Goal: Task Accomplishment & Management: Use online tool/utility

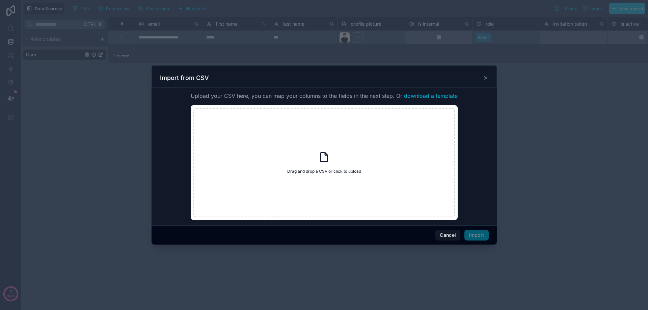
click at [481, 75] on div "Import from CSV" at bounding box center [324, 78] width 329 height 8
click at [484, 78] on icon at bounding box center [485, 77] width 5 height 5
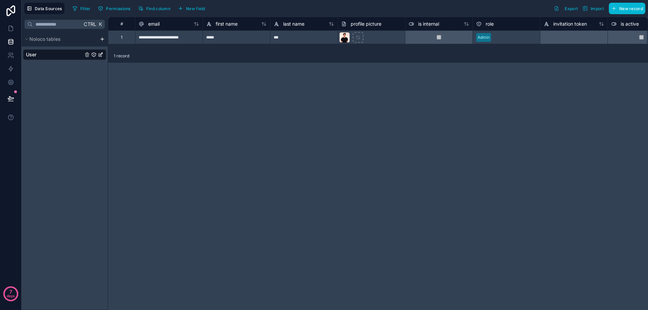
click at [30, 56] on span "User" at bounding box center [31, 54] width 10 height 7
click at [32, 38] on span "Noloco tables" at bounding box center [44, 39] width 31 height 7
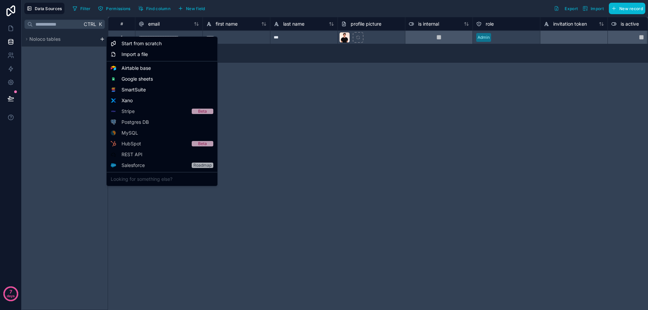
click at [102, 38] on html "**********" at bounding box center [324, 155] width 648 height 310
click at [146, 67] on span "Airtable base" at bounding box center [136, 68] width 29 height 7
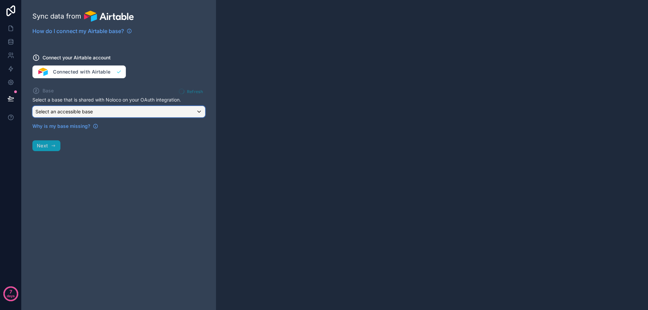
click at [111, 109] on div "Select an accessible base" at bounding box center [119, 111] width 172 height 11
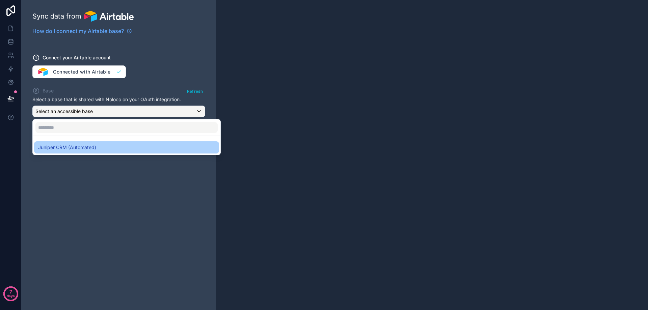
click at [86, 149] on span "Juniper CRM (Automated)" at bounding box center [67, 147] width 58 height 8
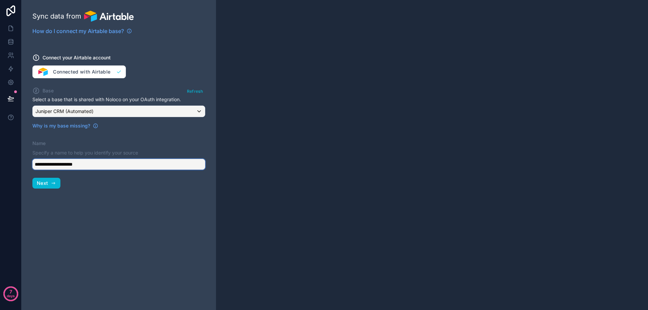
click at [115, 167] on input "**********" at bounding box center [118, 164] width 173 height 11
drag, startPoint x: 99, startPoint y: 167, endPoint x: 64, endPoint y: 165, distance: 34.8
click at [64, 166] on input "**********" at bounding box center [118, 164] width 173 height 11
click at [64, 165] on input "**********" at bounding box center [118, 164] width 173 height 11
click at [67, 163] on input "**********" at bounding box center [118, 164] width 173 height 11
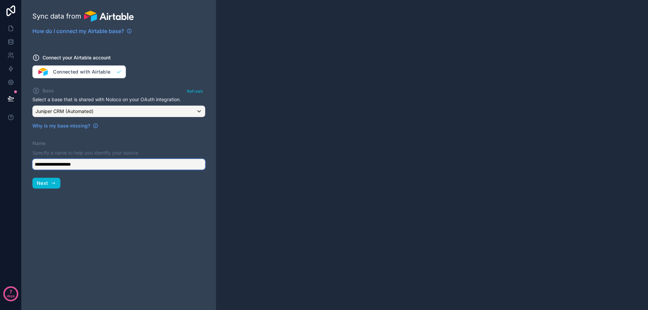
click at [83, 167] on input "**********" at bounding box center [118, 164] width 173 height 11
click at [85, 207] on div "**********" at bounding box center [119, 155] width 194 height 310
click at [74, 166] on input "**********" at bounding box center [118, 164] width 173 height 11
type input "**********"
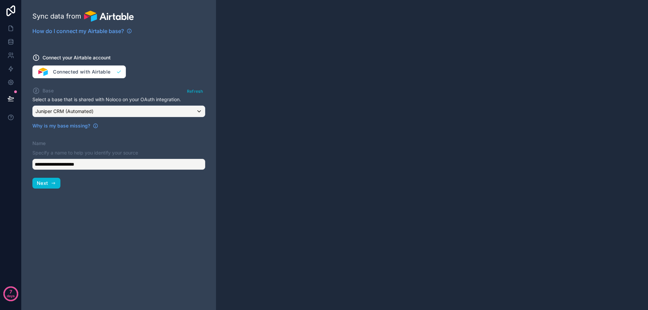
click at [91, 227] on div "**********" at bounding box center [119, 155] width 194 height 310
click at [59, 184] on button "Next" at bounding box center [46, 183] width 28 height 11
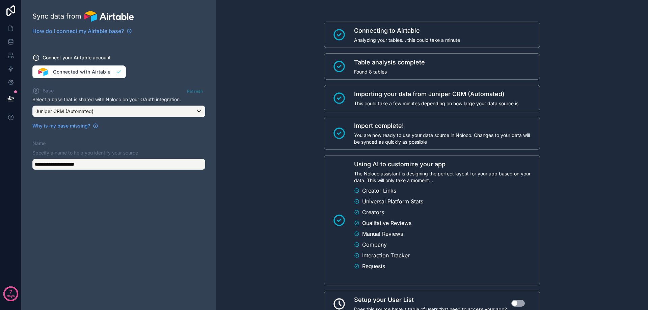
scroll to position [50, 0]
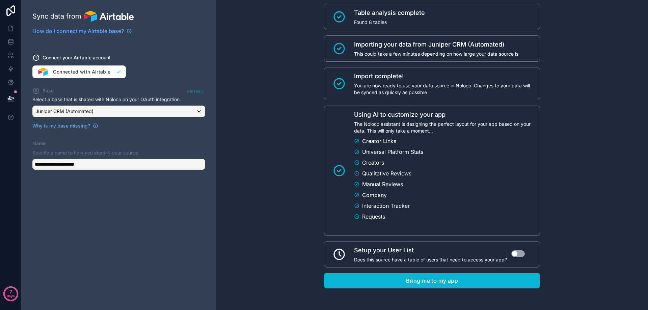
click at [516, 254] on button "Use setting" at bounding box center [518, 254] width 14 height 7
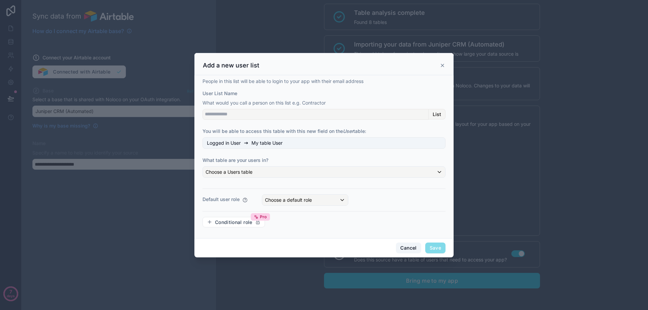
click at [408, 248] on button "Cancel" at bounding box center [408, 248] width 25 height 11
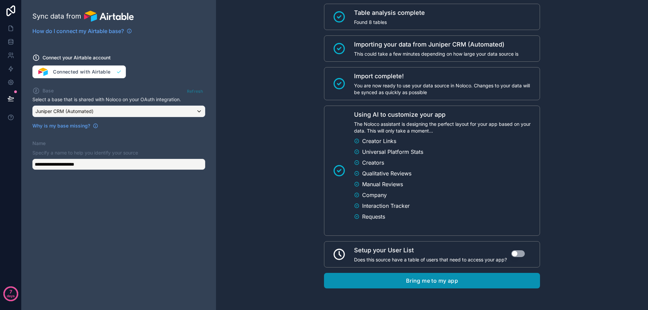
click at [450, 280] on button "Bring me to my app" at bounding box center [432, 281] width 216 height 16
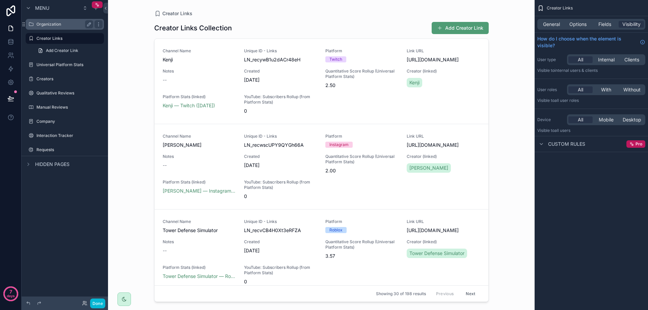
click at [55, 27] on div "Organization" at bounding box center [64, 24] width 57 height 8
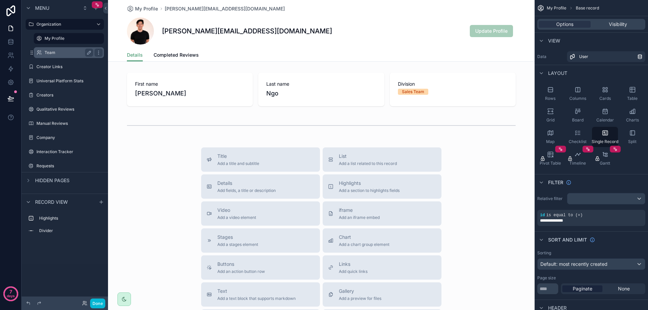
click at [70, 49] on div "Team" at bounding box center [69, 53] width 49 height 8
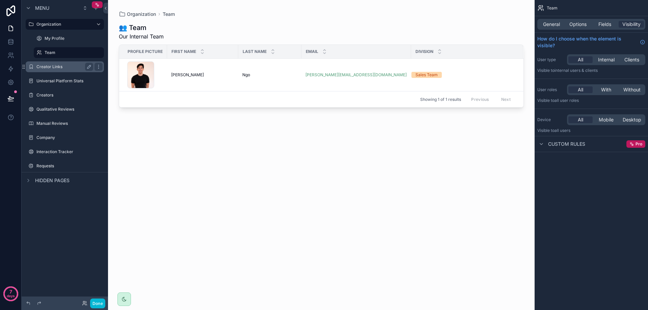
click at [53, 70] on div "Creator Links" at bounding box center [64, 67] width 57 height 8
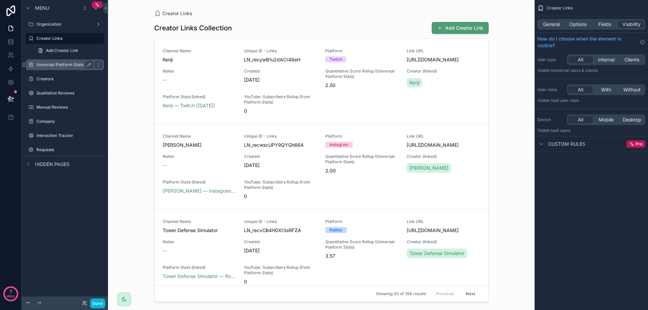
click at [59, 67] on label "Universal Platform Stats" at bounding box center [63, 64] width 54 height 5
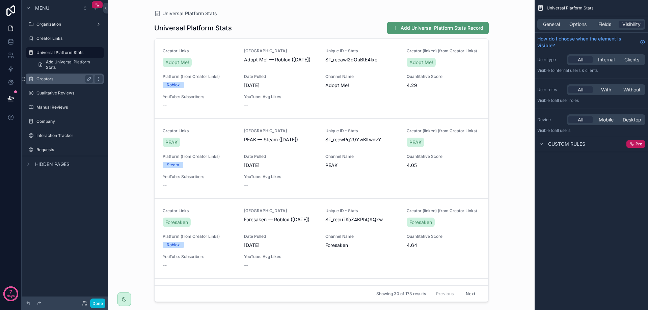
click at [58, 81] on label "Creators" at bounding box center [63, 78] width 54 height 5
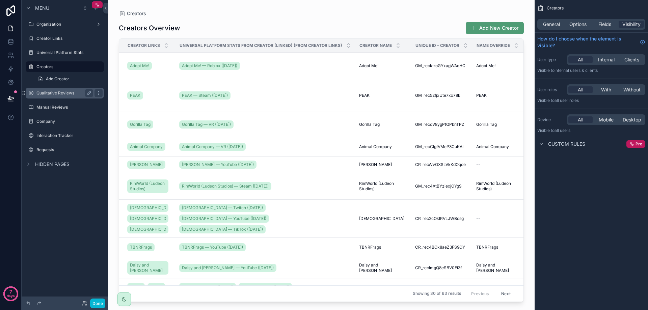
click at [59, 96] on div "Qualitative Reviews" at bounding box center [64, 93] width 57 height 8
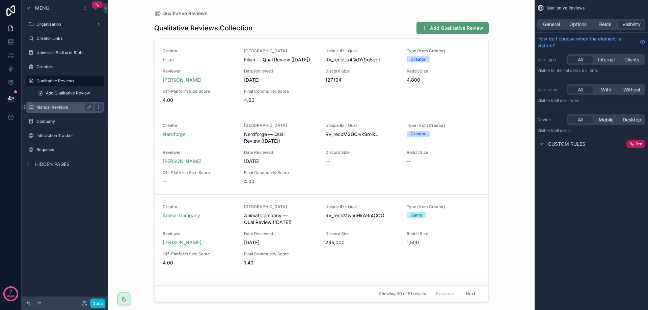
click at [58, 107] on label "Manual Reviews" at bounding box center [63, 107] width 54 height 5
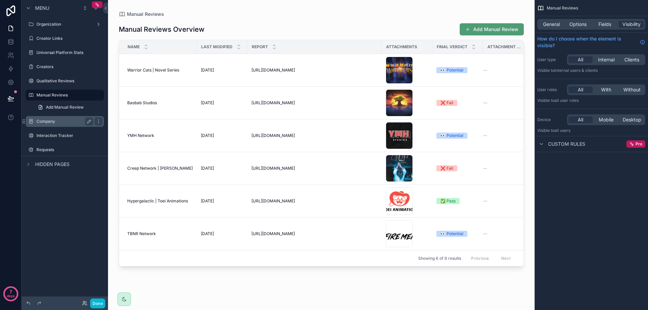
click at [62, 124] on label "Company" at bounding box center [63, 121] width 54 height 5
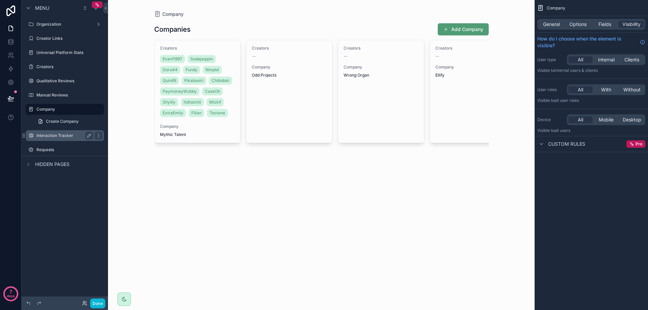
click at [58, 136] on label "Interaction Tracker" at bounding box center [63, 135] width 54 height 5
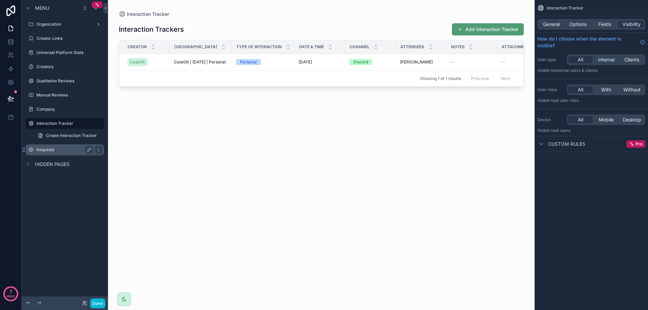
click at [55, 151] on label "Requests" at bounding box center [63, 149] width 54 height 5
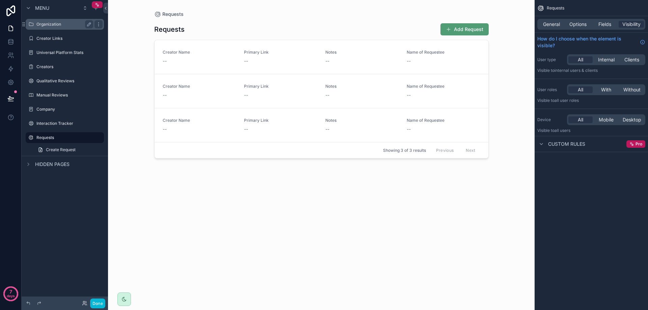
click at [55, 29] on div "Organization" at bounding box center [65, 24] width 76 height 11
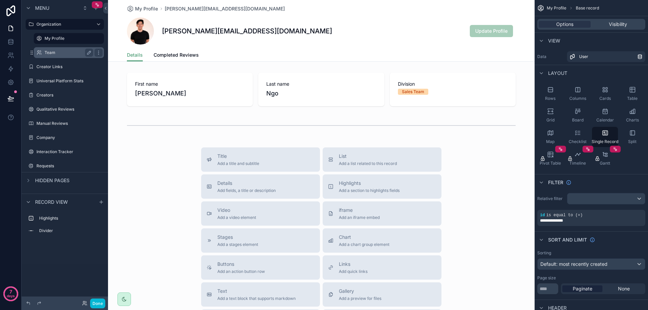
click at [52, 50] on div "Team" at bounding box center [69, 53] width 49 height 8
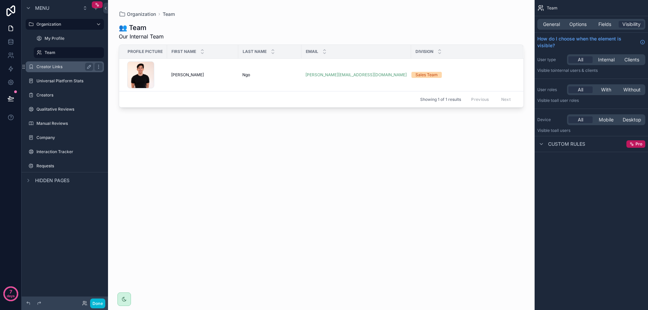
click at [54, 70] on div "Creator Links" at bounding box center [64, 67] width 57 height 8
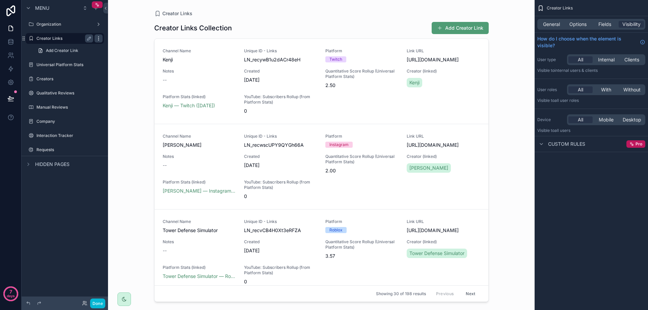
click at [101, 40] on icon "scrollable content" at bounding box center [98, 38] width 5 height 5
click at [28, 163] on icon "scrollable content" at bounding box center [28, 164] width 5 height 5
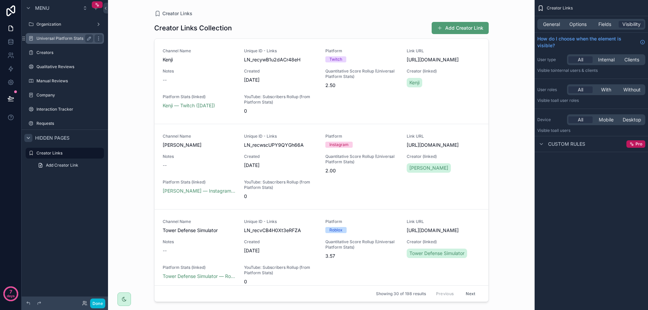
click at [58, 36] on label "Universal Platform Stats" at bounding box center [63, 38] width 54 height 5
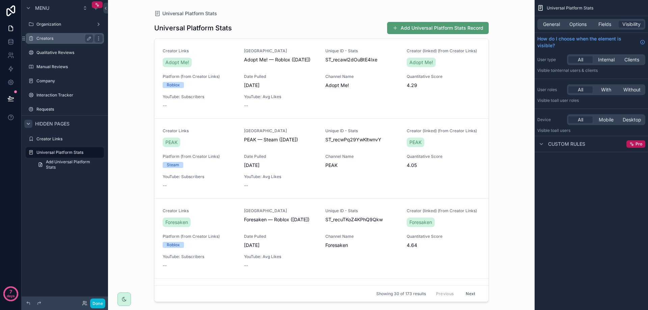
click at [50, 41] on label "Creators" at bounding box center [63, 38] width 54 height 5
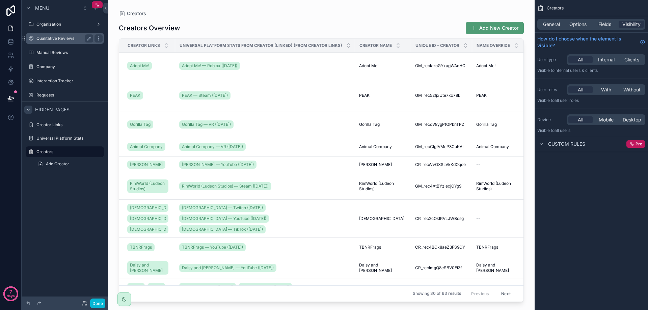
click at [60, 41] on label "Qualitative Reviews" at bounding box center [63, 38] width 54 height 5
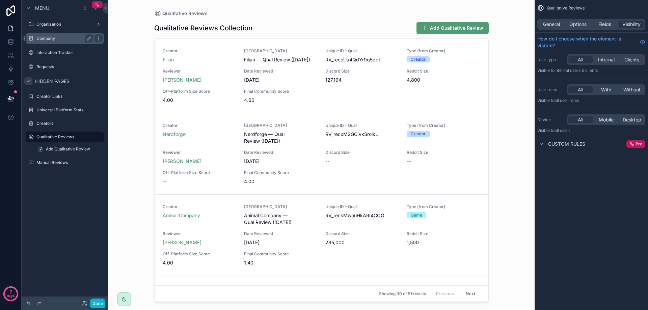
click at [56, 40] on label "Company" at bounding box center [63, 38] width 54 height 5
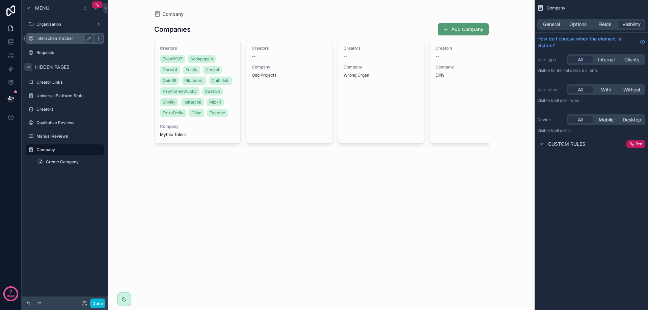
drag, startPoint x: 53, startPoint y: 36, endPoint x: 66, endPoint y: 37, distance: 12.6
click at [54, 36] on label "Interaction Tracker" at bounding box center [63, 38] width 54 height 5
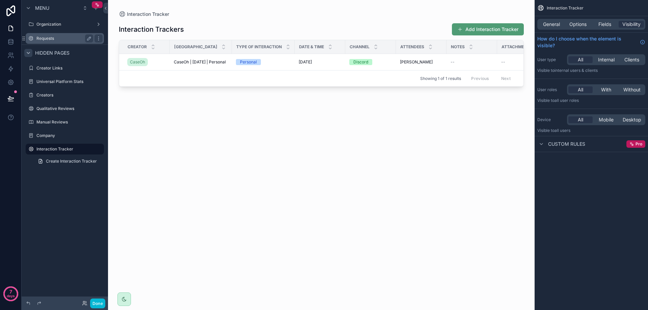
click at [46, 34] on div "Requests" at bounding box center [64, 38] width 57 height 8
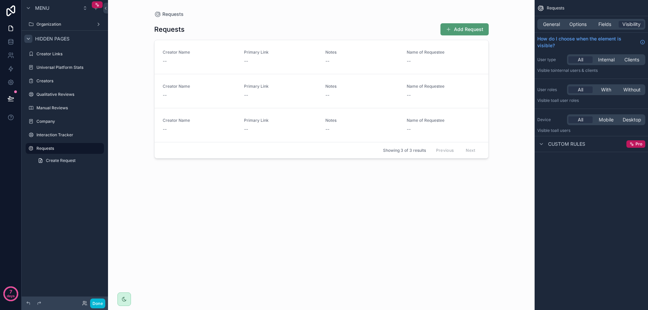
click at [60, 203] on div "Menu Organization Hidden pages Creator Links Universal Platform Stats Creators …" at bounding box center [65, 151] width 86 height 302
click at [40, 28] on div "Organization" at bounding box center [64, 24] width 57 height 8
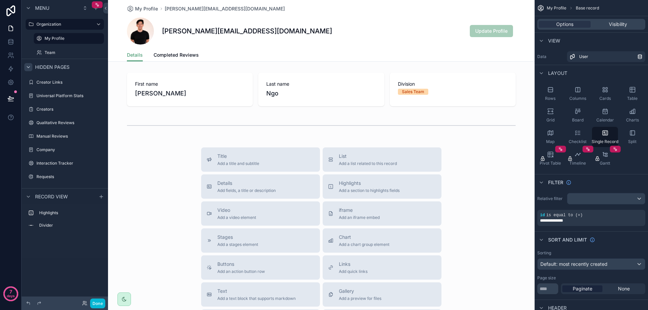
click at [152, 150] on div "scrollable content" at bounding box center [321, 221] width 427 height 442
click at [28, 68] on icon "scrollable content" at bounding box center [28, 67] width 3 height 1
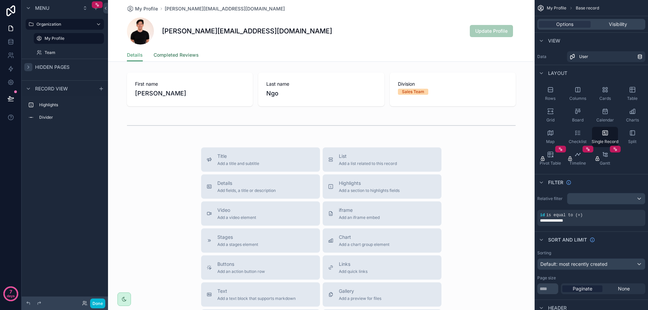
click at [175, 52] on span "Completed Reviews" at bounding box center [176, 55] width 45 height 7
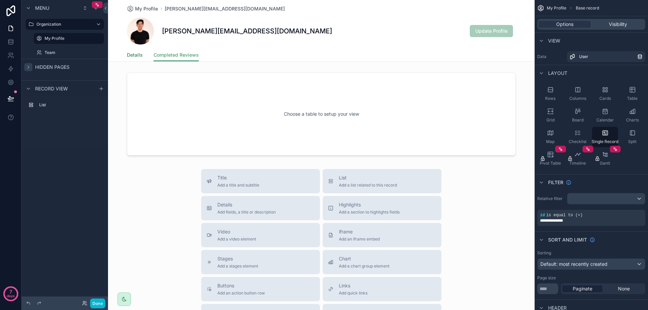
click at [134, 53] on span "Details" at bounding box center [135, 55] width 16 height 7
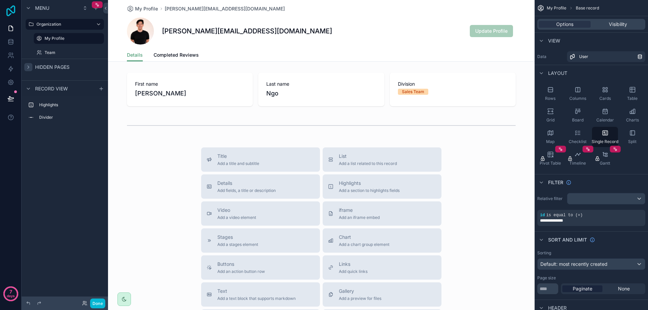
click at [10, 6] on icon at bounding box center [11, 10] width 14 height 11
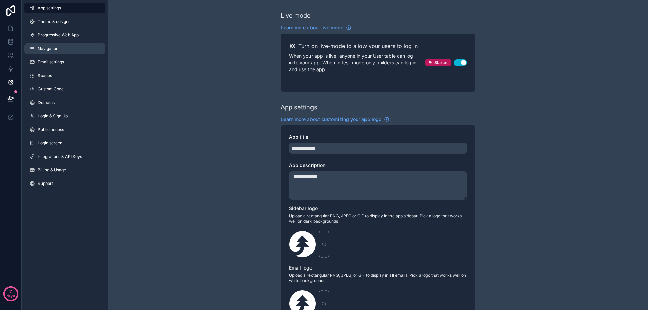
click at [63, 54] on link "Navigation" at bounding box center [64, 48] width 81 height 11
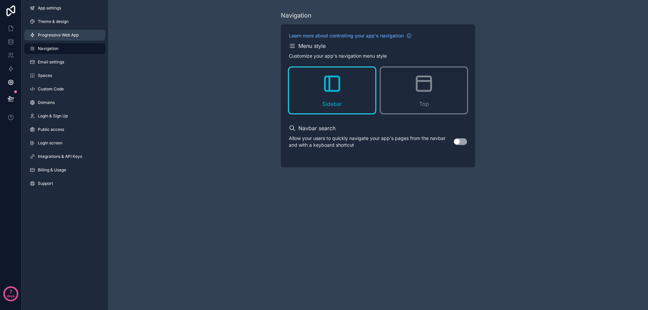
click at [68, 37] on span "Progressive Web App" at bounding box center [58, 34] width 41 height 5
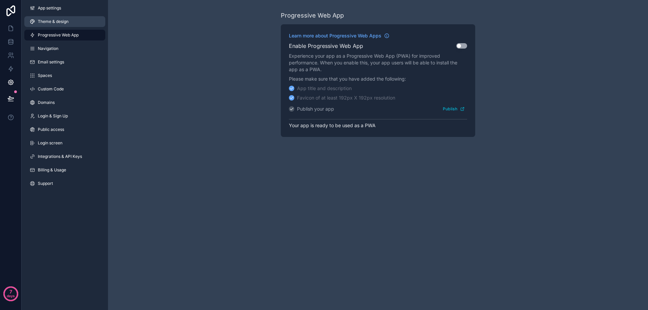
click at [69, 21] on link "Theme & design" at bounding box center [64, 21] width 81 height 11
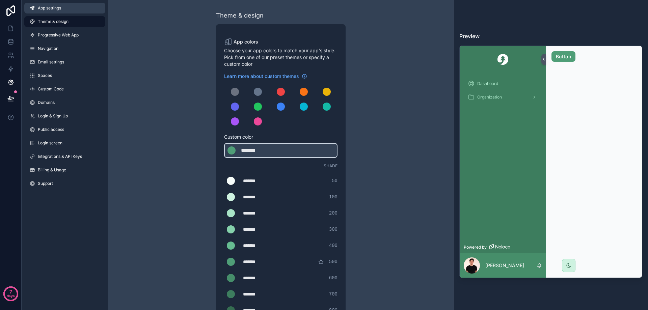
click at [71, 6] on link "App settings" at bounding box center [64, 8] width 81 height 11
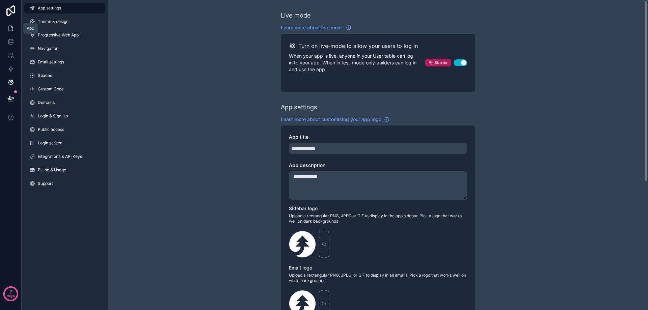
click at [12, 26] on icon at bounding box center [10, 28] width 7 height 7
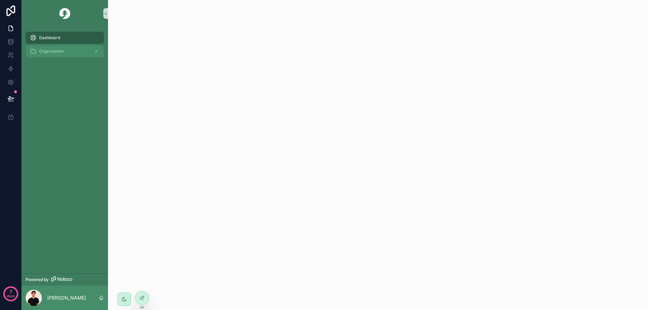
click at [62, 49] on span "Organization" at bounding box center [51, 51] width 25 height 5
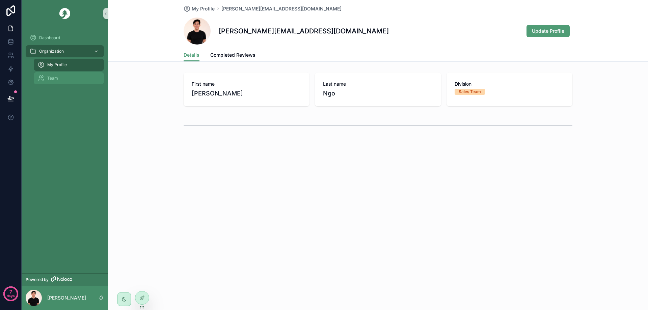
click at [52, 77] on span "Team" at bounding box center [52, 78] width 11 height 5
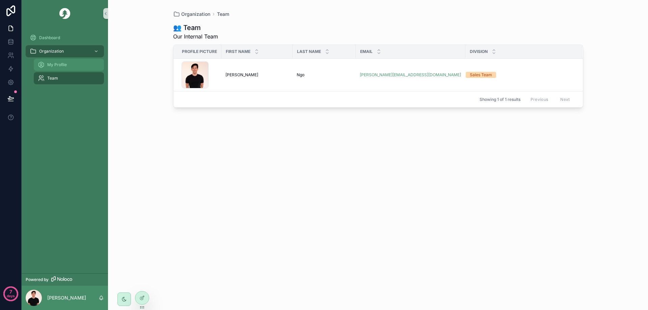
click at [70, 65] on div "My Profile" at bounding box center [69, 64] width 62 height 11
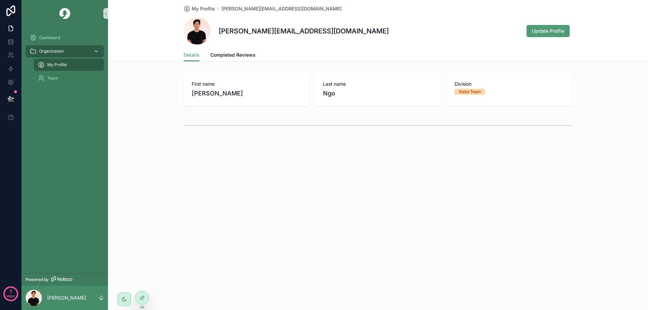
click at [70, 47] on div "Organization" at bounding box center [65, 51] width 70 height 11
click at [97, 51] on icon "scrollable content" at bounding box center [96, 51] width 5 height 5
click at [11, 45] on icon at bounding box center [10, 41] width 7 height 7
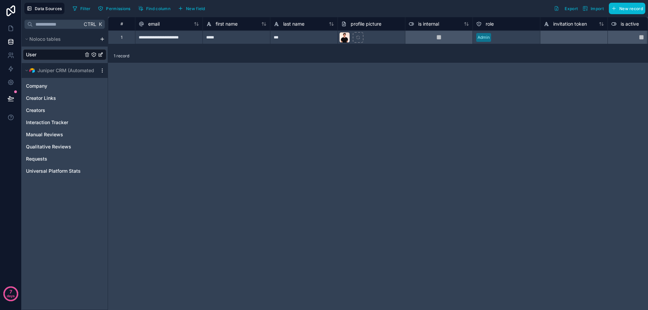
click at [102, 70] on icon "scrollable content" at bounding box center [102, 70] width 5 height 5
click at [112, 128] on button "Delete source" at bounding box center [141, 130] width 81 height 11
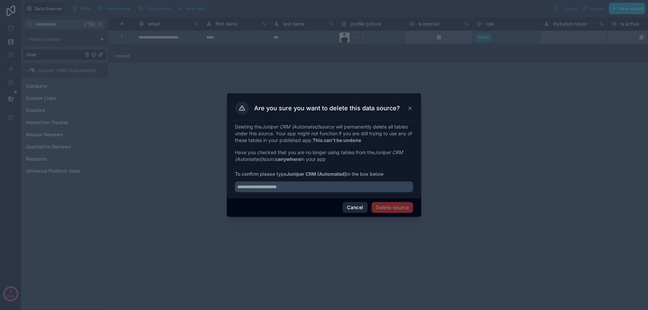
click at [351, 211] on button "Cancel" at bounding box center [355, 207] width 25 height 11
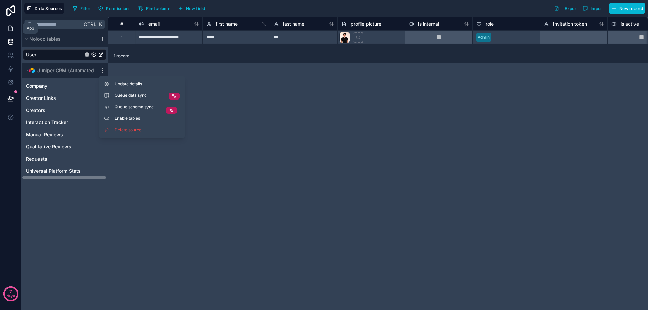
click at [11, 25] on link at bounding box center [10, 29] width 21 height 14
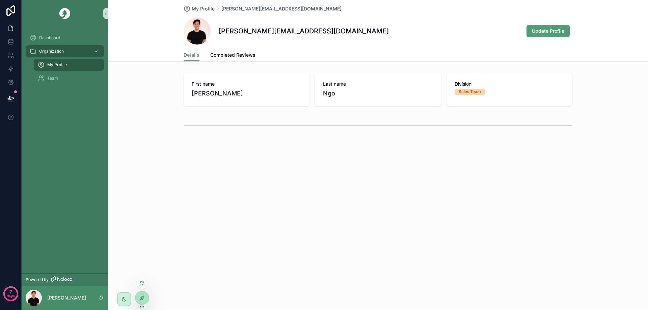
click at [145, 297] on icon at bounding box center [141, 297] width 5 height 5
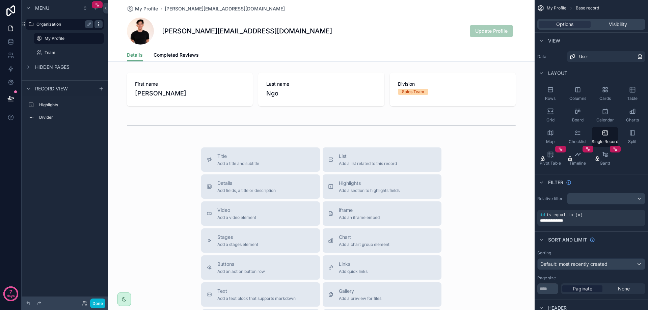
click at [102, 23] on div "scrollable content" at bounding box center [99, 24] width 8 height 8
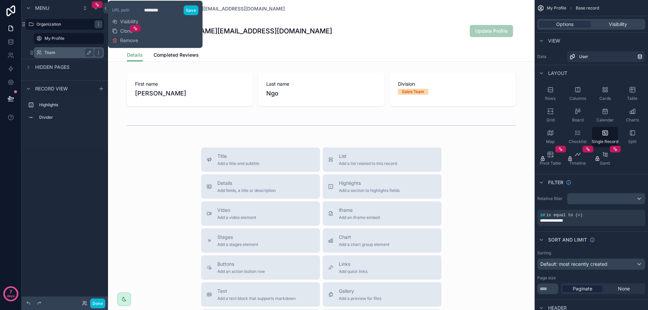
click at [44, 51] on div "Team" at bounding box center [69, 52] width 68 height 11
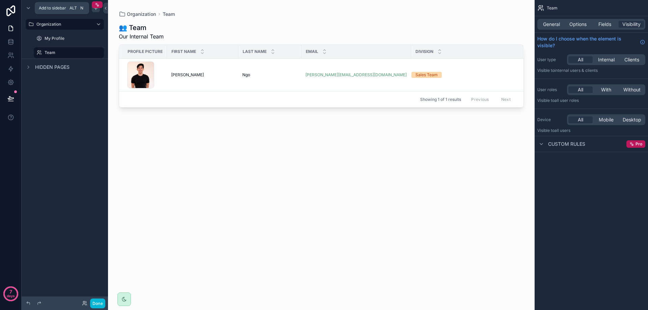
click at [96, 9] on icon "scrollable content" at bounding box center [95, 7] width 5 height 5
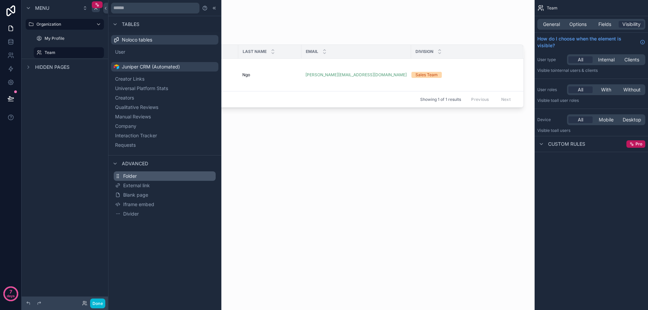
click at [128, 177] on span "Folder" at bounding box center [130, 176] width 14 height 7
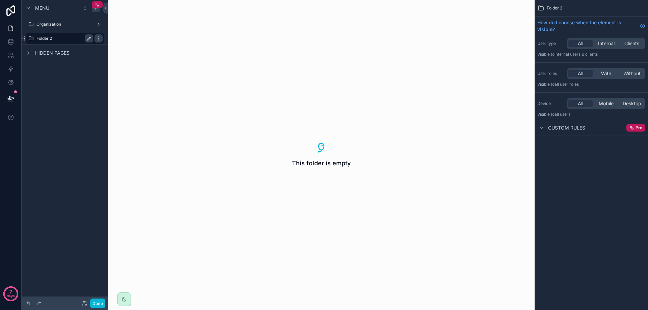
click at [91, 38] on icon "scrollable content" at bounding box center [88, 38] width 5 height 5
click at [63, 42] on input "********" at bounding box center [59, 38] width 46 height 8
type input "**********"
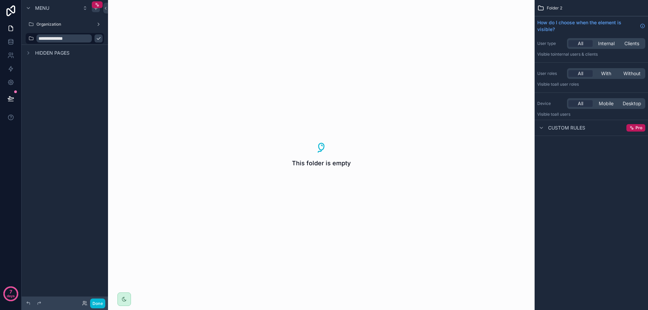
click at [96, 39] on icon "scrollable content" at bounding box center [98, 38] width 5 height 5
click at [93, 10] on icon "scrollable content" at bounding box center [95, 7] width 5 height 5
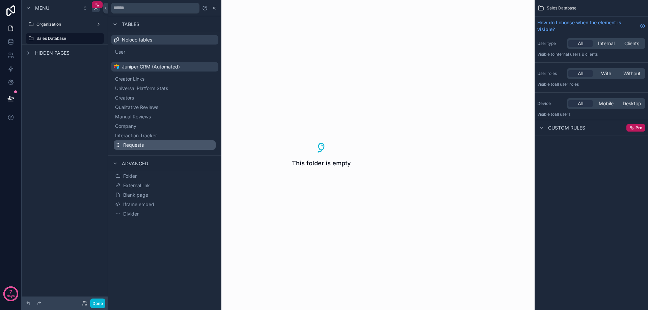
click at [136, 145] on span "Requests" at bounding box center [133, 145] width 21 height 7
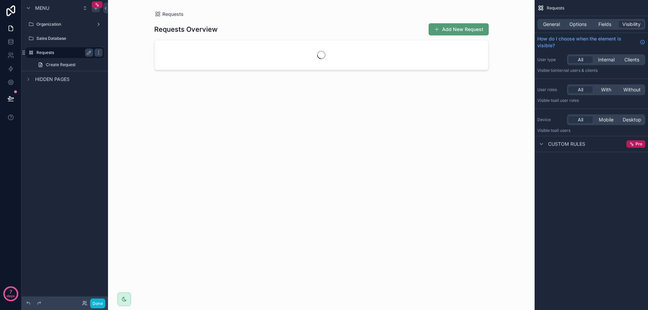
click at [48, 51] on label "Requests" at bounding box center [63, 52] width 54 height 5
click at [29, 80] on icon "scrollable content" at bounding box center [28, 79] width 1 height 3
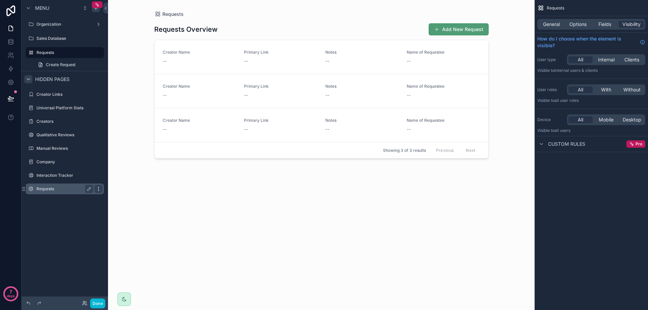
click at [98, 190] on icon "scrollable content" at bounding box center [98, 188] width 5 height 5
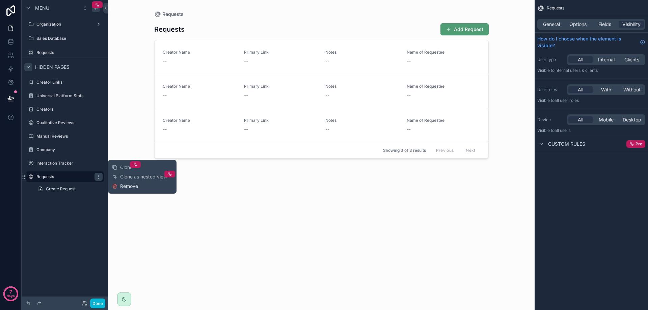
click at [132, 186] on span "Remove" at bounding box center [129, 186] width 18 height 7
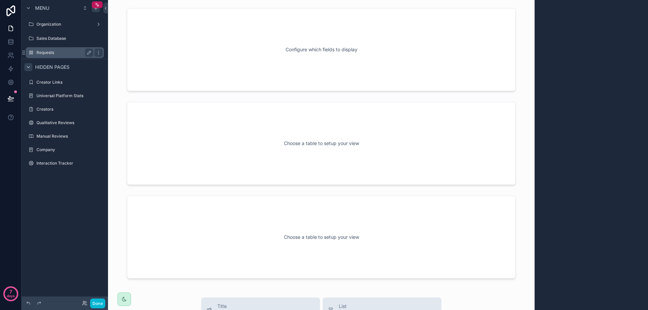
click at [59, 53] on label "Requests" at bounding box center [63, 52] width 54 height 5
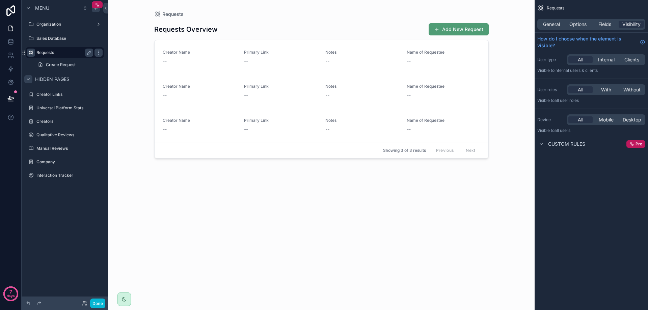
click at [30, 52] on icon "scrollable content" at bounding box center [30, 52] width 5 height 5
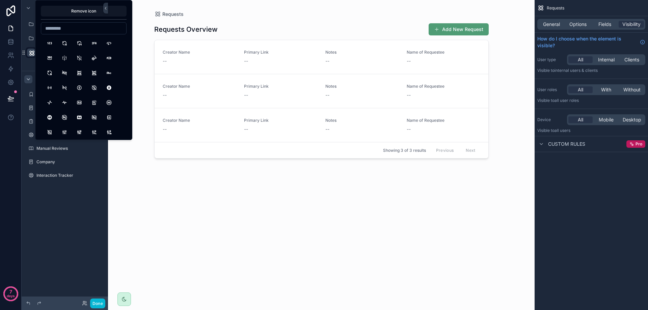
click at [67, 27] on input at bounding box center [83, 28] width 85 height 9
type input "******"
click at [50, 42] on button "DeviceLaptop" at bounding box center [50, 43] width 12 height 12
click at [72, 208] on div "Menu Organization Sales Database ******** Create Request Hidden pages Creator L…" at bounding box center [65, 151] width 86 height 302
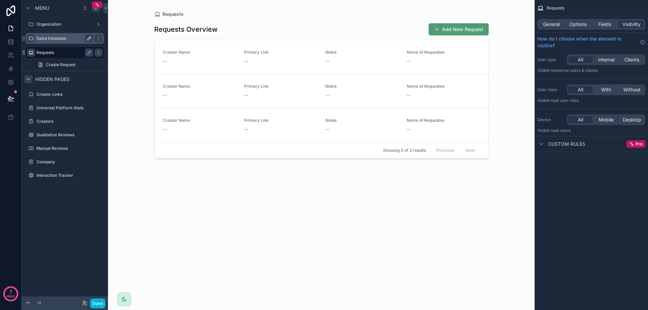
click at [33, 38] on icon "scrollable content" at bounding box center [30, 38] width 5 height 5
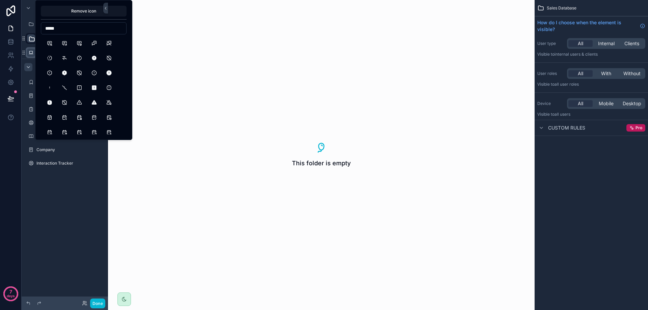
drag, startPoint x: 58, startPoint y: 30, endPoint x: 17, endPoint y: 31, distance: 40.9
click at [20, 30] on div "**********" at bounding box center [324, 155] width 648 height 310
click at [48, 27] on input "*****" at bounding box center [83, 28] width 85 height 9
type input "******"
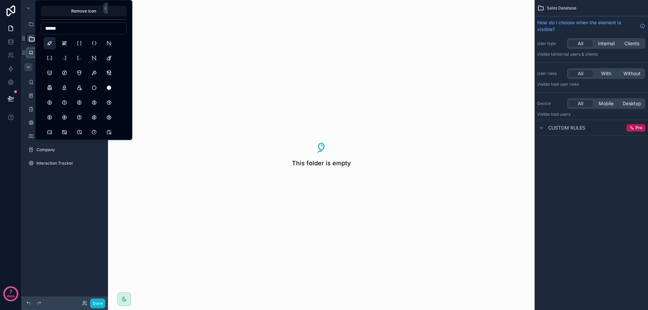
click at [53, 40] on button "Rocket" at bounding box center [50, 43] width 12 height 12
click at [30, 24] on icon "scrollable content" at bounding box center [30, 24] width 5 height 5
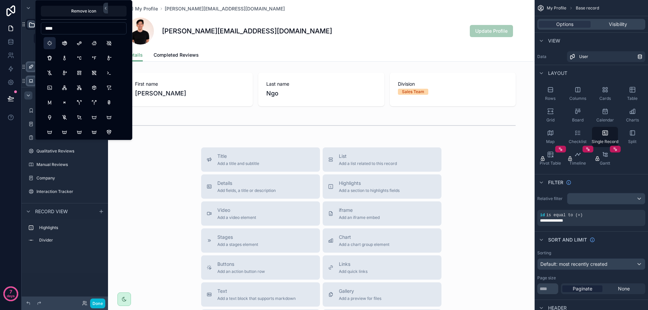
type input "****"
drag, startPoint x: 50, startPoint y: 44, endPoint x: 53, endPoint y: 54, distance: 10.5
click at [50, 44] on button "Steam" at bounding box center [50, 43] width 12 height 12
click at [67, 238] on label "Divider" at bounding box center [68, 240] width 59 height 5
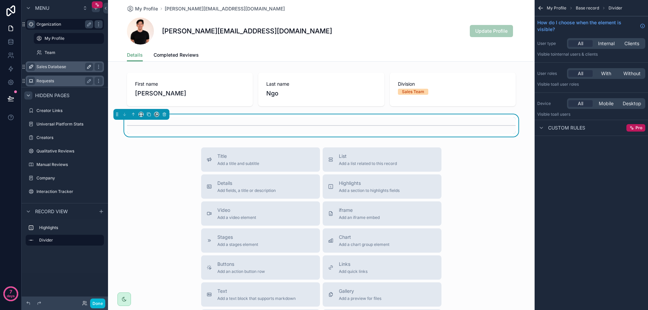
click at [74, 252] on div "Highlights Divider" at bounding box center [65, 235] width 86 height 33
click at [30, 8] on icon "scrollable content" at bounding box center [28, 7] width 5 height 5
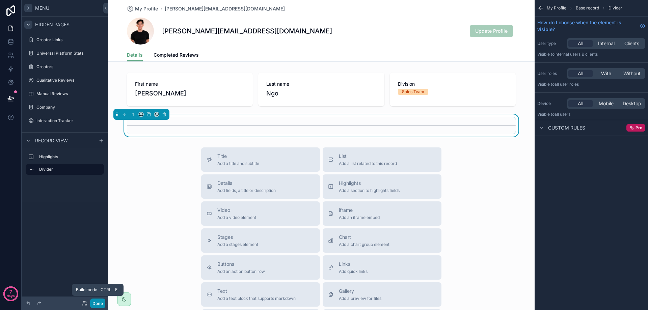
click at [96, 303] on button "Done" at bounding box center [97, 304] width 15 height 10
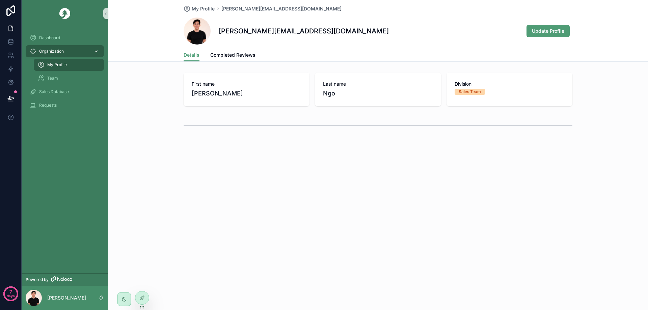
click at [97, 51] on icon "scrollable content" at bounding box center [96, 51] width 5 height 5
click at [59, 35] on span "Dashboard" at bounding box center [49, 37] width 21 height 5
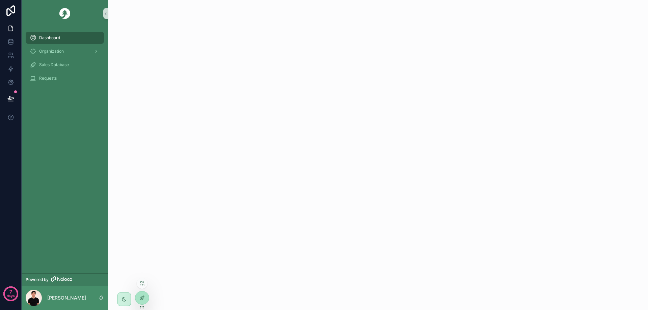
click at [145, 297] on div at bounding box center [142, 298] width 14 height 13
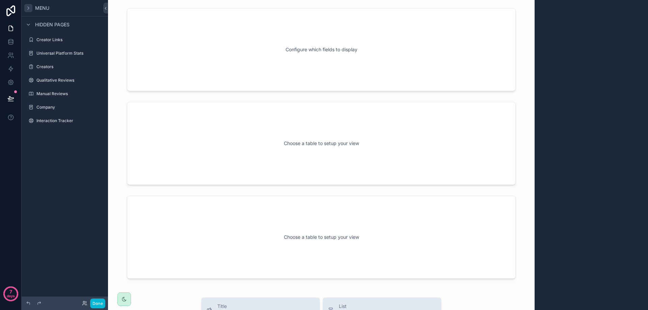
click at [28, 6] on icon "scrollable content" at bounding box center [28, 7] width 5 height 5
click at [29, 66] on icon "scrollable content" at bounding box center [28, 66] width 5 height 5
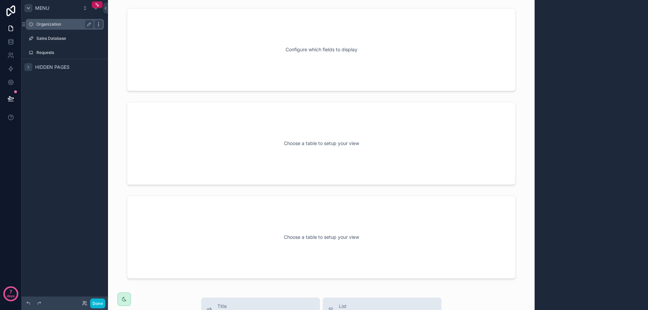
click at [98, 25] on icon "scrollable content" at bounding box center [98, 24] width 5 height 5
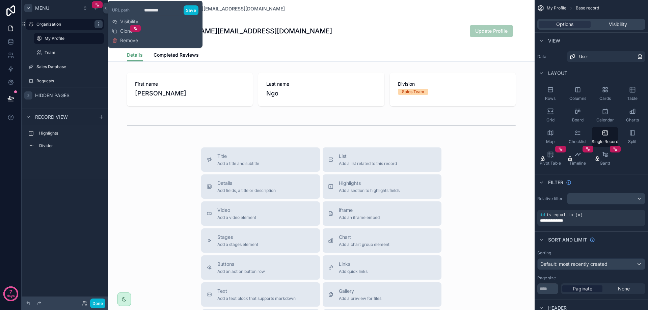
click at [31, 95] on icon "scrollable content" at bounding box center [28, 95] width 5 height 5
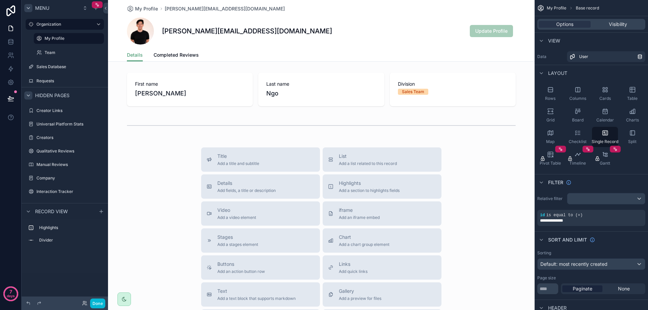
click at [30, 95] on icon "scrollable content" at bounding box center [28, 95] width 5 height 5
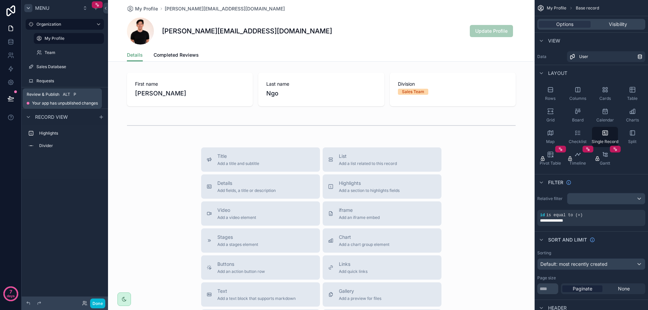
click at [14, 95] on button at bounding box center [10, 98] width 15 height 19
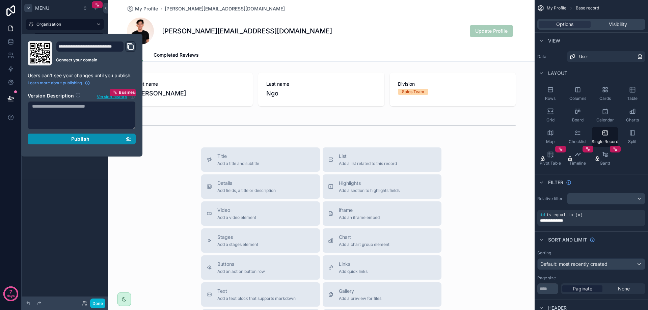
click at [82, 138] on span "Publish" at bounding box center [80, 139] width 18 height 6
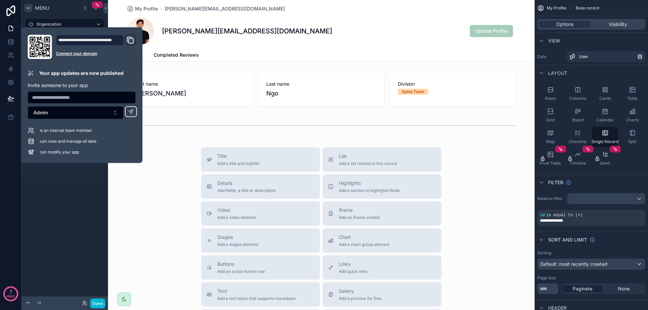
click at [131, 41] on icon "Domain and Custom Link" at bounding box center [130, 40] width 8 height 8
click at [185, 155] on div "scrollable content" at bounding box center [321, 221] width 427 height 442
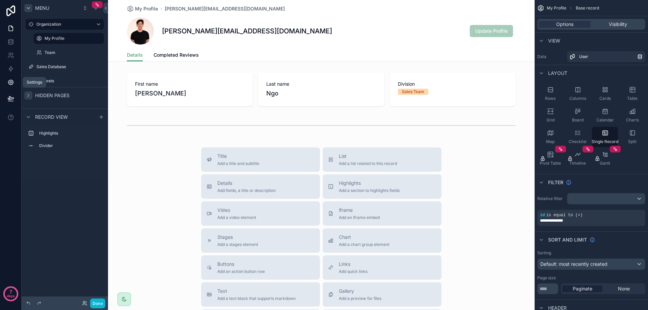
click at [12, 85] on icon at bounding box center [10, 82] width 7 height 7
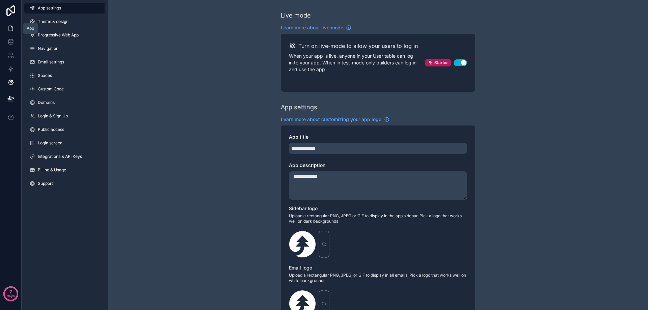
click at [11, 30] on icon at bounding box center [10, 28] width 7 height 7
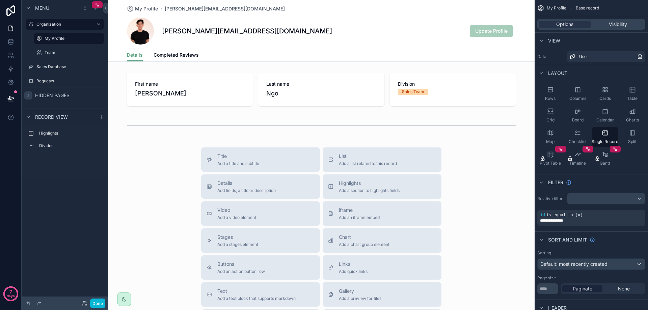
click at [30, 98] on icon "scrollable content" at bounding box center [28, 95] width 5 height 5
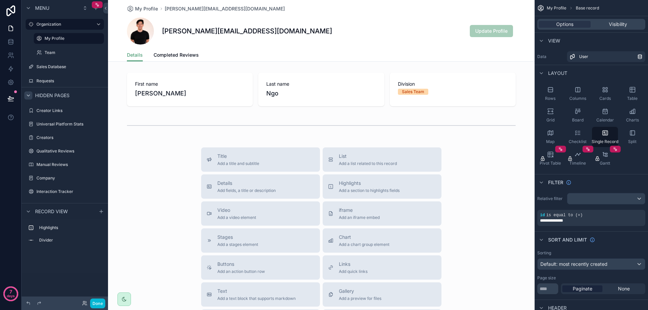
click at [30, 98] on icon "scrollable content" at bounding box center [28, 95] width 5 height 5
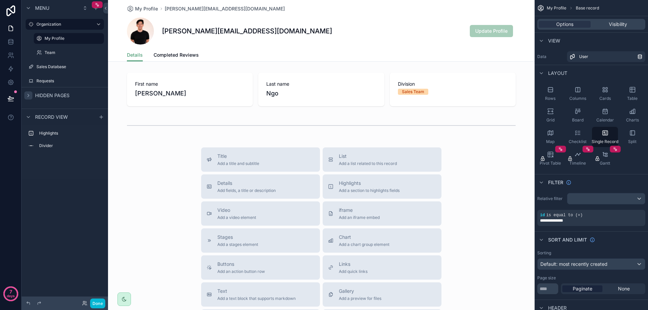
click at [41, 8] on span "Menu" at bounding box center [42, 8] width 14 height 7
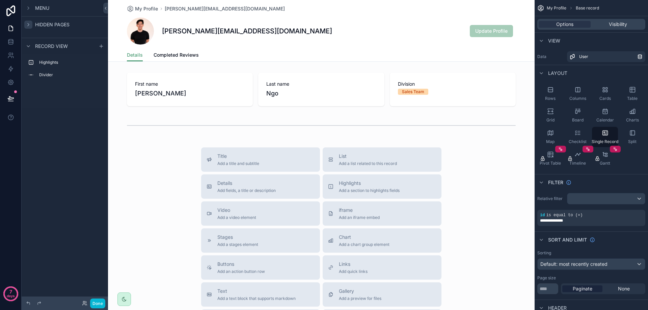
drag, startPoint x: 44, startPoint y: 6, endPoint x: 48, endPoint y: 7, distance: 4.5
click at [45, 7] on span "Menu" at bounding box center [42, 8] width 14 height 7
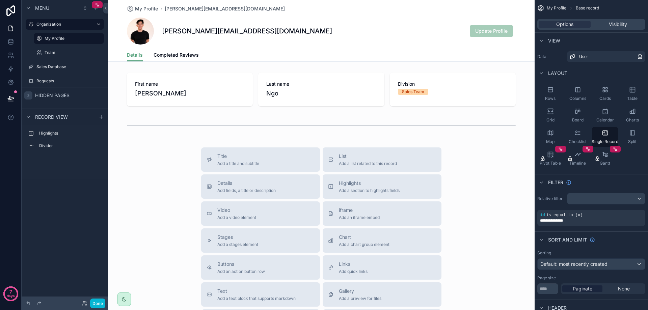
click at [143, 171] on div "Title Add a title and subtitle List Add a list related to this record Details A…" at bounding box center [321, 268] width 427 height 240
click at [587, 57] on span "User" at bounding box center [583, 56] width 9 height 5
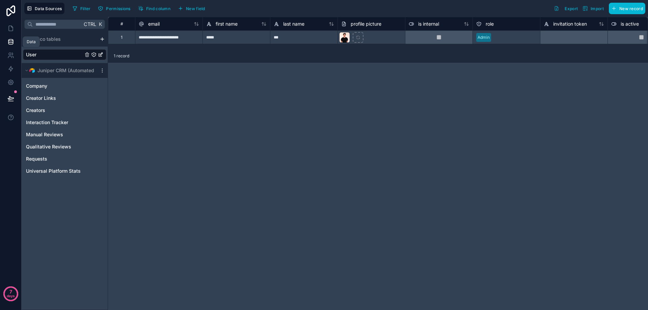
click at [10, 41] on icon at bounding box center [10, 41] width 4 height 2
click at [12, 27] on icon at bounding box center [11, 26] width 1 height 1
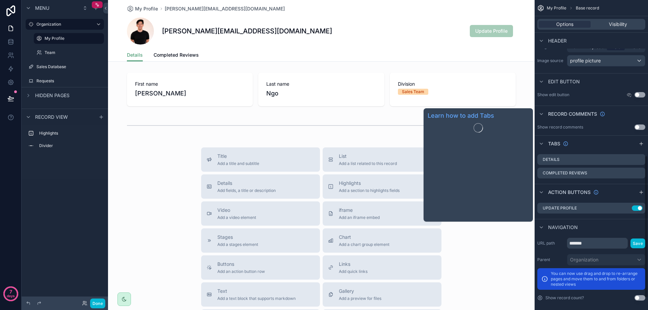
scroll to position [364, 0]
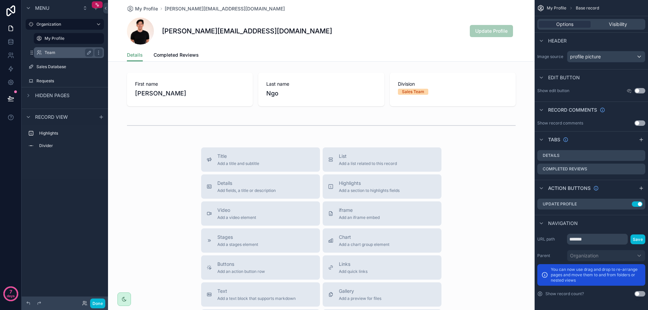
click at [66, 53] on label "Team" at bounding box center [68, 52] width 46 height 5
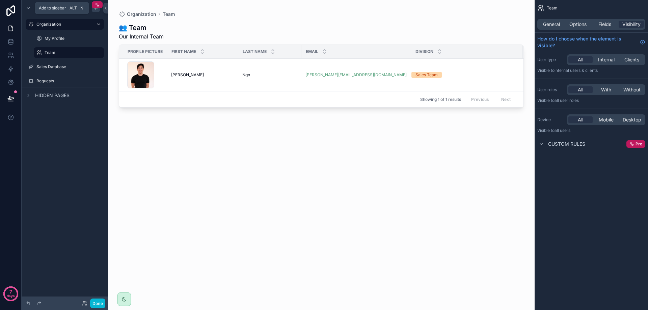
click at [95, 10] on icon "scrollable content" at bounding box center [95, 7] width 5 height 5
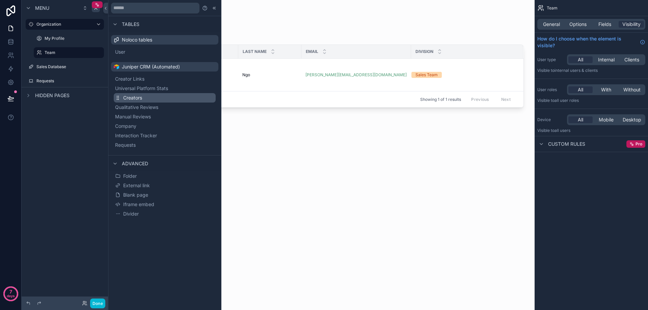
click at [158, 99] on button "Creators" at bounding box center [165, 97] width 102 height 9
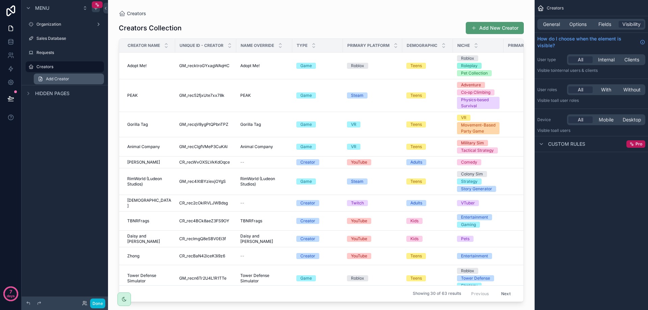
click at [54, 80] on span "Add Creator" at bounding box center [57, 78] width 23 height 5
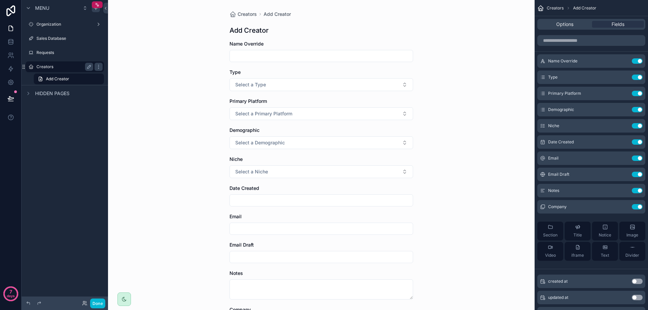
drag, startPoint x: 44, startPoint y: 68, endPoint x: 48, endPoint y: 70, distance: 5.0
click at [44, 68] on label "Creators" at bounding box center [63, 66] width 54 height 5
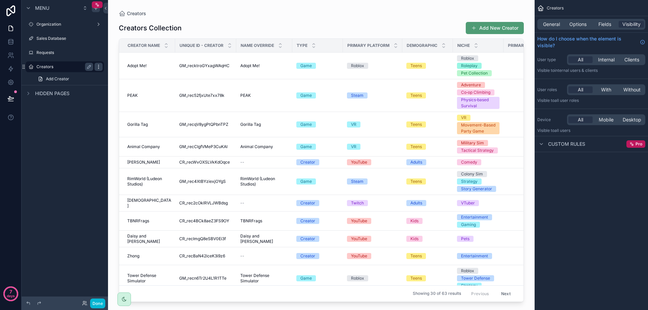
click at [98, 67] on icon "scrollable content" at bounding box center [98, 67] width 0 height 0
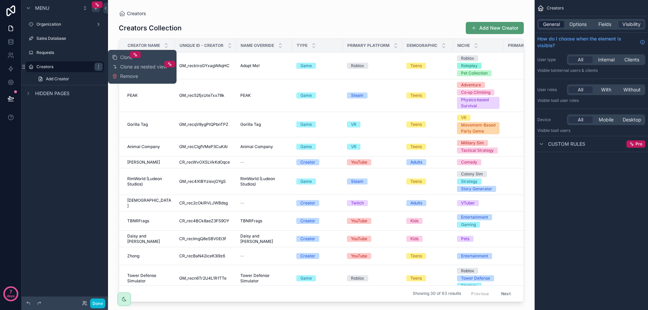
click at [557, 22] on span "General" at bounding box center [551, 24] width 17 height 7
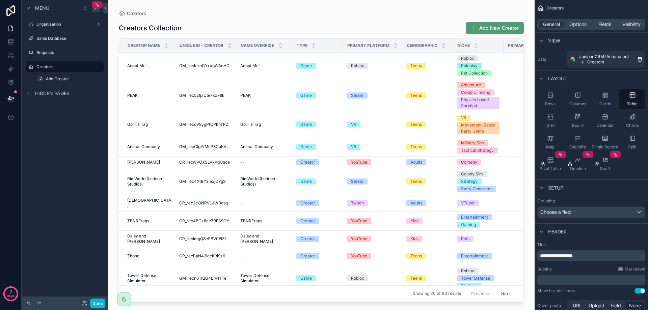
click at [272, 35] on div "scrollable content" at bounding box center [321, 151] width 427 height 302
click at [118, 55] on div "Creators Creators Collection Add New Creator Creator Name Unique ID - Creator N…" at bounding box center [321, 151] width 427 height 302
click at [98, 69] on icon "scrollable content" at bounding box center [98, 68] width 0 height 0
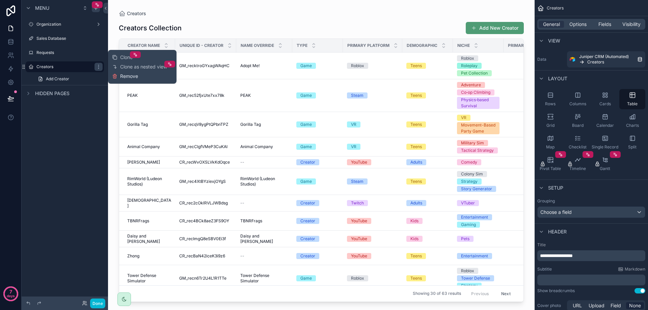
click at [130, 76] on span "Remove" at bounding box center [129, 76] width 18 height 7
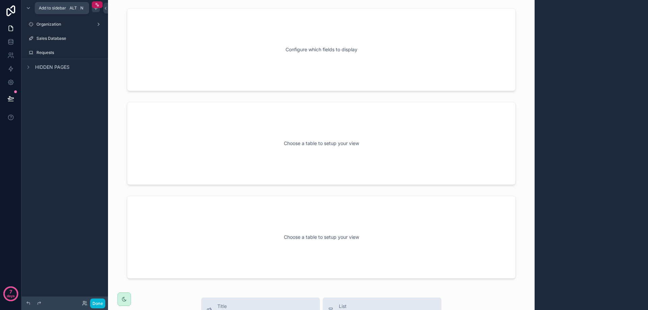
click at [95, 11] on div "scrollable content" at bounding box center [96, 8] width 8 height 8
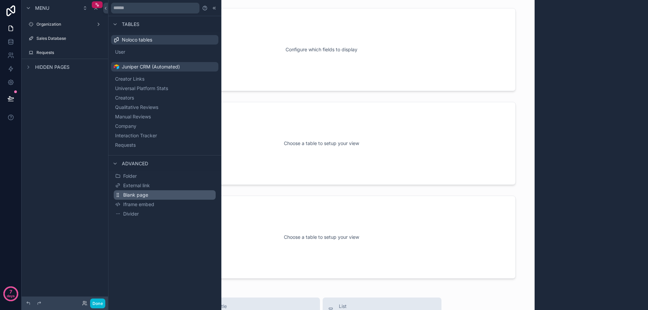
click at [156, 198] on button "Blank page" at bounding box center [165, 194] width 102 height 9
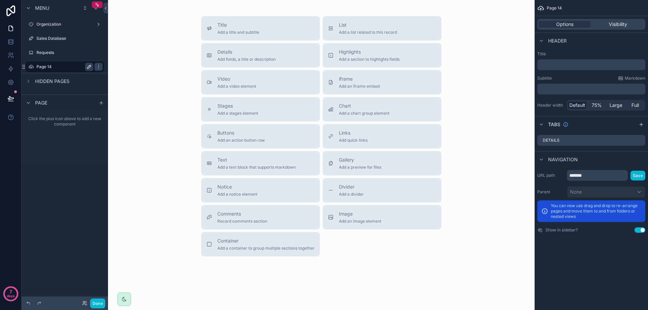
click at [91, 67] on icon "scrollable content" at bounding box center [88, 66] width 5 height 5
click at [56, 67] on input "*******" at bounding box center [59, 67] width 46 height 8
click at [55, 67] on input "*******" at bounding box center [59, 67] width 46 height 8
click at [50, 68] on input "*******" at bounding box center [59, 67] width 46 height 8
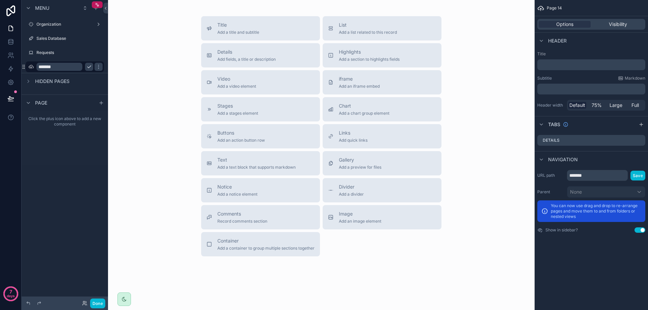
click at [50, 68] on input "*******" at bounding box center [59, 67] width 46 height 8
type input "*********"
click at [96, 67] on icon "scrollable content" at bounding box center [98, 66] width 5 height 5
click at [31, 65] on icon "scrollable content" at bounding box center [30, 66] width 5 height 5
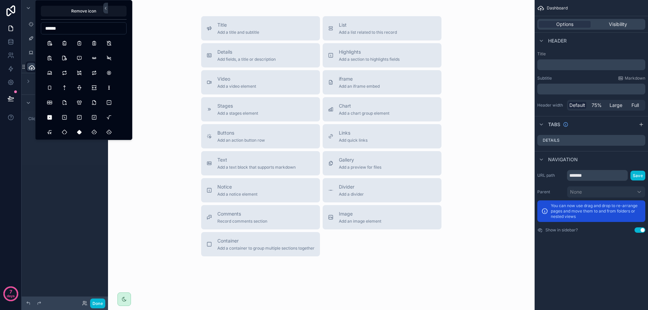
drag, startPoint x: 57, startPoint y: 25, endPoint x: 41, endPoint y: 27, distance: 16.3
click at [39, 23] on div "Remove icon ******" at bounding box center [83, 70] width 97 height 140
type input "*********"
click at [93, 43] on button "BrandGoogleAnalytics" at bounding box center [94, 43] width 12 height 12
click at [62, 170] on div "Menu Organization Sales Database Requests ********* Hidden pages Page Click the…" at bounding box center [65, 151] width 86 height 302
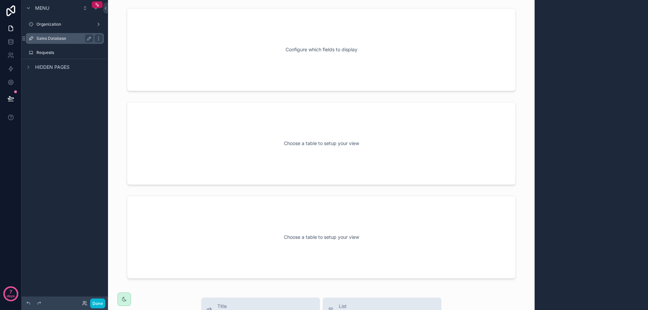
click at [46, 35] on div "Sales Database" at bounding box center [64, 38] width 57 height 8
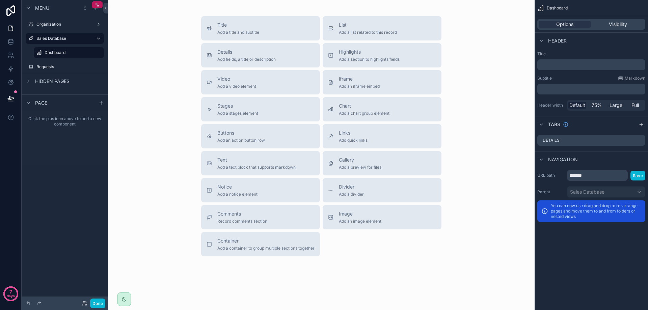
click at [64, 151] on div "Click the plus icon above to add a new component" at bounding box center [65, 138] width 86 height 54
click at [49, 26] on label "Organization" at bounding box center [63, 24] width 54 height 5
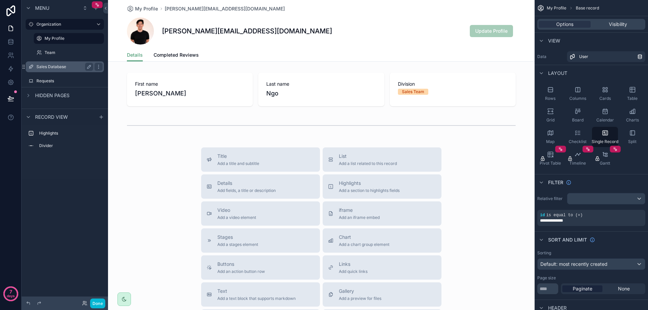
click at [51, 64] on div "Sales Database" at bounding box center [64, 67] width 57 height 8
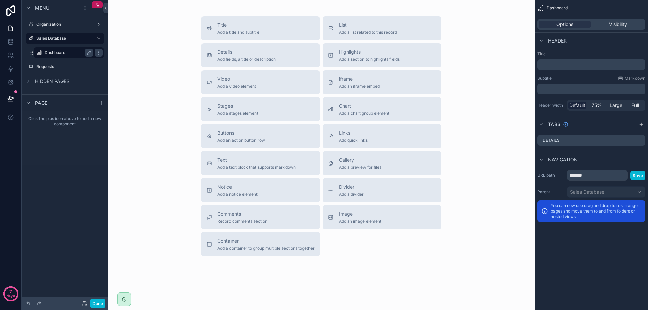
click at [52, 52] on label "Dashboard" at bounding box center [68, 52] width 46 height 5
click at [349, 102] on button "Chart Add a chart group element" at bounding box center [382, 109] width 119 height 24
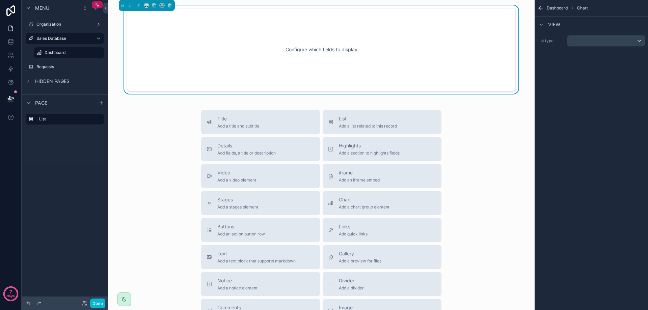
click at [314, 46] on div "Configure which fields to display" at bounding box center [321, 49] width 367 height 61
click at [588, 42] on div "scrollable content" at bounding box center [607, 40] width 78 height 11
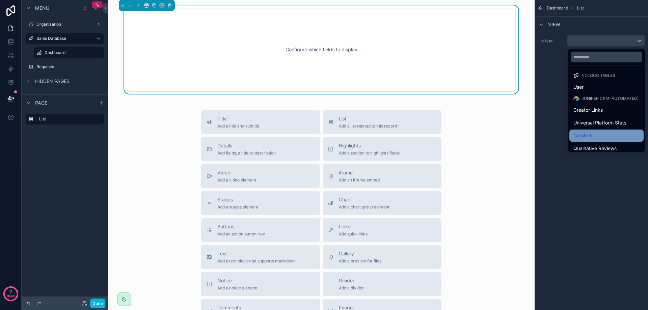
click at [591, 132] on div "Creators" at bounding box center [607, 136] width 66 height 8
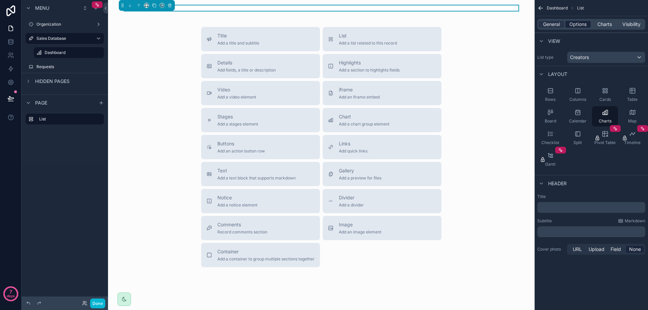
click at [570, 25] on span "Options" at bounding box center [578, 24] width 17 height 7
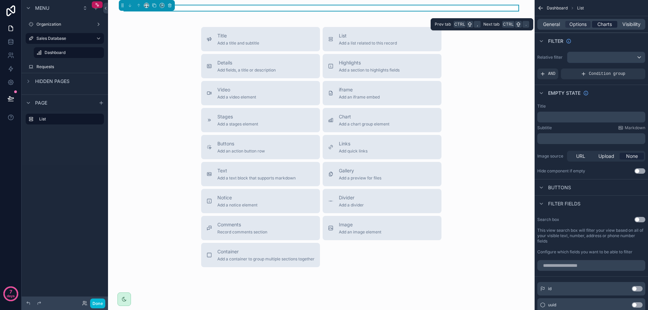
click at [601, 26] on span "Charts" at bounding box center [605, 24] width 15 height 7
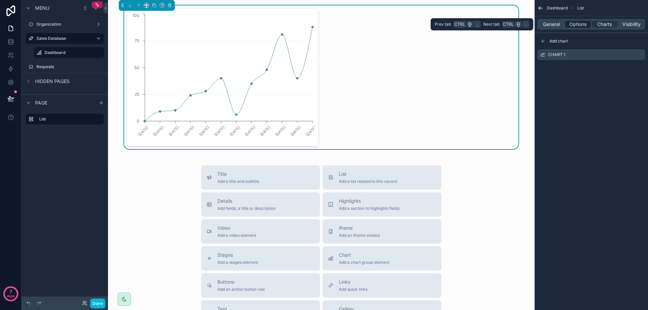
click at [583, 26] on span "Options" at bounding box center [578, 24] width 17 height 7
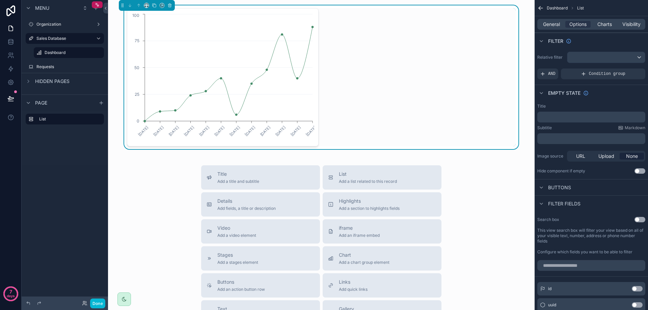
click at [553, 28] on div "General Options Charts Visibility" at bounding box center [591, 24] width 108 height 11
click at [557, 26] on span "General" at bounding box center [551, 24] width 17 height 7
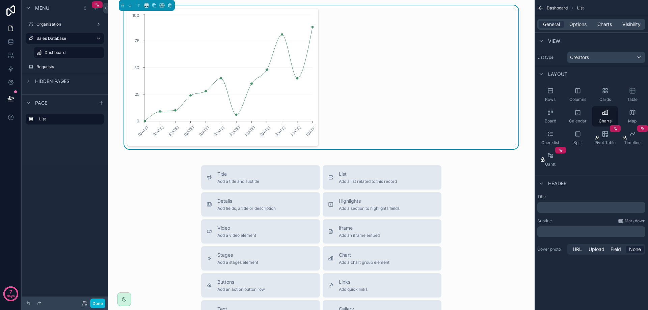
click at [604, 212] on div "﻿" at bounding box center [591, 207] width 108 height 11
click at [602, 210] on p "﻿" at bounding box center [592, 207] width 104 height 7
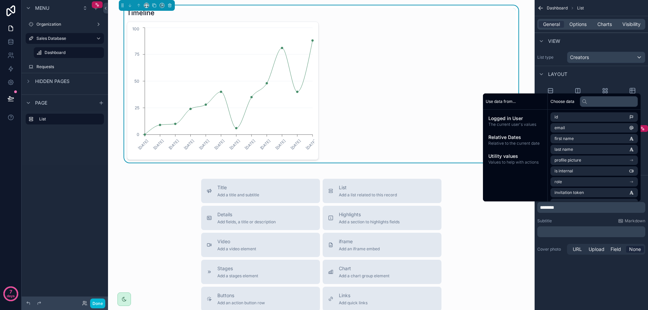
click at [594, 231] on p "﻿" at bounding box center [592, 232] width 104 height 7
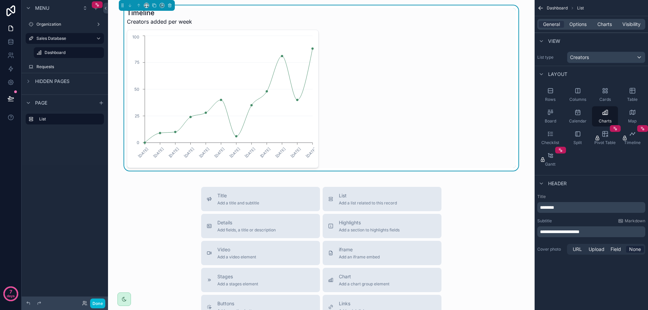
click at [392, 110] on div "[DATE] [DATE] [DATE] [DATE] [DATE] [DATE] [DATE] [DATE] [DATE] [DATE] [DATE] [D…" at bounding box center [321, 99] width 389 height 138
click at [482, 188] on div "Title Add a title and subtitle List Add a list related to this record Details A…" at bounding box center [321, 307] width 416 height 240
click at [153, 191] on div "Title Add a title and subtitle List Add a list related to this record Details A…" at bounding box center [321, 307] width 416 height 240
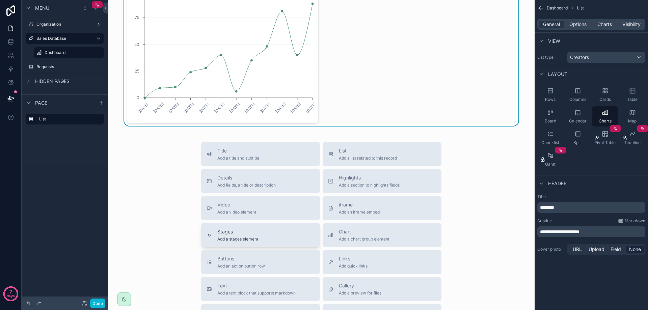
scroll to position [68, 0]
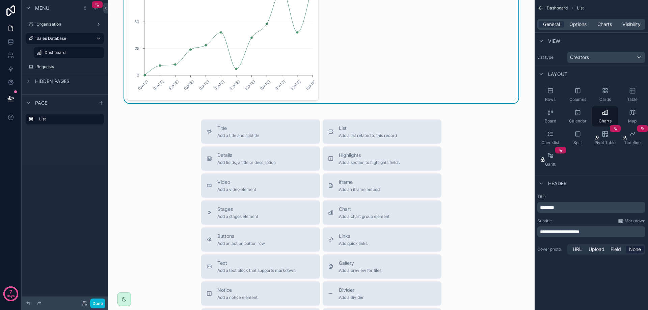
drag, startPoint x: 364, startPoint y: 208, endPoint x: 388, endPoint y: 49, distance: 161.1
click at [388, 49] on div "Timeline Creators added per week [DATE] [DATE] [DATE] [DATE] [DATE] [DATE] [DAT…" at bounding box center [321, 172] width 427 height 481
drag, startPoint x: 358, startPoint y: 216, endPoint x: 322, endPoint y: 189, distance: 44.4
click at [322, 189] on div "Title Add a title and subtitle List Add a list related to this record Details A…" at bounding box center [321, 240] width 251 height 240
click at [369, 216] on span "Add a chart group element" at bounding box center [364, 216] width 51 height 5
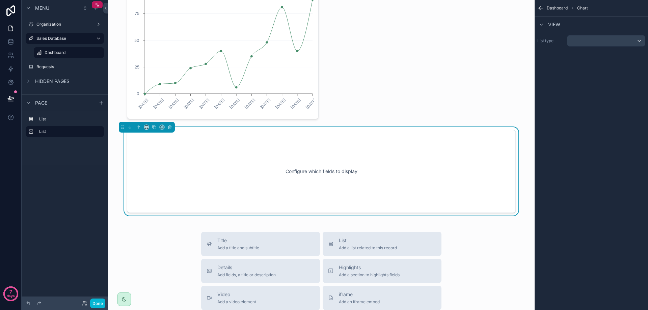
scroll to position [0, 0]
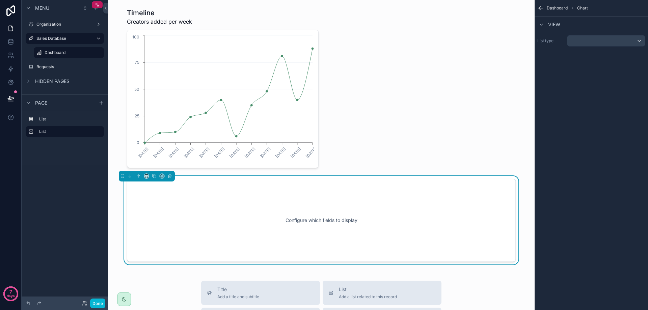
drag, startPoint x: 217, startPoint y: 224, endPoint x: 293, endPoint y: 177, distance: 90.0
click at [366, 141] on div "Timeline Creators added per week [DATE] [DATE] [DATE] [DATE] [DATE] [DATE] [DAT…" at bounding box center [321, 287] width 427 height 575
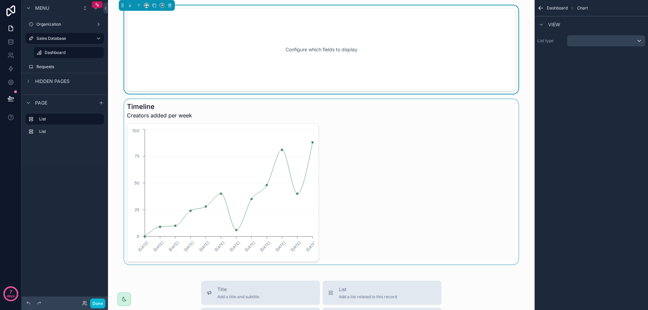
click at [354, 135] on div "scrollable content" at bounding box center [321, 181] width 416 height 165
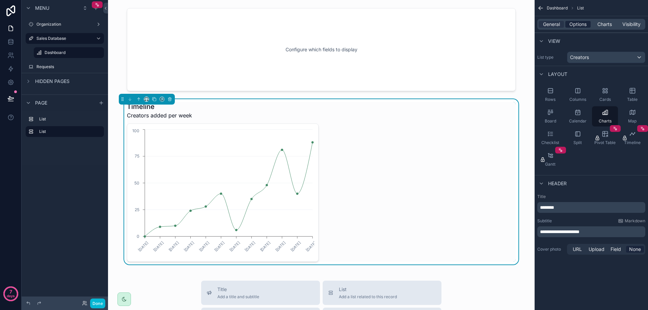
click at [573, 25] on span "Options" at bounding box center [578, 24] width 17 height 7
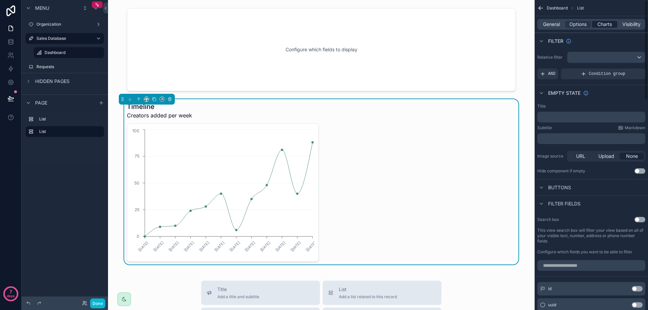
click at [600, 22] on span "Charts" at bounding box center [605, 24] width 15 height 7
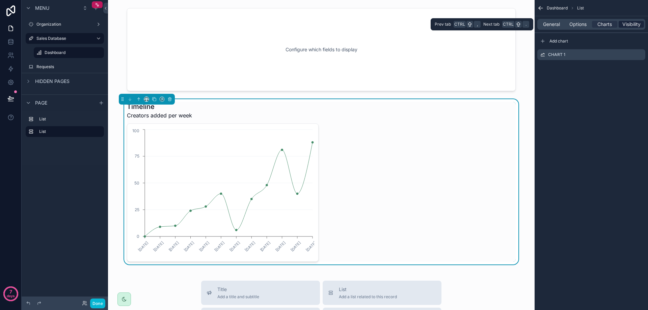
click at [628, 24] on span "Visibility" at bounding box center [632, 24] width 18 height 7
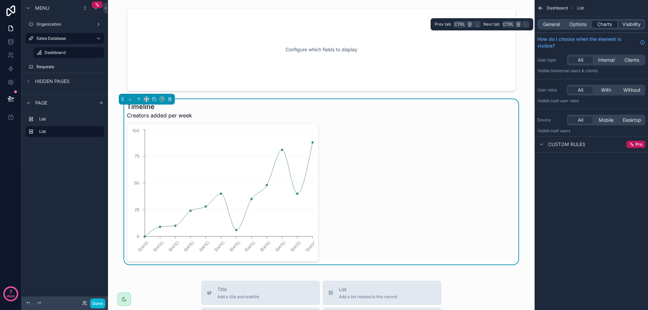
click at [600, 23] on span "Charts" at bounding box center [605, 24] width 15 height 7
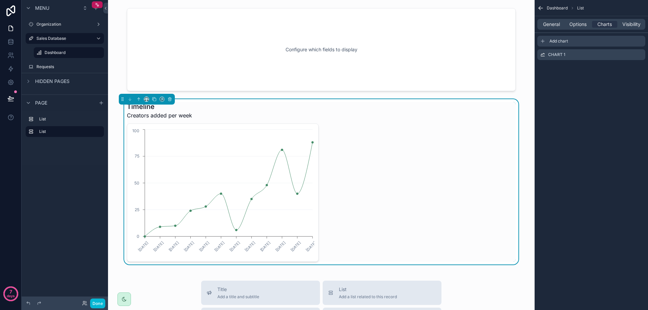
click at [562, 42] on span "Add chart" at bounding box center [559, 40] width 19 height 5
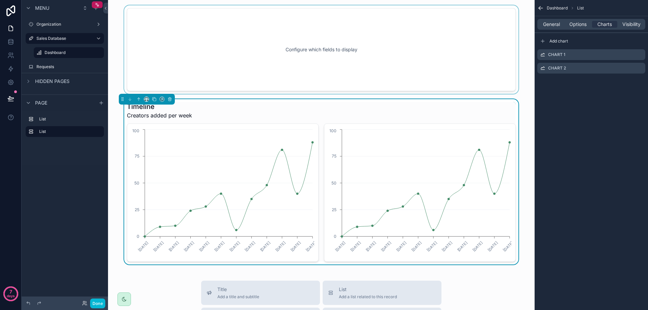
click at [406, 61] on div "scrollable content" at bounding box center [321, 49] width 416 height 88
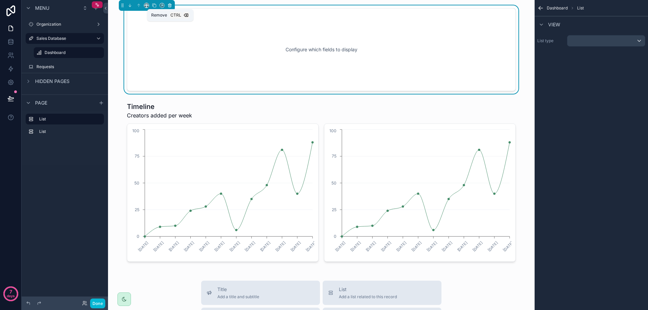
click at [170, 6] on icon "scrollable content" at bounding box center [170, 5] width 0 height 1
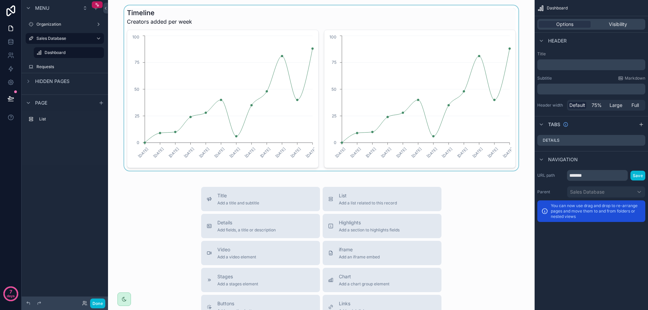
click at [382, 100] on div "scrollable content" at bounding box center [321, 87] width 416 height 165
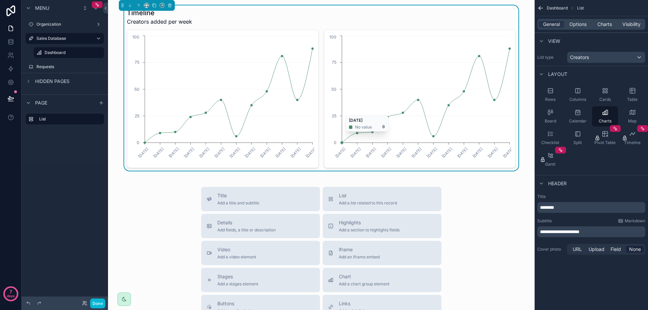
click at [380, 105] on icon "[DATE] [DATE] [DATE] [DATE] [DATE] [DATE] [DATE] [DATE] [DATE] [DATE] [DATE] [D…" at bounding box center [420, 99] width 183 height 130
click at [581, 22] on span "Options" at bounding box center [578, 24] width 17 height 7
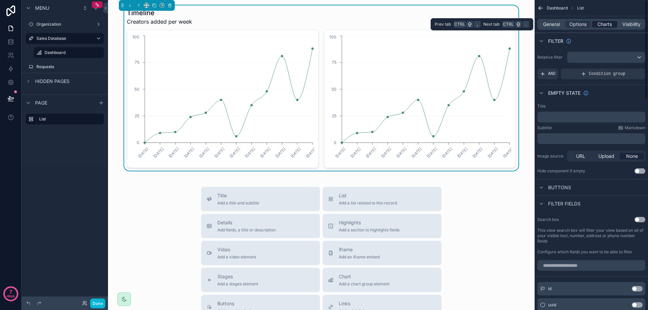
click at [601, 25] on span "Charts" at bounding box center [605, 24] width 15 height 7
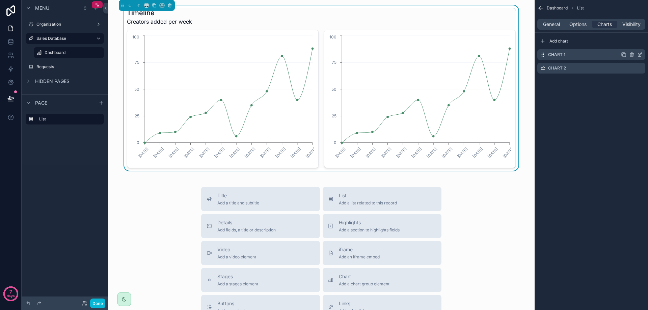
click at [574, 55] on div "Chart 1" at bounding box center [591, 54] width 108 height 11
click at [642, 55] on icon "scrollable content" at bounding box center [639, 54] width 5 height 5
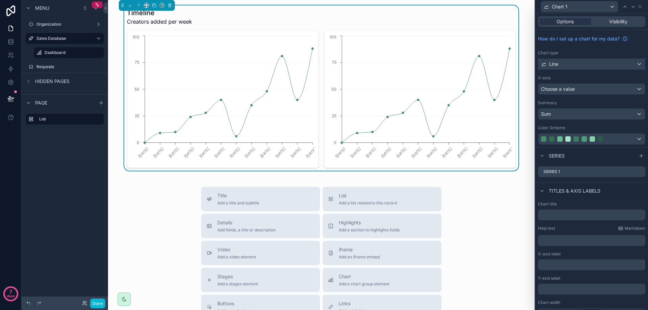
click at [585, 67] on div "Line" at bounding box center [592, 64] width 107 height 11
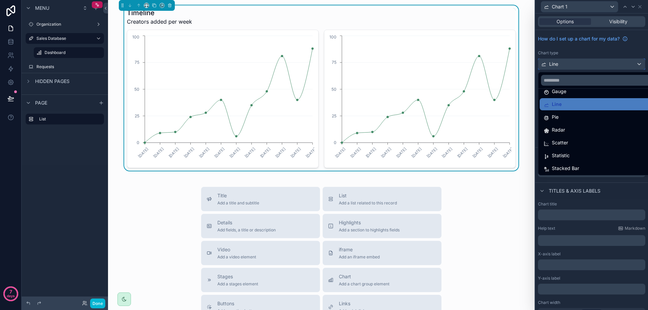
scroll to position [48, 0]
click at [441, 127] on icon "[DATE] [DATE] [DATE] [DATE] [DATE] [DATE] [DATE] [DATE] [DATE] [DATE] [DATE] [D…" at bounding box center [420, 99] width 183 height 130
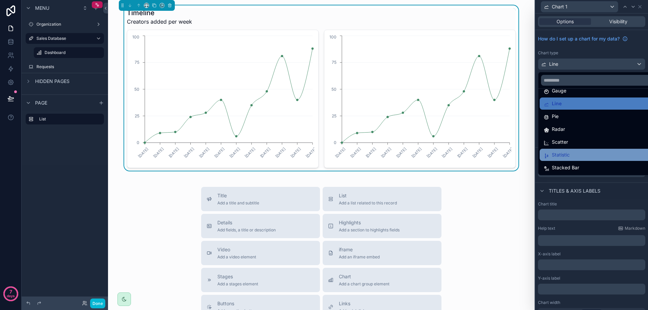
click at [565, 155] on span "Statistic" at bounding box center [561, 155] width 18 height 8
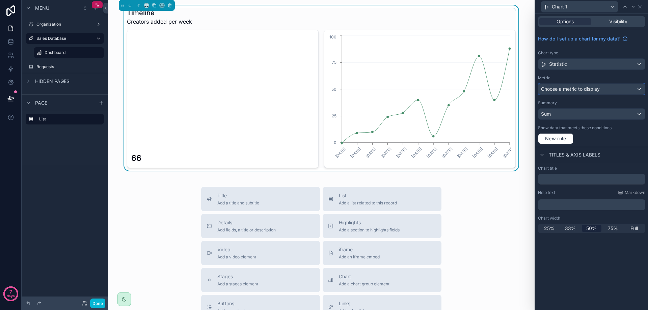
click at [568, 89] on span "Choose a metric to display" at bounding box center [570, 89] width 59 height 6
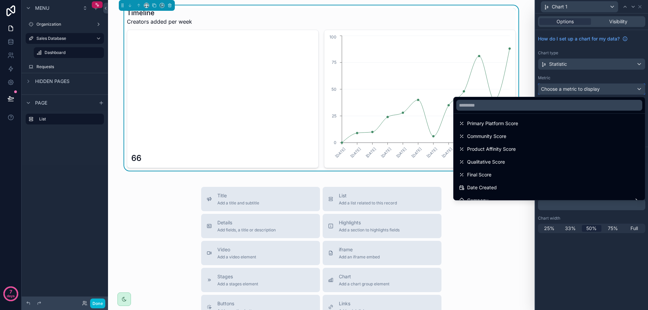
scroll to position [0, 0]
click at [589, 254] on div at bounding box center [591, 155] width 113 height 310
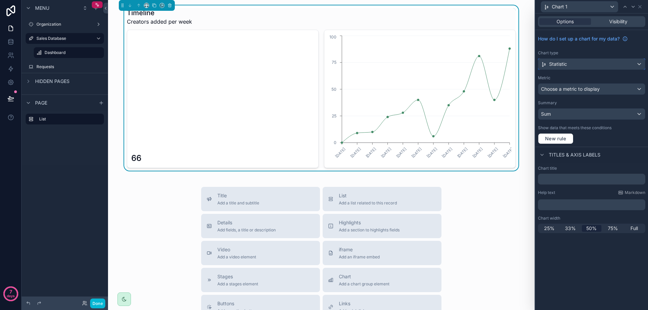
click at [571, 62] on div "Statistic" at bounding box center [592, 64] width 107 height 11
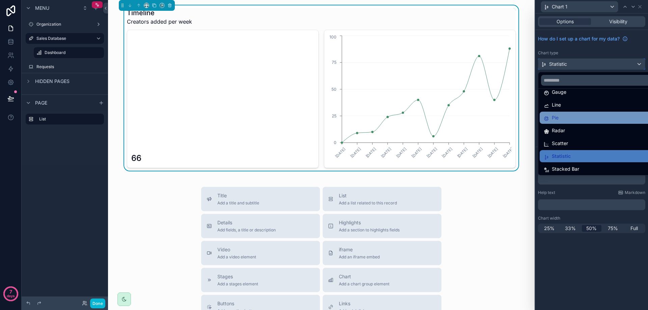
scroll to position [48, 0]
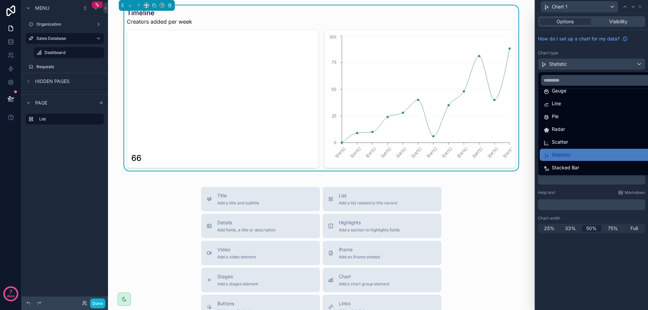
click at [577, 255] on div at bounding box center [591, 155] width 113 height 310
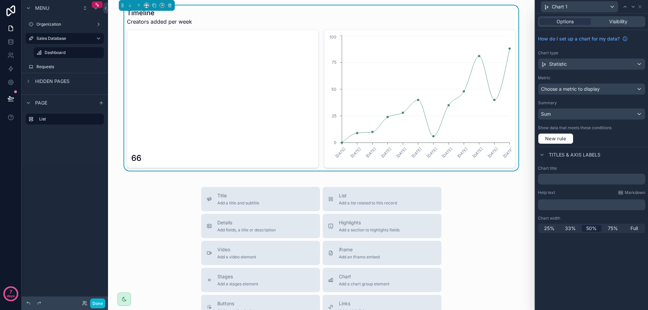
click at [477, 141] on icon "[DATE] [DATE] [DATE] [DATE] [DATE] [DATE] [DATE] [DATE] [DATE] [DATE] [DATE] [D…" at bounding box center [420, 99] width 183 height 130
click at [576, 94] on div "Choose a metric to display" at bounding box center [592, 89] width 107 height 11
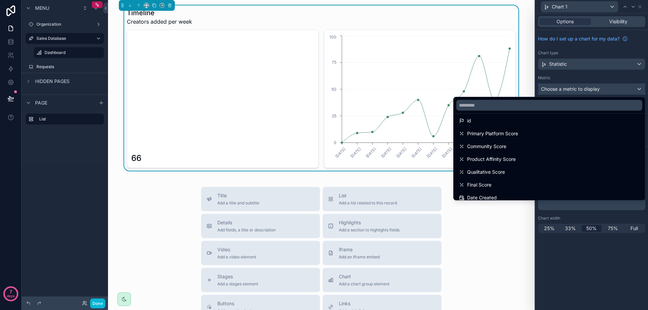
scroll to position [0, 0]
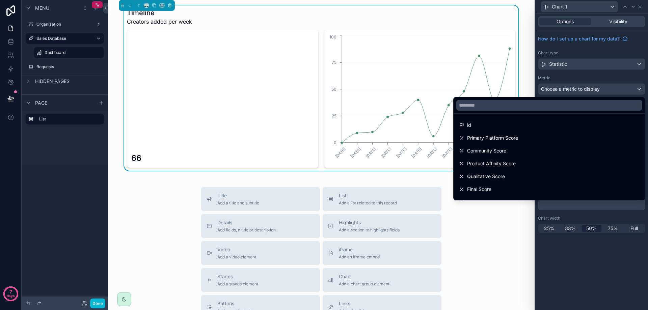
click at [579, 259] on div at bounding box center [591, 155] width 113 height 310
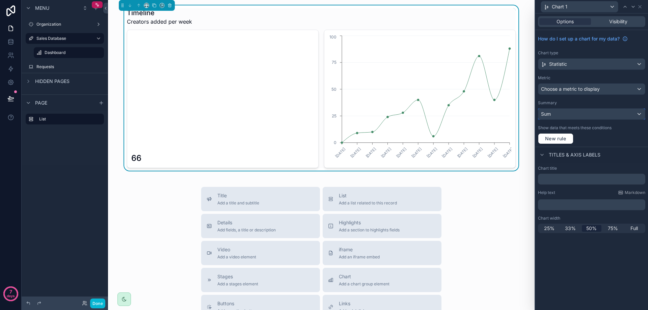
click at [573, 115] on div "Sum" at bounding box center [592, 114] width 107 height 11
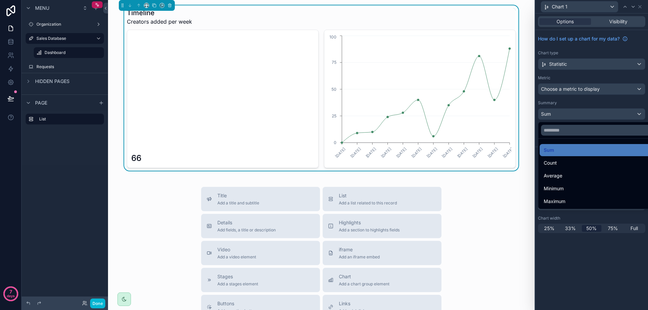
click at [573, 115] on div at bounding box center [591, 155] width 113 height 310
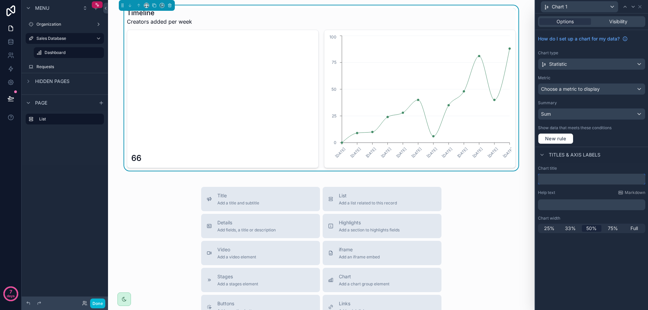
click at [564, 178] on input "text" at bounding box center [591, 179] width 107 height 11
click at [561, 179] on input "text" at bounding box center [591, 179] width 107 height 11
click at [552, 229] on span "25%" at bounding box center [549, 228] width 10 height 7
click at [576, 180] on input "**********" at bounding box center [591, 179] width 107 height 11
click at [573, 180] on input "**********" at bounding box center [591, 179] width 107 height 11
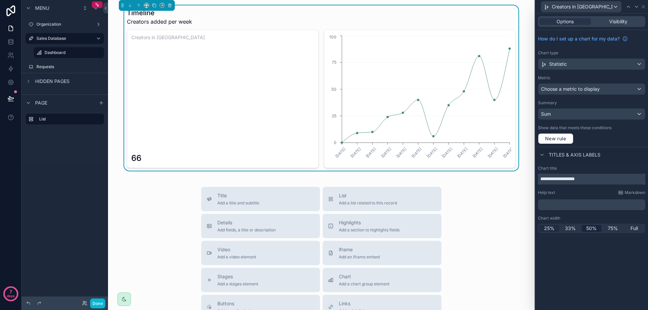
type input "**********"
click at [550, 227] on span "25%" at bounding box center [549, 228] width 10 height 7
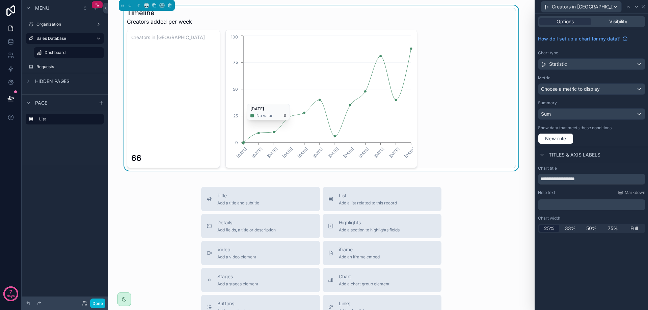
click at [342, 113] on icon "[DATE] [DATE] [DATE] [DATE] [DATE] [DATE] [DATE] [DATE] [DATE] [DATE] [DATE] [D…" at bounding box center [321, 99] width 183 height 130
click at [606, 8] on div "Creators in [GEOGRAPHIC_DATA]" at bounding box center [581, 6] width 80 height 11
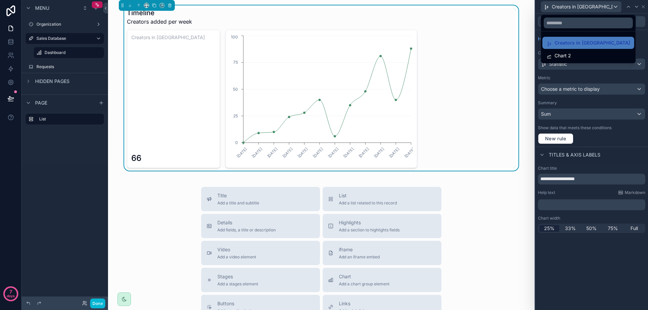
click at [606, 8] on div at bounding box center [591, 155] width 113 height 310
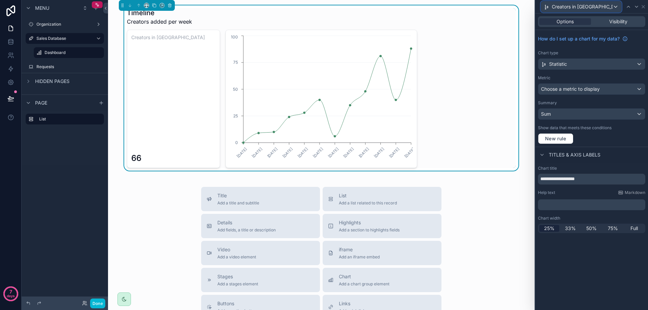
click at [606, 8] on div "Creators in [GEOGRAPHIC_DATA]" at bounding box center [581, 6] width 80 height 11
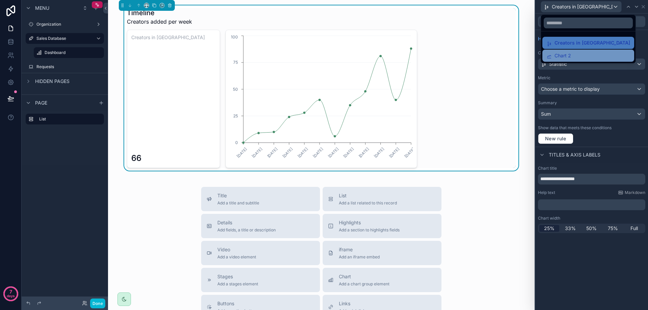
click at [564, 53] on span "Chart 2" at bounding box center [563, 56] width 17 height 8
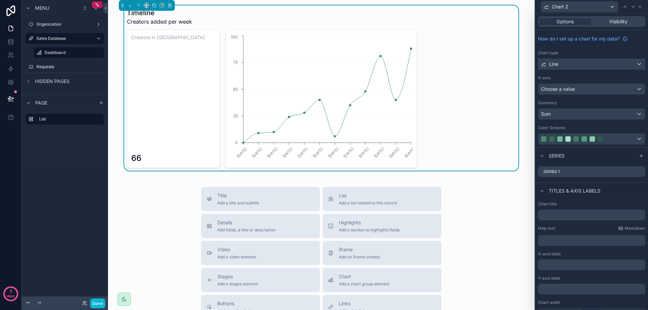
click at [590, 63] on div "Line" at bounding box center [592, 64] width 107 height 11
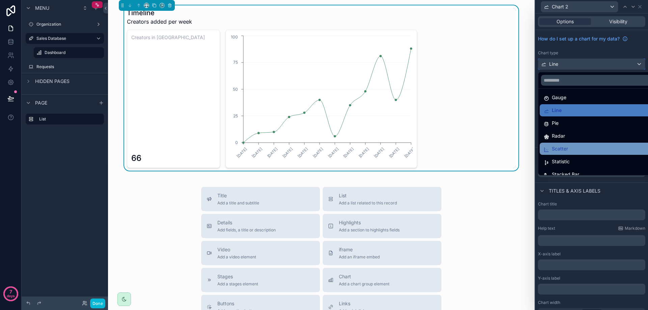
scroll to position [48, 0]
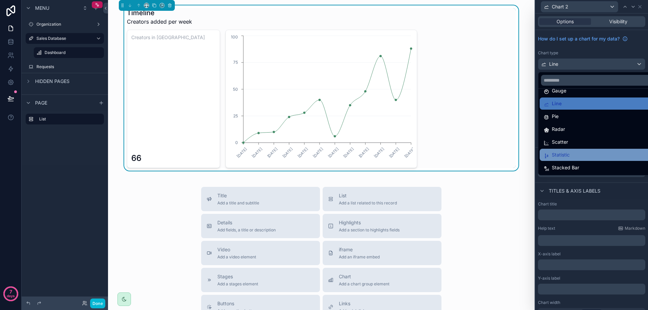
click at [574, 154] on div "Statistic" at bounding box center [597, 155] width 106 height 8
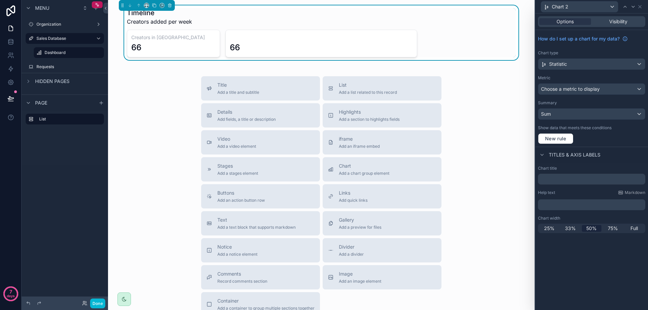
click at [338, 37] on div "66" at bounding box center [321, 43] width 183 height 19
click at [606, 5] on div "Chart 2" at bounding box center [579, 6] width 77 height 11
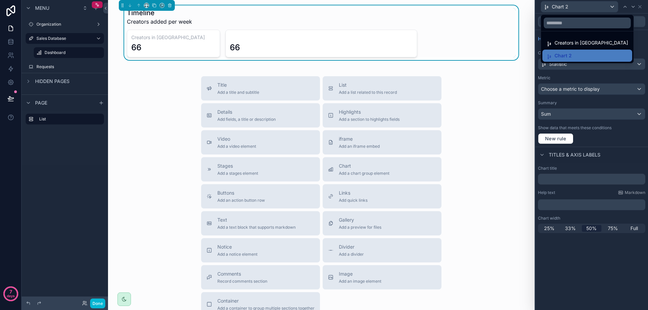
click at [606, 5] on div at bounding box center [591, 155] width 113 height 310
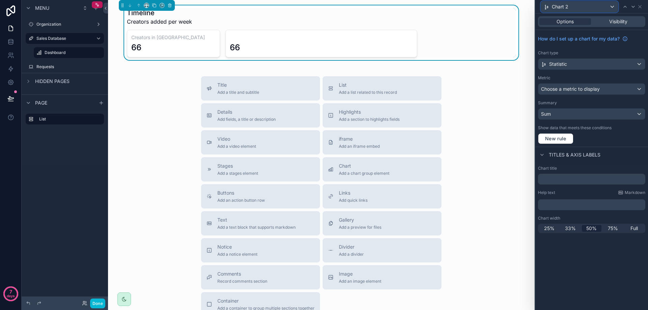
click at [606, 5] on div "Chart 2" at bounding box center [579, 6] width 77 height 11
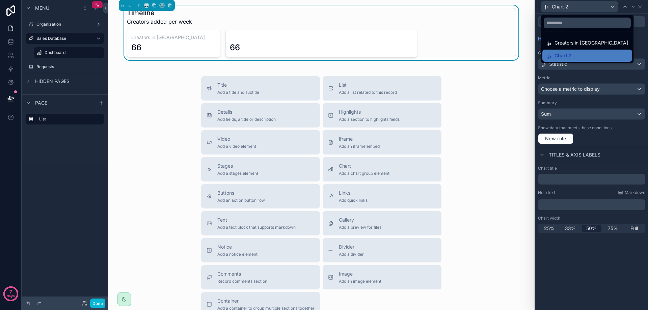
click at [606, 5] on div at bounding box center [591, 155] width 113 height 310
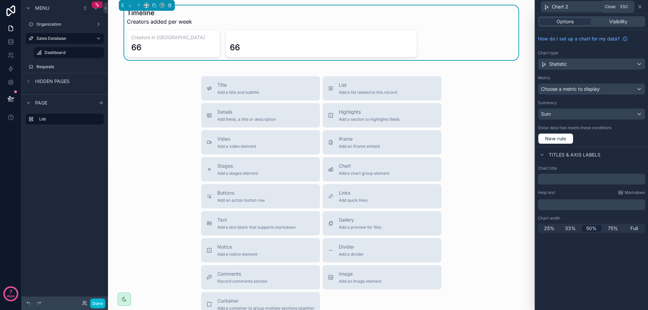
click at [638, 8] on icon at bounding box center [639, 6] width 5 height 5
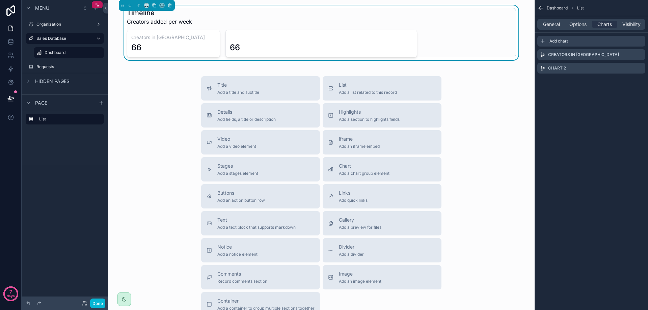
click at [577, 40] on div "Add chart" at bounding box center [591, 41] width 108 height 11
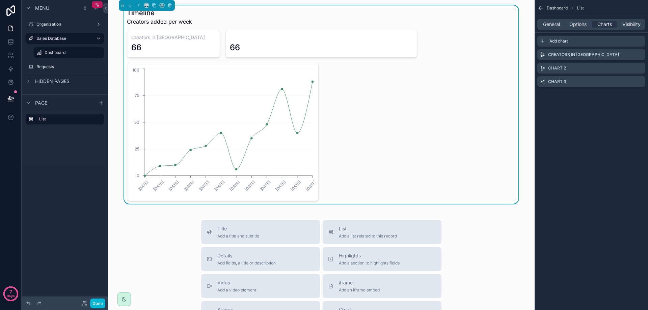
click at [562, 39] on span "Add chart" at bounding box center [559, 40] width 19 height 5
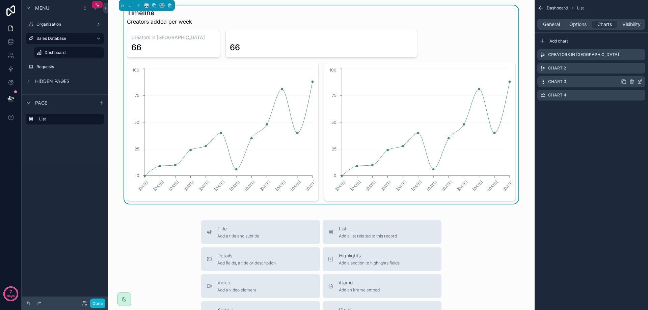
click at [560, 82] on label "Chart 3" at bounding box center [557, 81] width 18 height 5
click at [639, 83] on icon "scrollable content" at bounding box center [639, 81] width 5 height 5
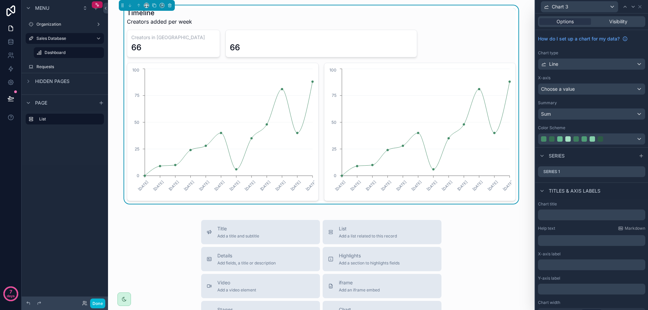
click at [586, 58] on div "Chart type Line" at bounding box center [591, 60] width 107 height 20
click at [585, 65] on div "Line" at bounding box center [592, 64] width 107 height 11
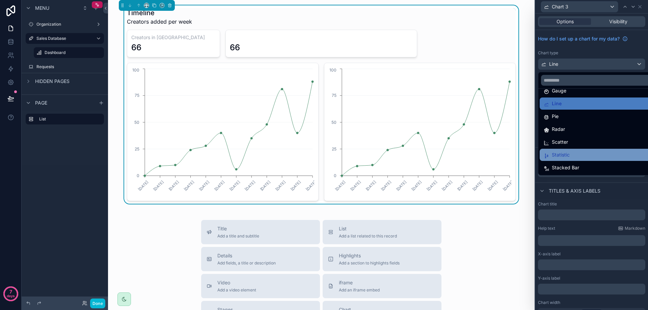
click at [579, 157] on div "Statistic" at bounding box center [597, 155] width 106 height 8
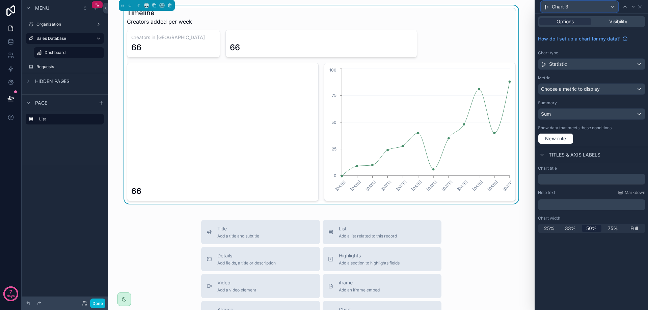
click at [590, 11] on div "Chart 3" at bounding box center [579, 6] width 77 height 11
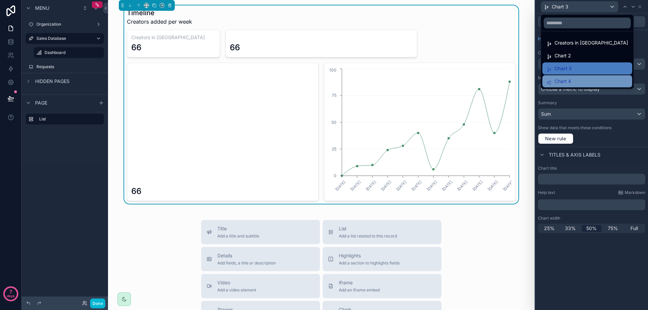
click at [567, 80] on span "Chart 4" at bounding box center [563, 81] width 17 height 8
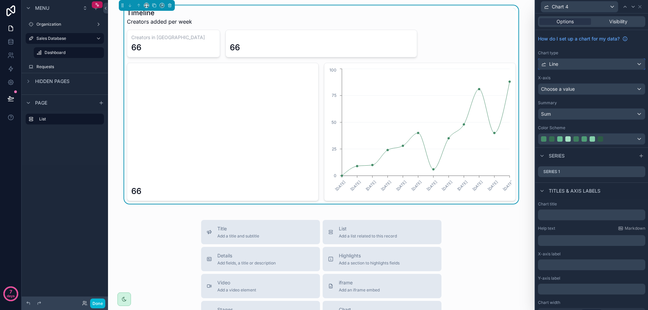
click at [595, 61] on div "Line" at bounding box center [592, 64] width 107 height 11
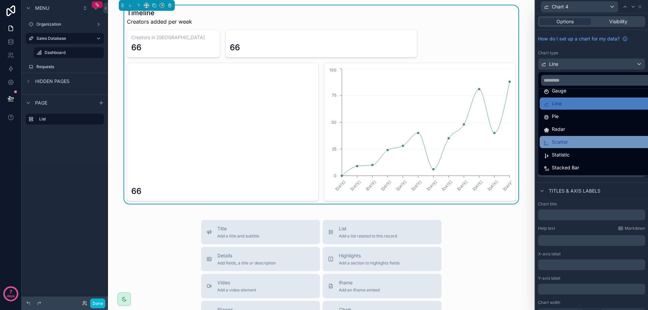
click at [572, 144] on div "Scatter" at bounding box center [597, 142] width 106 height 8
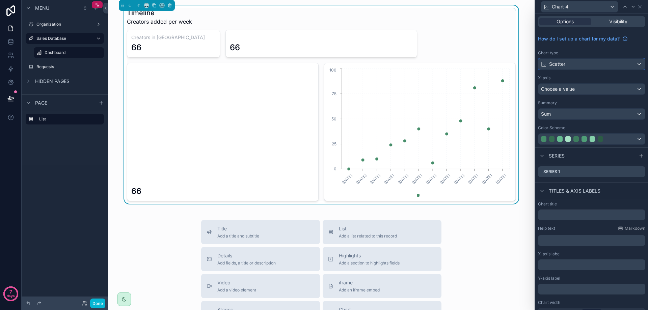
click at [576, 64] on div "Scatter" at bounding box center [592, 64] width 107 height 11
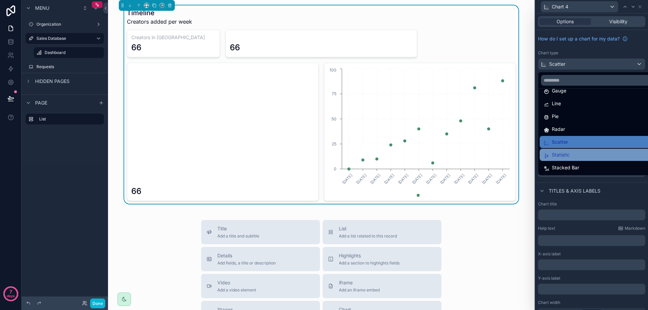
click at [567, 154] on span "Statistic" at bounding box center [561, 155] width 18 height 8
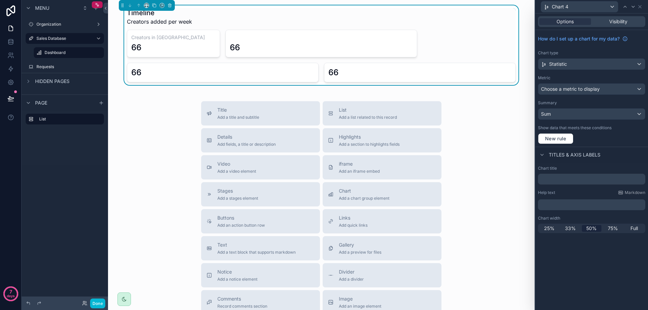
click at [355, 36] on div "66" at bounding box center [321, 43] width 183 height 19
click at [572, 8] on div "Chart 4" at bounding box center [579, 6] width 77 height 11
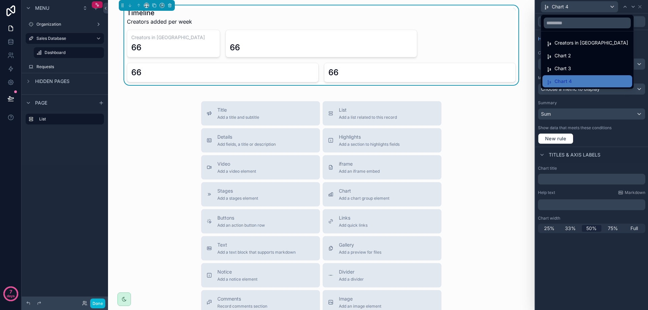
click at [544, 234] on div at bounding box center [591, 155] width 113 height 310
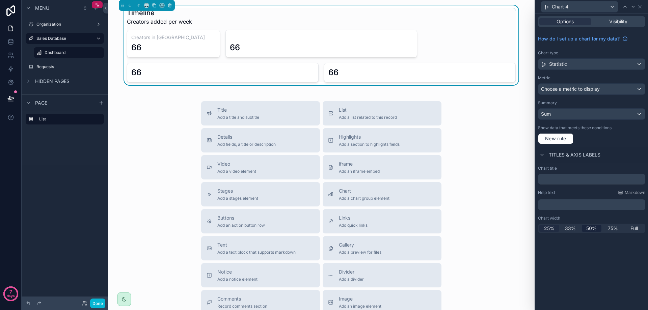
click at [547, 229] on span "25%" at bounding box center [549, 228] width 10 height 7
click at [563, 5] on span "Chart 4" at bounding box center [560, 6] width 17 height 7
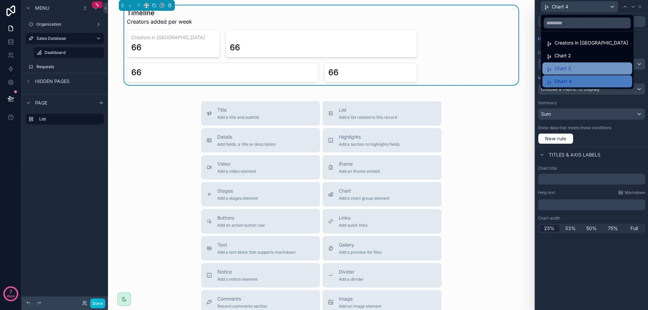
click at [567, 70] on span "Chart 3" at bounding box center [563, 68] width 17 height 8
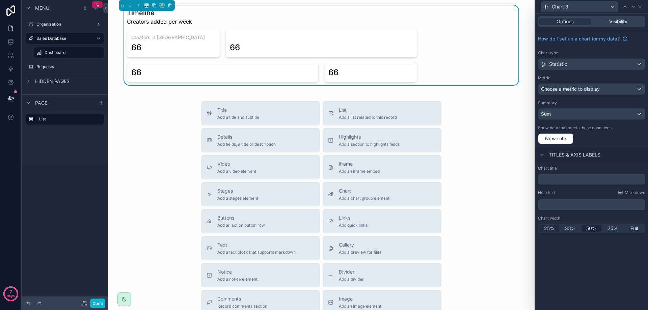
click at [550, 229] on span "25%" at bounding box center [549, 228] width 10 height 7
click at [567, 8] on span "Chart 3" at bounding box center [560, 6] width 17 height 7
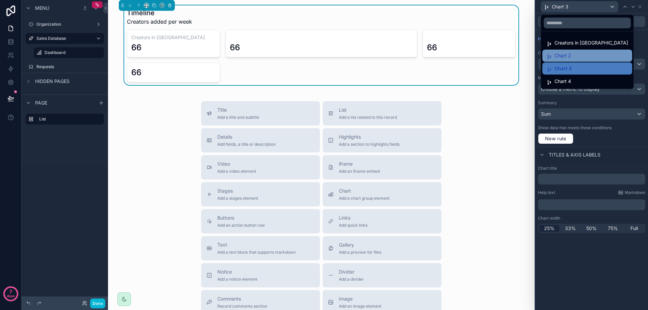
click at [569, 53] on span "Chart 2" at bounding box center [563, 56] width 17 height 8
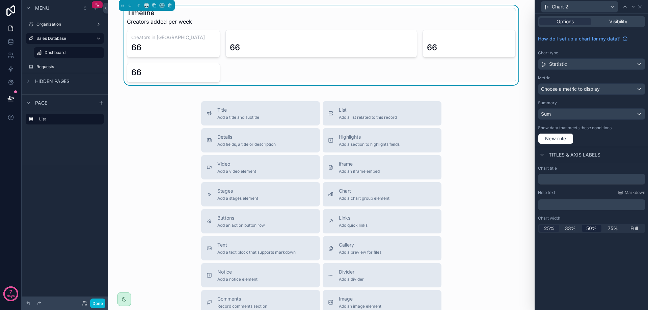
click at [547, 228] on span "25%" at bounding box center [549, 228] width 10 height 7
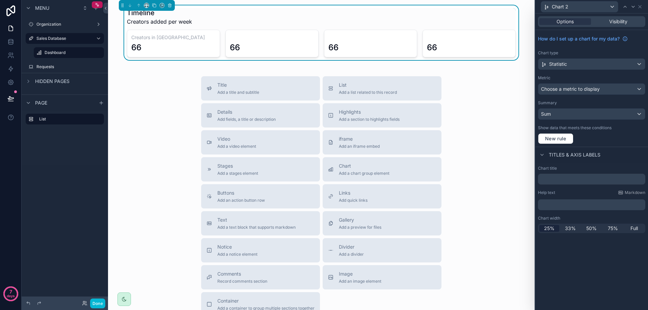
click at [174, 42] on div "Creators in Daatabase 66" at bounding box center [173, 44] width 93 height 28
click at [165, 36] on h3 "Creators in [GEOGRAPHIC_DATA]" at bounding box center [173, 37] width 84 height 7
click at [574, 5] on div "Chart 2" at bounding box center [579, 6] width 77 height 11
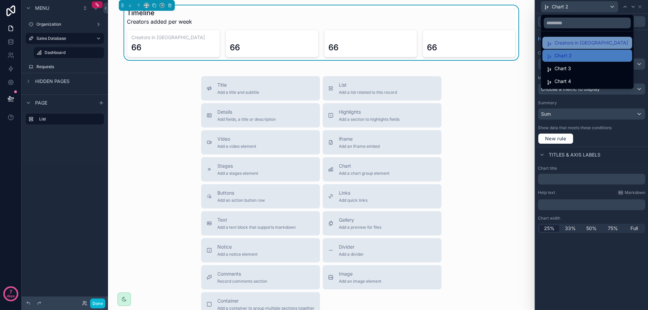
click at [571, 44] on span "Creators in [GEOGRAPHIC_DATA]" at bounding box center [592, 43] width 74 height 8
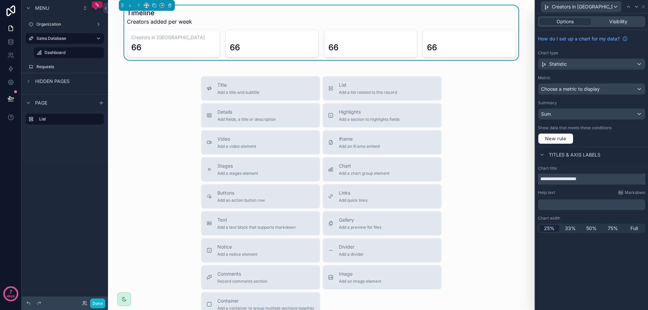
click at [576, 177] on input "**********" at bounding box center [591, 179] width 107 height 11
type input "**********"
click at [586, 198] on div "Help text Markdown ﻿" at bounding box center [591, 200] width 107 height 20
click at [591, 7] on span "Creators in Database" at bounding box center [575, 6] width 47 height 7
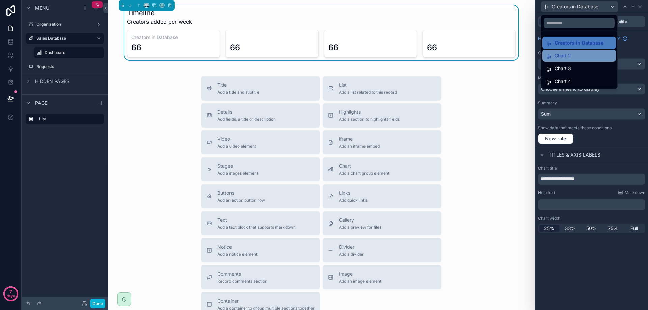
click at [572, 51] on div "Chart 2" at bounding box center [580, 56] width 74 height 12
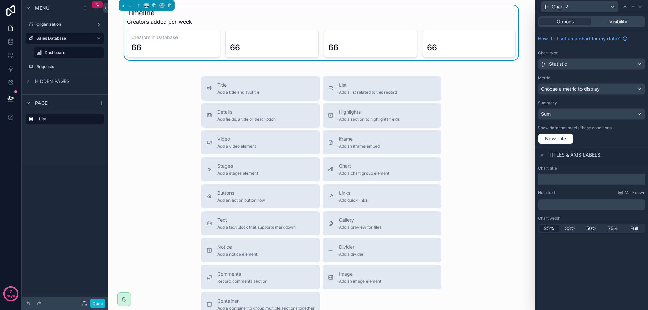
click at [561, 182] on input "text" at bounding box center [591, 179] width 107 height 11
type input "*********"
click at [574, 7] on div "Qualified" at bounding box center [579, 6] width 77 height 11
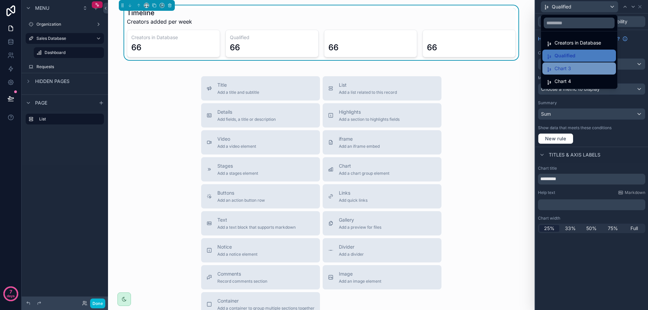
click at [578, 67] on div "Chart 3" at bounding box center [579, 68] width 65 height 8
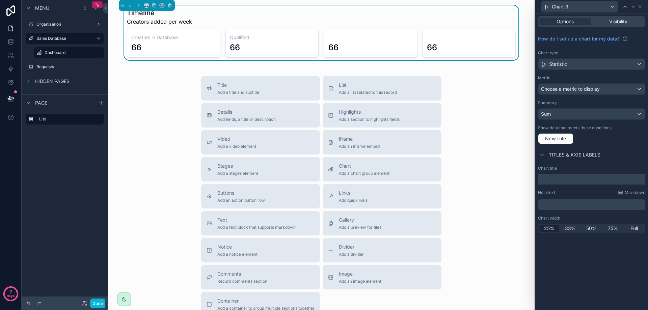
click at [574, 177] on input "text" at bounding box center [591, 179] width 107 height 11
type input "**********"
click at [592, 7] on div "Disqualified" at bounding box center [579, 6] width 77 height 11
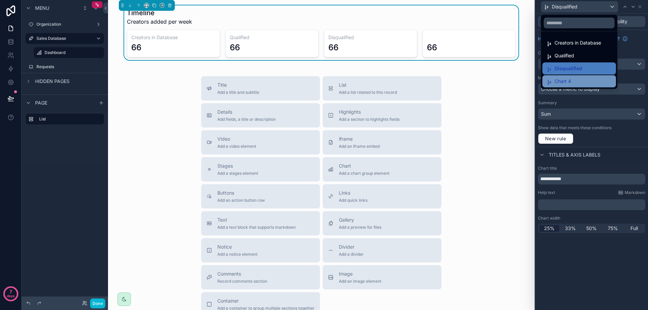
click at [567, 78] on span "Chart 4" at bounding box center [563, 81] width 17 height 8
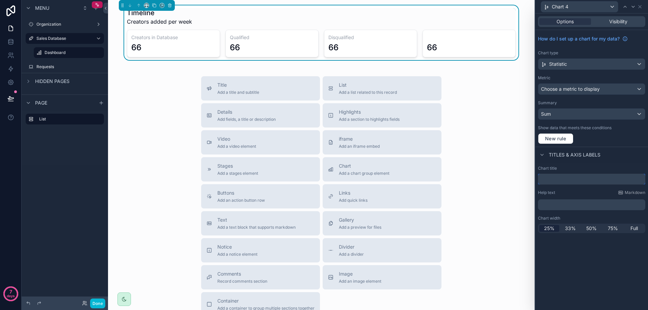
click at [558, 180] on input "text" at bounding box center [591, 179] width 107 height 11
type input "*"
type input "*********"
click at [613, 24] on span "Visibility" at bounding box center [618, 21] width 18 height 7
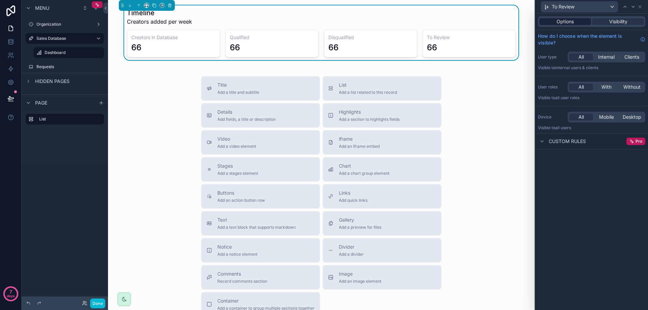
click at [570, 21] on span "Options" at bounding box center [565, 21] width 17 height 7
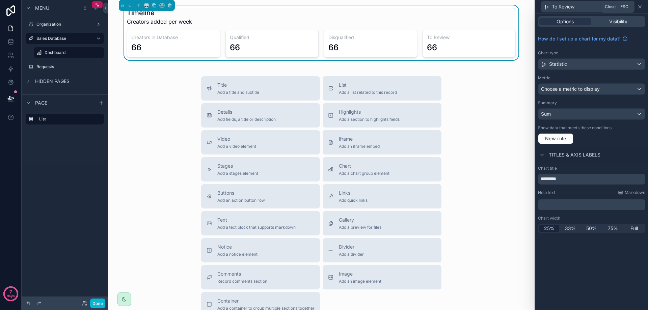
click at [641, 7] on icon at bounding box center [640, 6] width 3 height 3
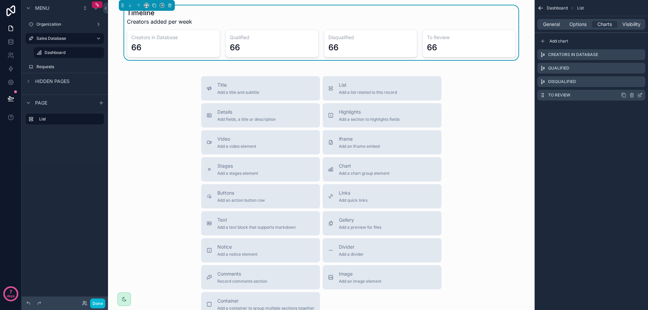
click at [641, 96] on icon "scrollable content" at bounding box center [639, 95] width 5 height 5
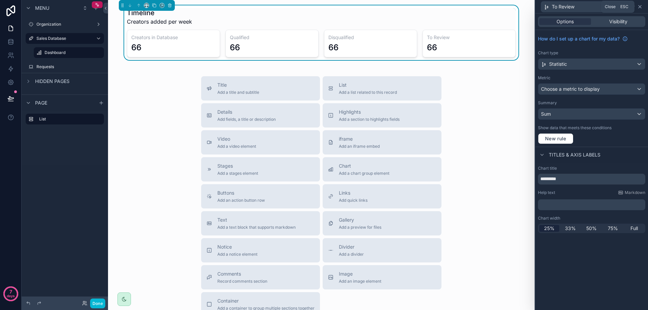
click at [639, 7] on icon at bounding box center [639, 6] width 5 height 5
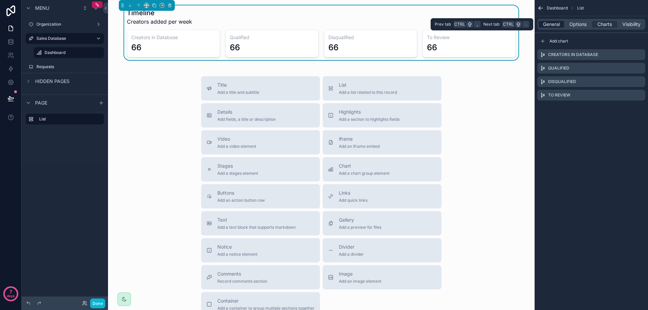
click at [550, 23] on span "General" at bounding box center [551, 24] width 17 height 7
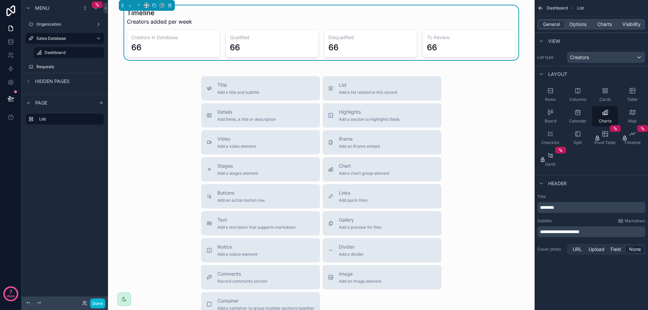
click at [440, 47] on div "66" at bounding box center [469, 47] width 84 height 11
click at [580, 26] on span "Options" at bounding box center [578, 24] width 17 height 7
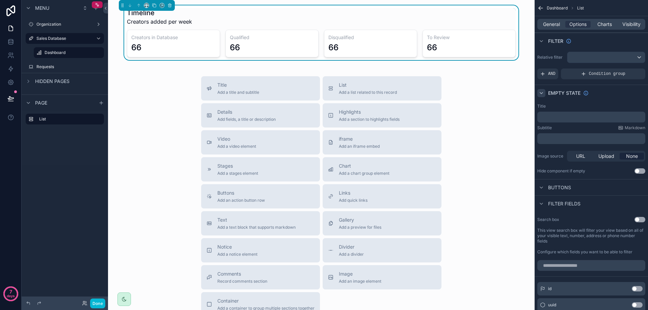
click at [545, 92] on div "scrollable content" at bounding box center [541, 93] width 8 height 8
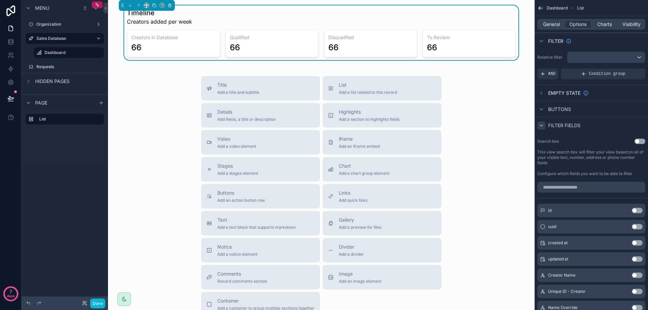
click at [542, 125] on icon "scrollable content" at bounding box center [541, 125] width 5 height 5
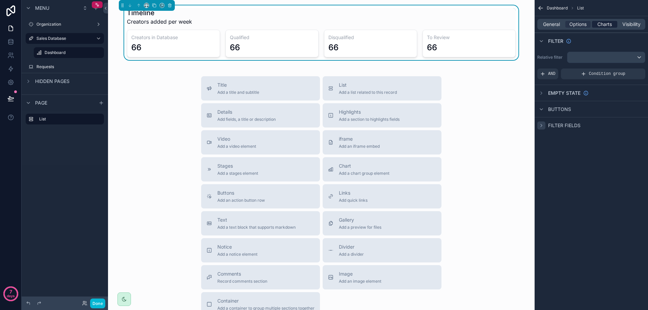
click at [598, 26] on span "Charts" at bounding box center [605, 24] width 15 height 7
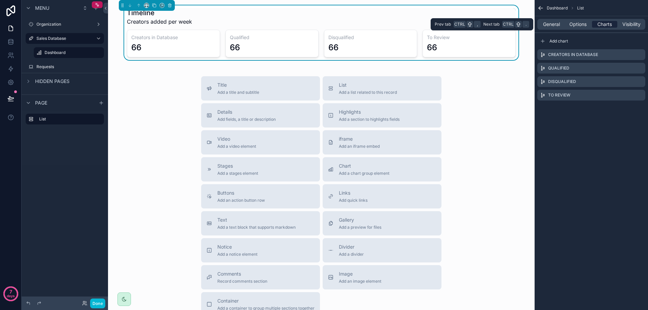
click at [601, 25] on span "Charts" at bounding box center [605, 24] width 15 height 7
click at [560, 56] on label "Creators in Database" at bounding box center [573, 54] width 50 height 5
click at [638, 54] on icon "scrollable content" at bounding box center [639, 55] width 3 height 3
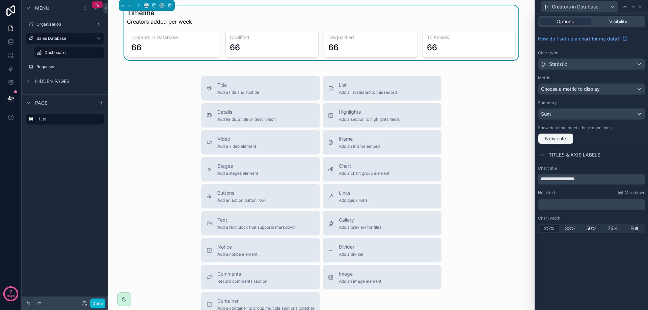
click at [559, 138] on span "New rule" at bounding box center [556, 139] width 27 height 6
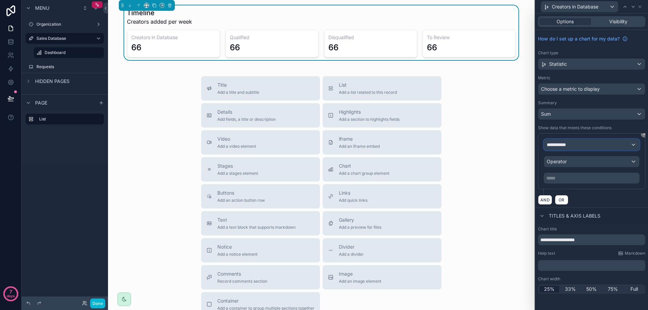
click at [587, 145] on div "**********" at bounding box center [591, 144] width 95 height 11
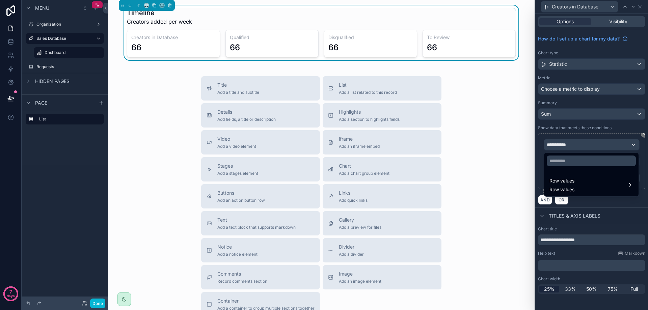
click at [587, 145] on div at bounding box center [591, 155] width 113 height 310
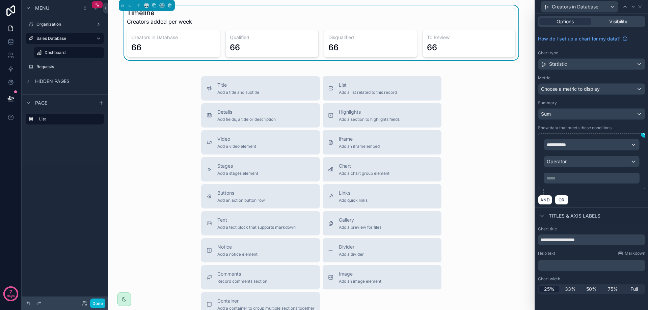
click at [644, 134] on icon at bounding box center [644, 134] width 4 height 4
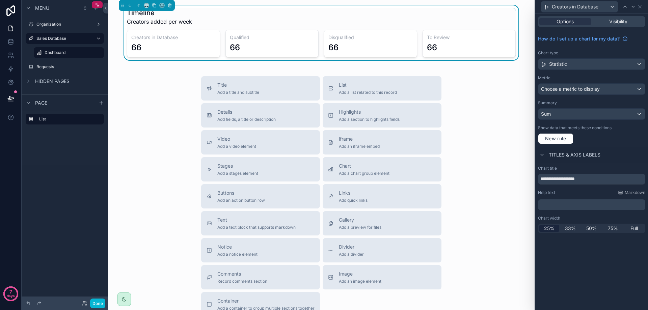
click at [162, 74] on div "Timeline Creators added per week Creators in Database 66 Qualified 66 Disqualif…" at bounding box center [321, 185] width 427 height 371
click at [640, 6] on icon at bounding box center [640, 6] width 3 height 3
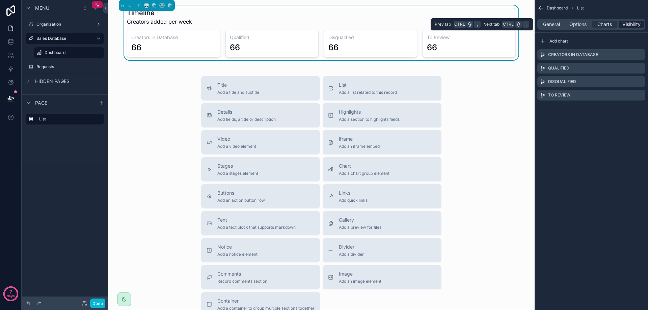
click at [631, 24] on span "Visibility" at bounding box center [632, 24] width 18 height 7
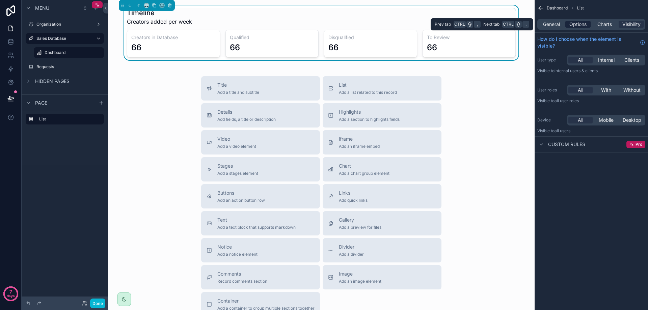
click at [580, 26] on span "Options" at bounding box center [578, 24] width 17 height 7
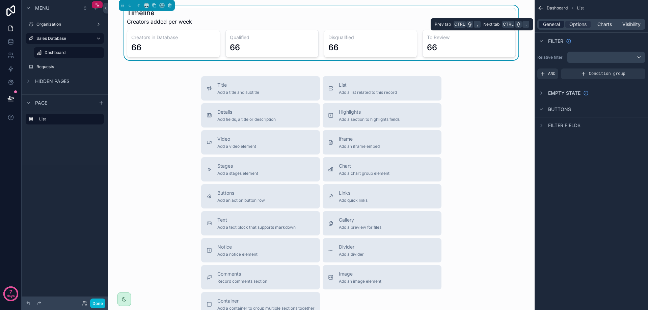
click at [550, 25] on span "General" at bounding box center [551, 24] width 17 height 7
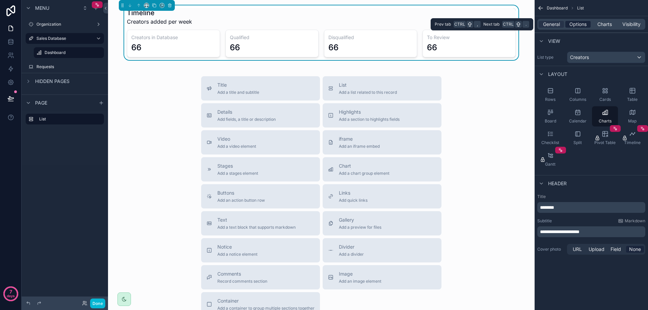
click at [573, 24] on span "Options" at bounding box center [578, 24] width 17 height 7
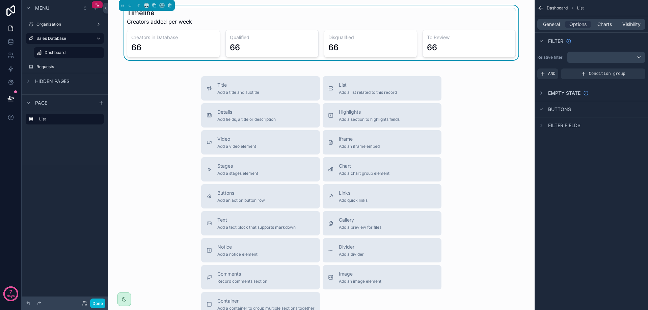
click at [300, 21] on div "Timeline Creators added per week" at bounding box center [321, 17] width 389 height 18
click at [601, 26] on span "Charts" at bounding box center [605, 24] width 15 height 7
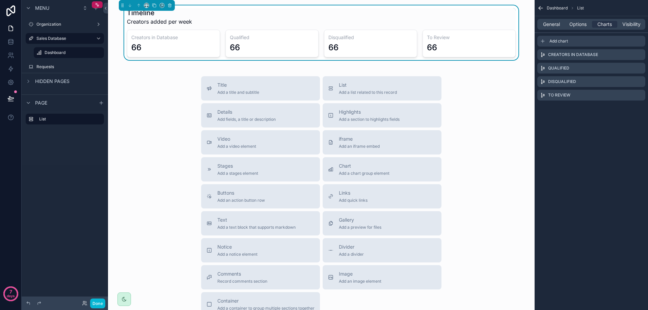
click at [562, 45] on div "Add chart" at bounding box center [591, 41] width 108 height 11
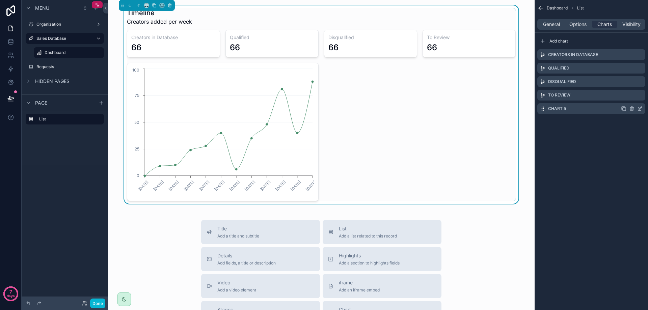
click at [555, 109] on label "Chart 5" at bounding box center [557, 108] width 18 height 5
click at [639, 108] on icon "scrollable content" at bounding box center [639, 108] width 5 height 5
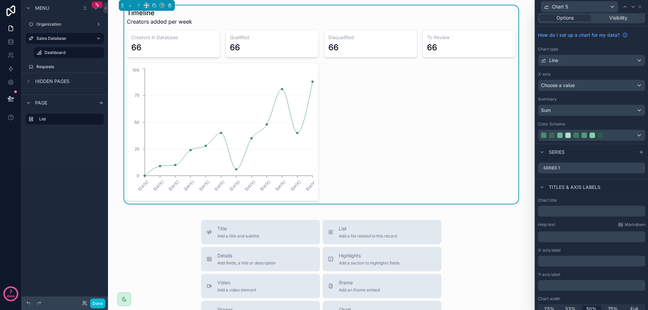
scroll to position [10, 0]
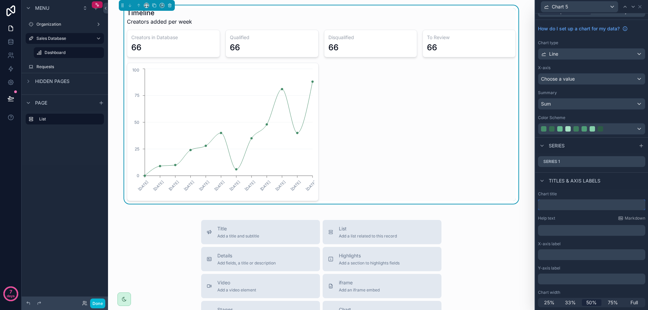
click at [558, 204] on input "text" at bounding box center [591, 205] width 107 height 11
type input "********"
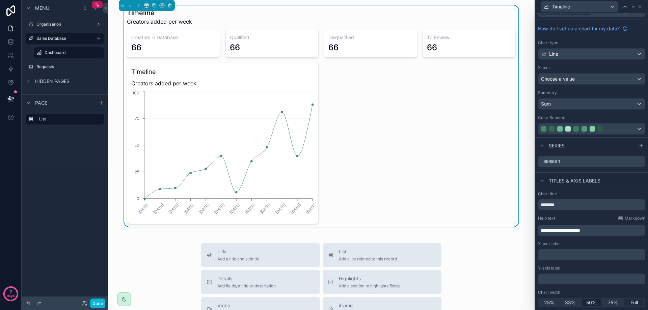
click at [631, 303] on span "Full" at bounding box center [634, 302] width 7 height 7
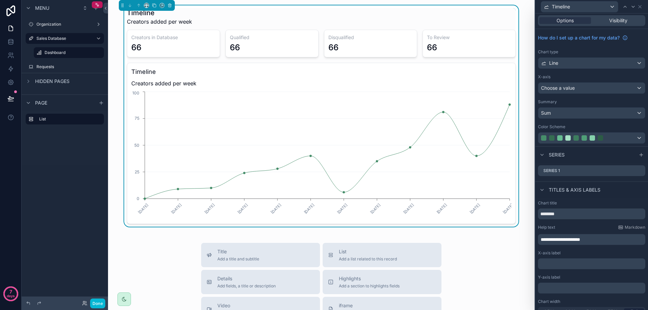
scroll to position [0, 0]
click at [559, 171] on label "Series 1" at bounding box center [552, 171] width 17 height 5
click at [637, 172] on icon at bounding box center [639, 171] width 5 height 5
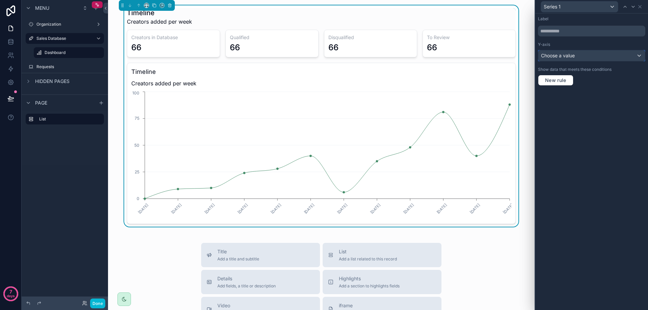
click at [558, 55] on span "Choose a value" at bounding box center [558, 56] width 34 height 6
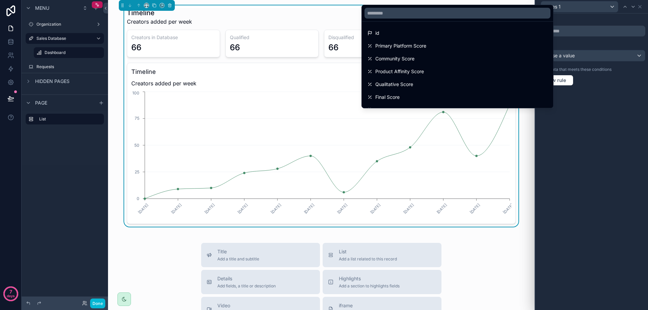
click at [619, 112] on div at bounding box center [591, 155] width 113 height 310
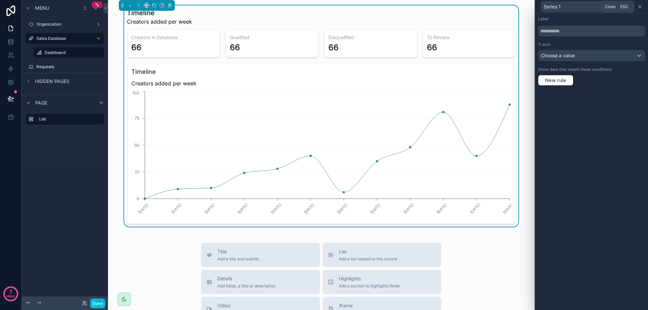
click at [641, 7] on icon at bounding box center [639, 6] width 5 height 5
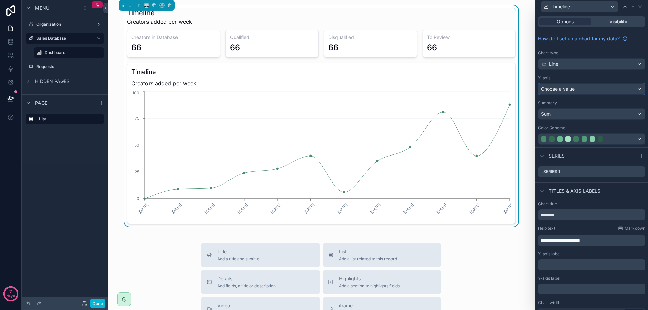
click at [574, 88] on span "Choose a value" at bounding box center [558, 89] width 34 height 6
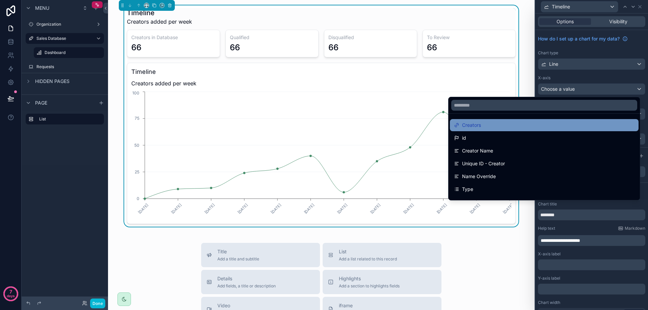
click at [499, 130] on div "Creators" at bounding box center [544, 125] width 189 height 12
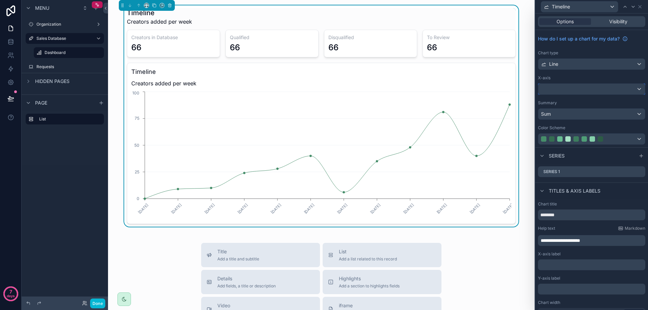
click at [565, 91] on div at bounding box center [592, 89] width 107 height 11
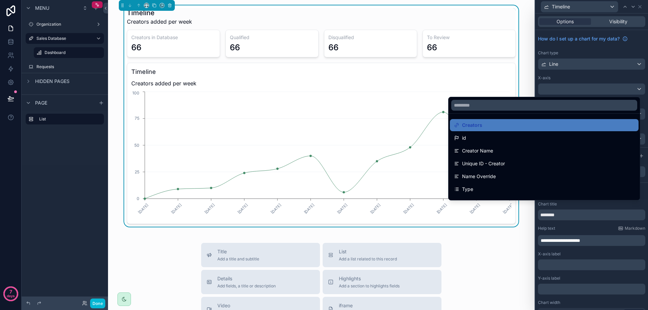
click at [565, 91] on div at bounding box center [591, 155] width 113 height 310
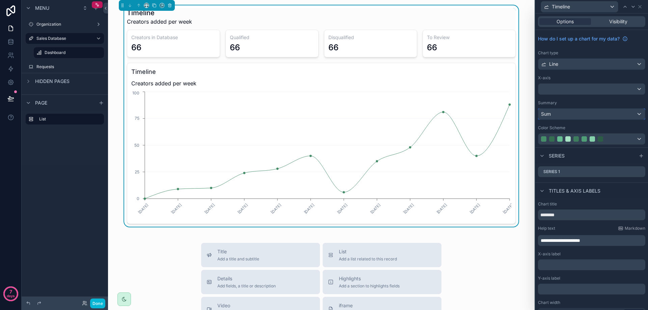
click at [562, 114] on div "Sum" at bounding box center [592, 114] width 107 height 11
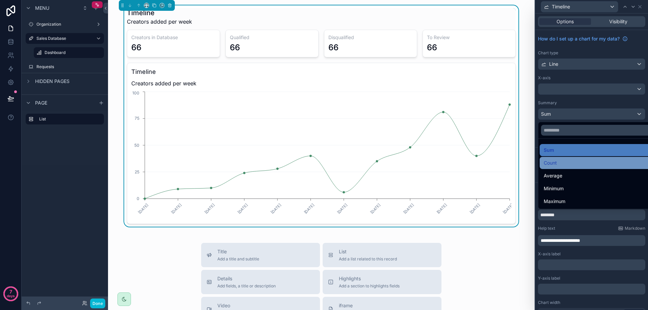
click at [570, 161] on div "Count" at bounding box center [597, 163] width 106 height 8
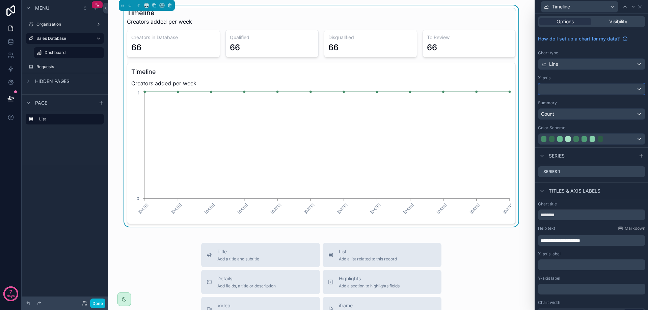
click at [546, 94] on div at bounding box center [592, 89] width 107 height 11
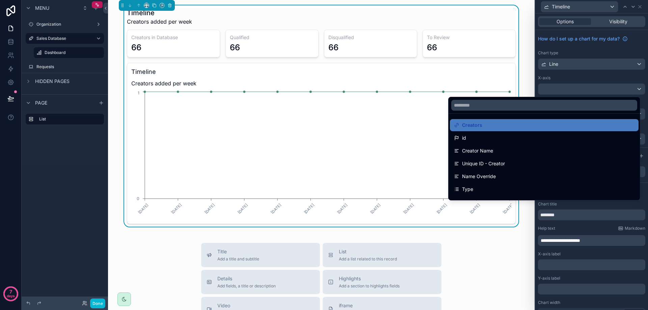
click at [548, 94] on div at bounding box center [591, 155] width 113 height 310
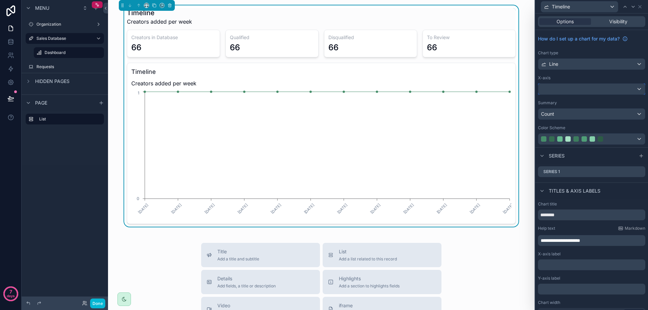
click at [558, 89] on div at bounding box center [592, 89] width 107 height 11
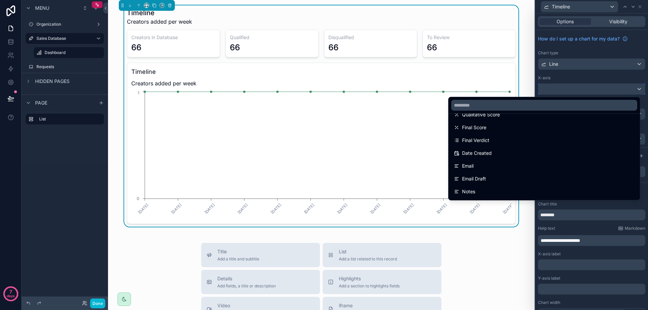
scroll to position [169, 0]
click at [565, 74] on div at bounding box center [591, 155] width 113 height 310
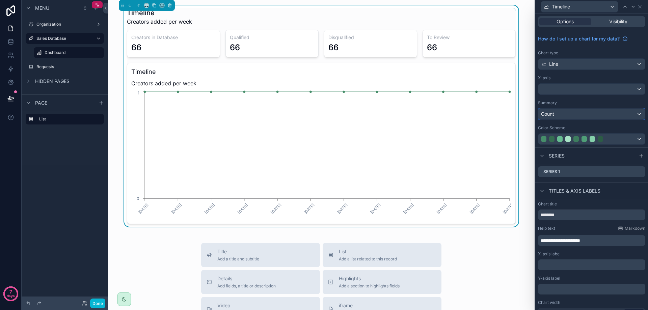
click at [564, 114] on div "Count" at bounding box center [592, 114] width 107 height 11
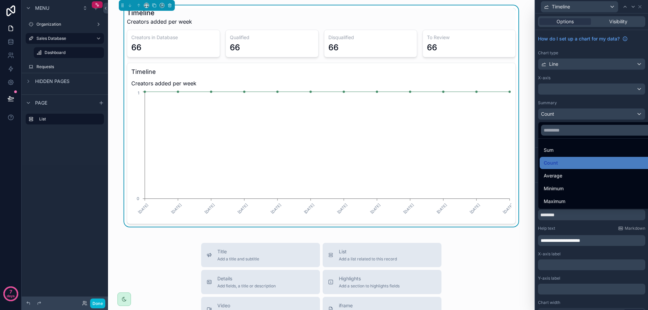
click at [574, 97] on div at bounding box center [591, 155] width 113 height 310
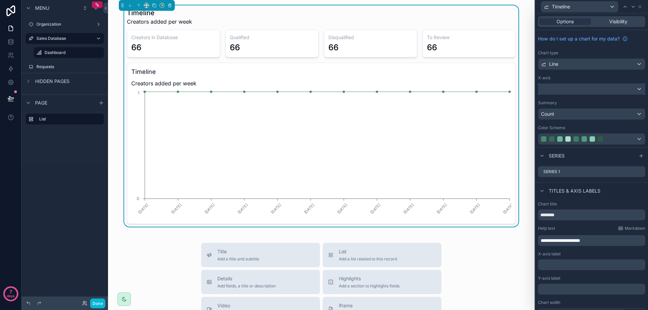
click at [575, 90] on div at bounding box center [592, 89] width 107 height 11
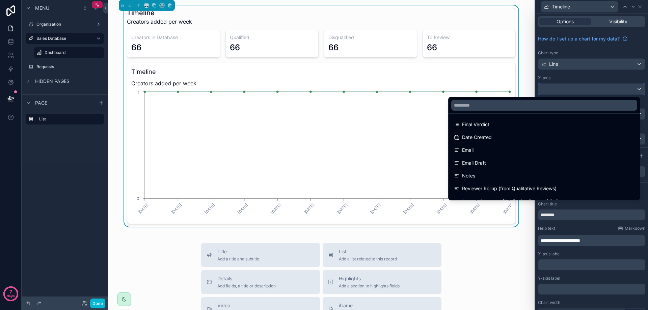
scroll to position [203, 0]
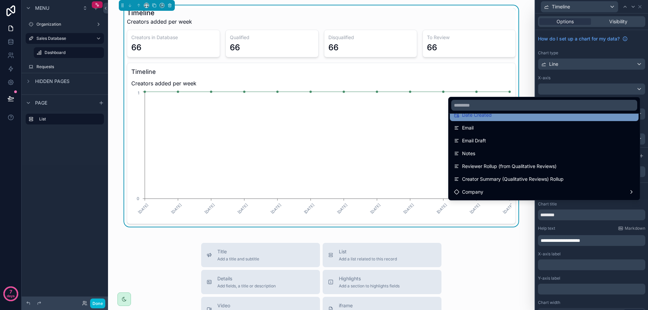
click at [502, 120] on div "Date Created" at bounding box center [544, 115] width 189 height 12
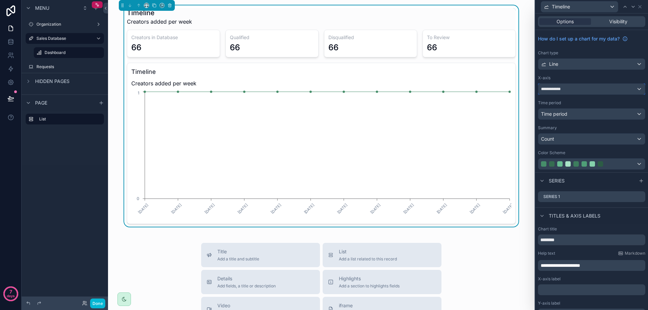
click at [565, 90] on span "**********" at bounding box center [553, 88] width 25 height 5
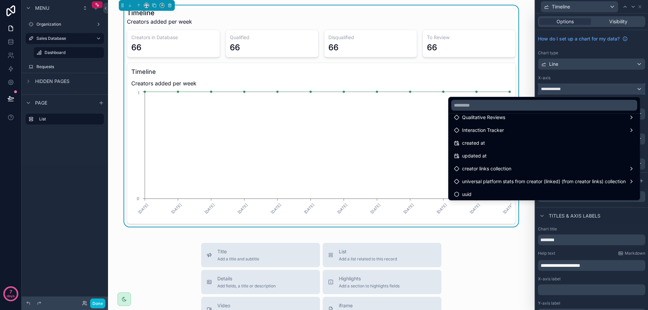
scroll to position [446, 0]
click at [545, 211] on div at bounding box center [591, 155] width 113 height 310
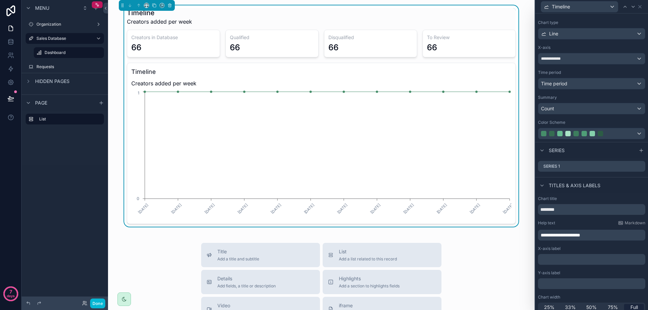
scroll to position [34, 0]
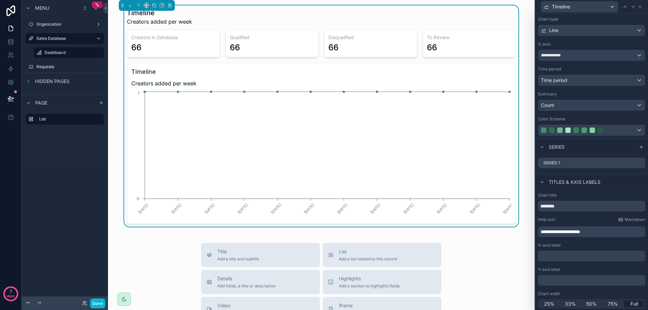
click at [131, 110] on icon "[DATE] [DATE] [DATE] [DATE] [DATE] [DATE] [DATE] [DATE] [DATE] [DATE] [DATE] [D…" at bounding box center [321, 155] width 380 height 130
click at [150, 76] on h3 "Timeline" at bounding box center [321, 71] width 380 height 9
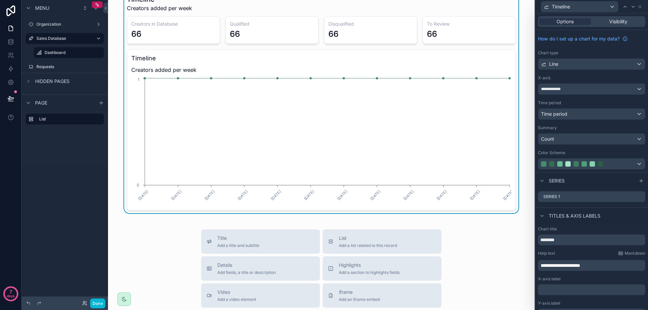
scroll to position [0, 0]
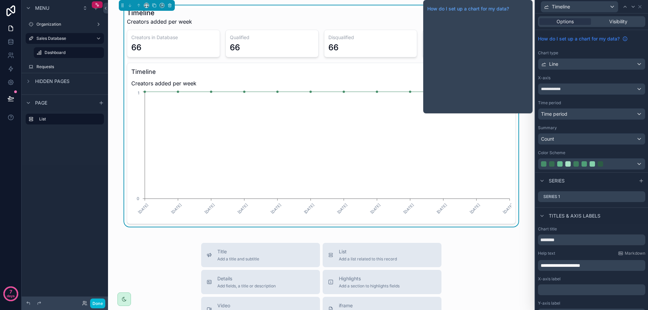
click at [608, 39] on span "How do I set up a chart for my data?" at bounding box center [579, 38] width 82 height 7
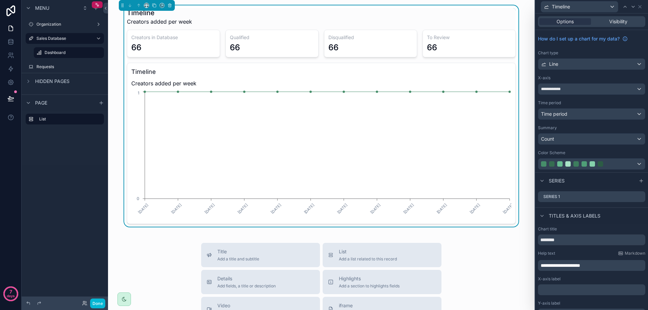
click at [205, 73] on h3 "Timeline" at bounding box center [321, 71] width 380 height 9
click at [151, 51] on div "66" at bounding box center [173, 47] width 84 height 11
click at [116, 55] on div "Timeline Creators added per week Creators in Database 66 Qualified 66 Disqualif…" at bounding box center [321, 115] width 416 height 221
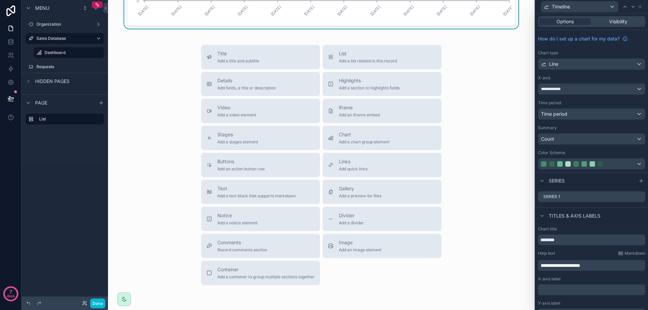
scroll to position [203, 0]
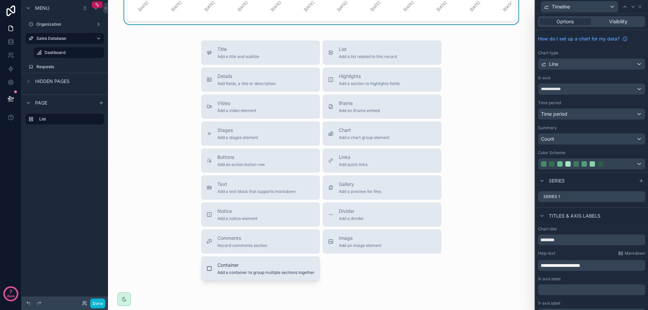
click at [227, 268] on span "Container" at bounding box center [265, 265] width 97 height 7
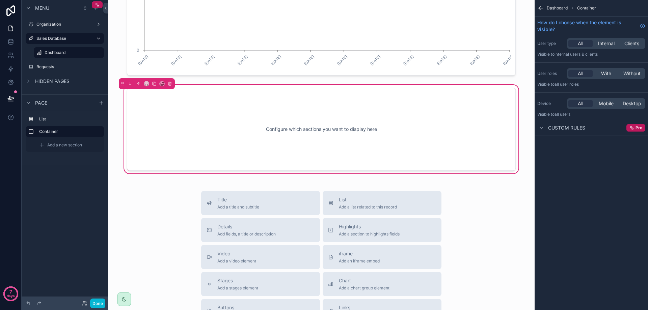
scroll to position [123, 0]
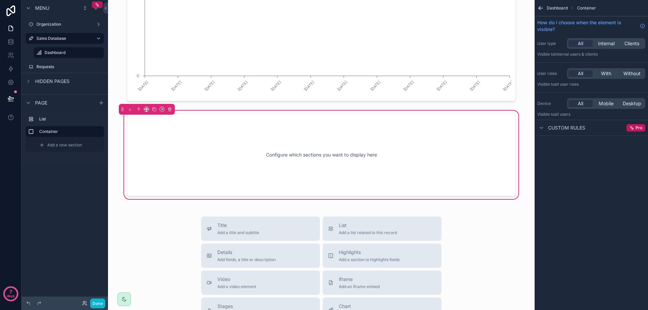
click at [275, 149] on div "Configure which sections you want to display here" at bounding box center [321, 155] width 367 height 61
click at [225, 188] on div "Configure which sections you want to display here" at bounding box center [321, 154] width 389 height 83
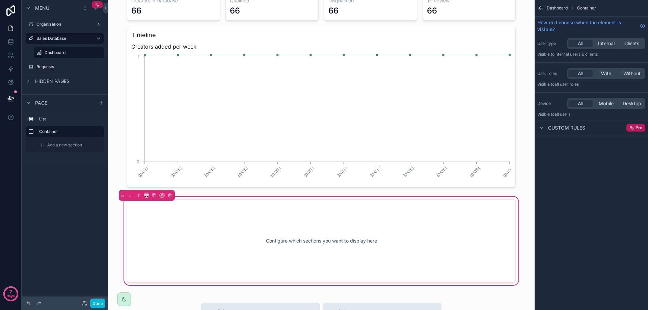
scroll to position [22, 0]
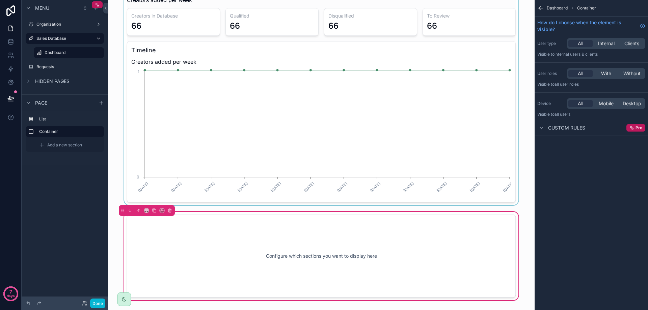
click at [115, 200] on div "scrollable content" at bounding box center [321, 94] width 416 height 221
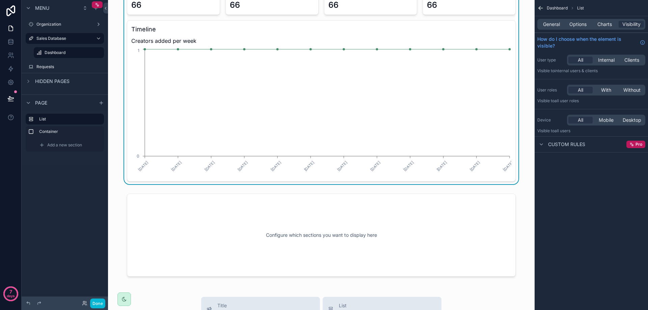
scroll to position [190, 0]
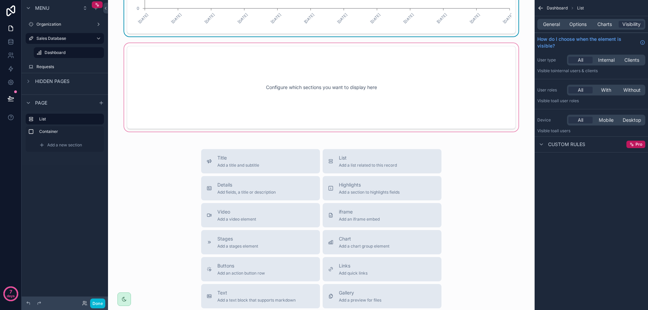
click at [266, 83] on div "scrollable content" at bounding box center [321, 87] width 416 height 91
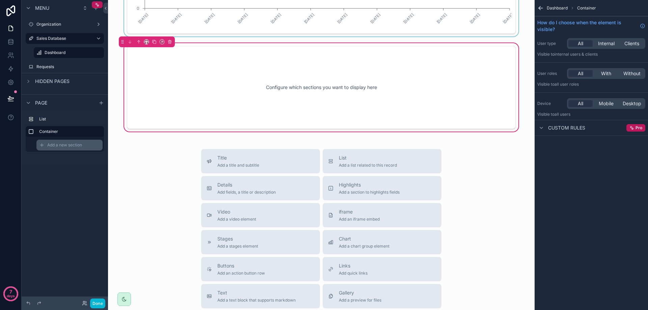
click at [63, 141] on div "Add a new section" at bounding box center [69, 145] width 66 height 11
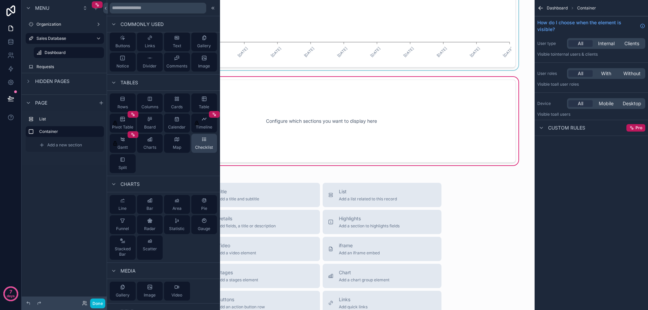
scroll to position [0, 0]
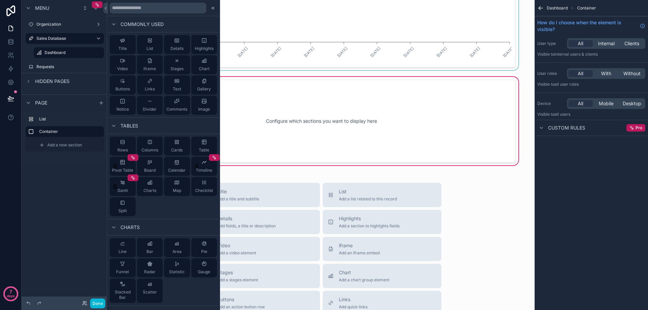
click at [259, 118] on div "Configure which sections you want to display here" at bounding box center [321, 121] width 367 height 61
click at [211, 8] on div at bounding box center [213, 8] width 8 height 8
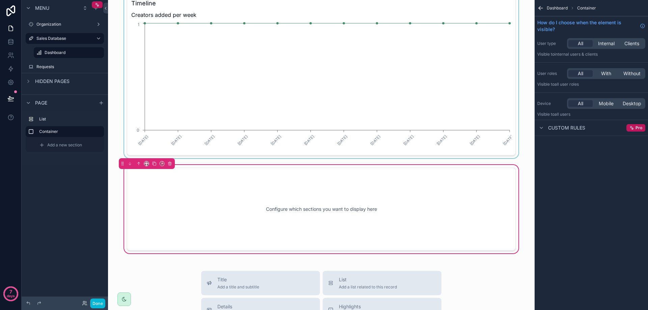
scroll to position [22, 0]
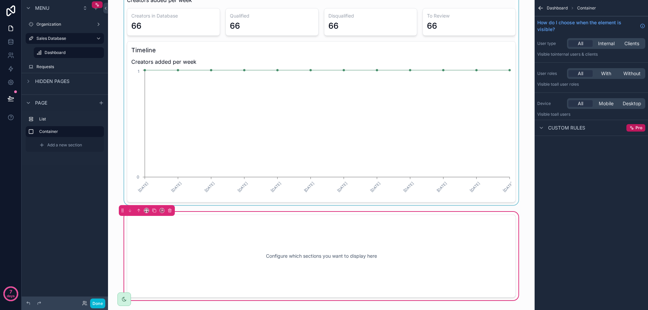
click at [256, 175] on div "scrollable content" at bounding box center [321, 94] width 416 height 221
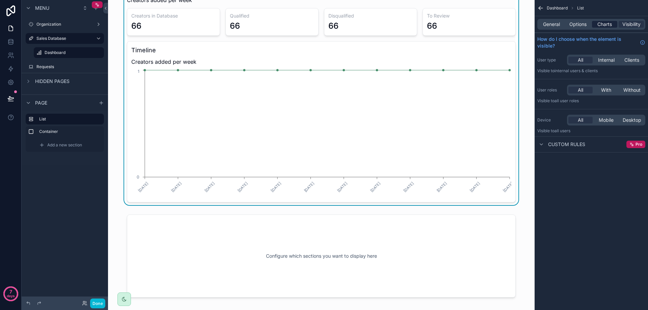
click at [598, 26] on span "Charts" at bounding box center [605, 24] width 15 height 7
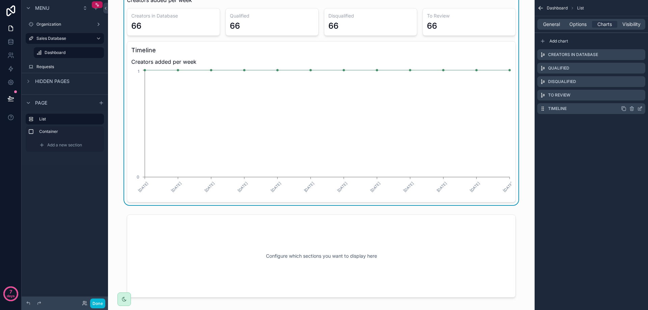
click at [639, 110] on icon "scrollable content" at bounding box center [639, 109] width 3 height 3
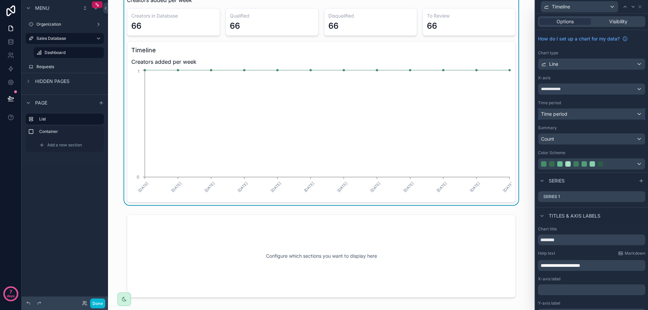
click at [579, 114] on div "Time period" at bounding box center [592, 114] width 107 height 11
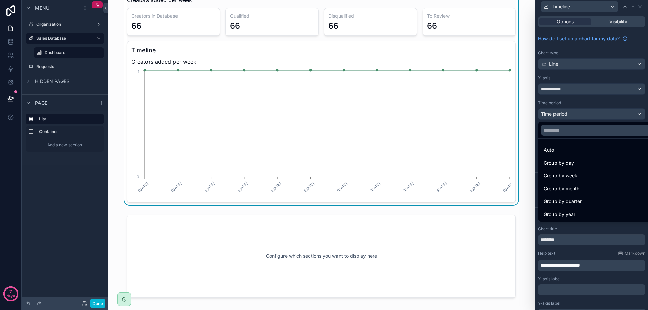
click at [579, 114] on div at bounding box center [591, 155] width 113 height 310
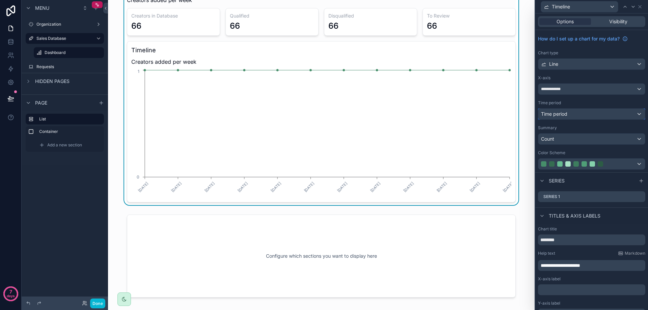
click at [579, 114] on div "Time period" at bounding box center [592, 114] width 107 height 11
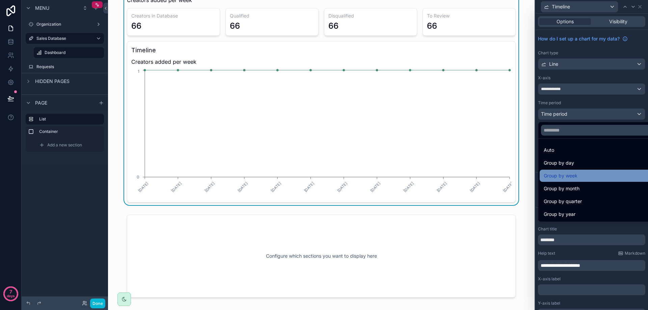
click at [584, 178] on div "Group by week" at bounding box center [597, 176] width 106 height 8
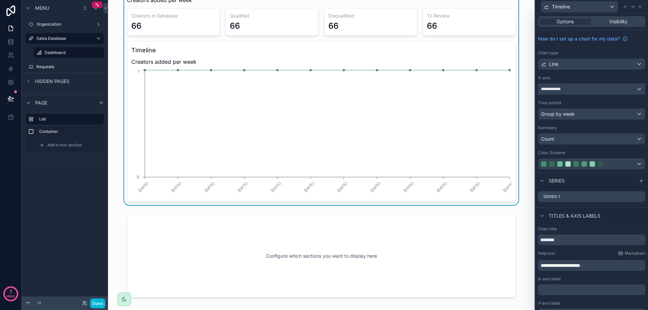
click at [564, 91] on span "**********" at bounding box center [553, 88] width 25 height 5
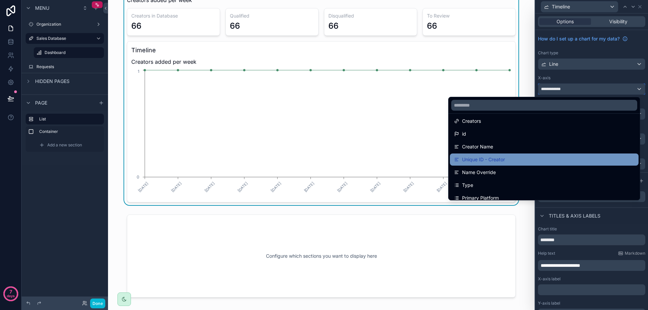
scroll to position [0, 0]
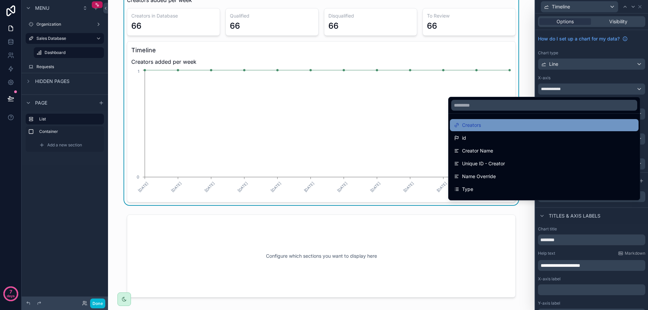
click at [537, 128] on div "Creators" at bounding box center [544, 125] width 181 height 8
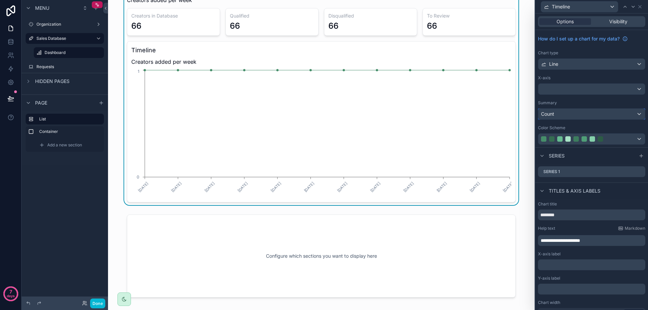
click at [576, 115] on div "Count" at bounding box center [592, 114] width 107 height 11
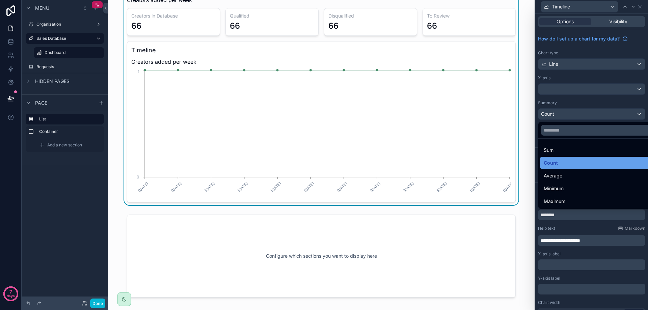
click at [569, 162] on div "Count" at bounding box center [597, 163] width 106 height 8
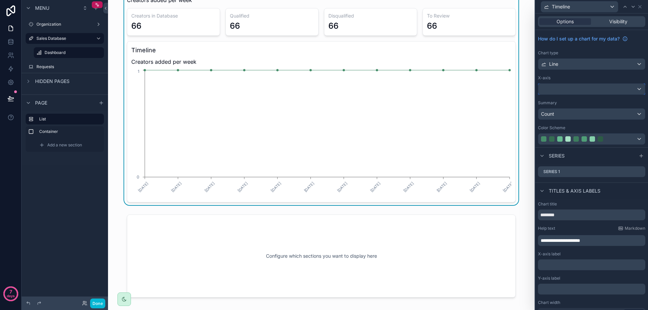
click at [573, 90] on div at bounding box center [592, 89] width 107 height 11
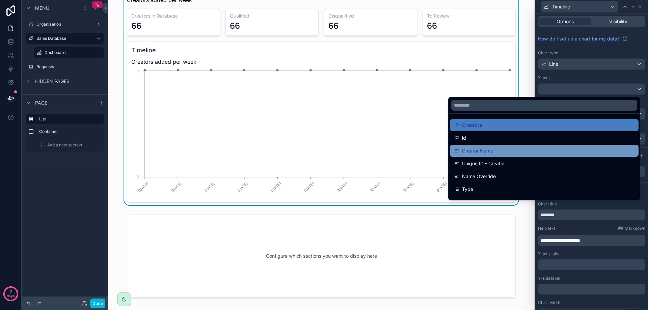
click at [554, 147] on div "Creator Name" at bounding box center [544, 151] width 189 height 12
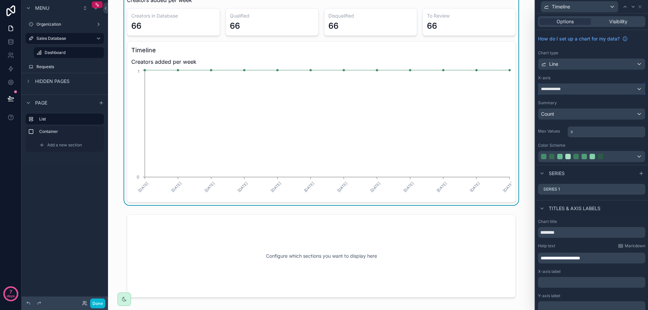
click at [586, 89] on div "**********" at bounding box center [592, 89] width 107 height 11
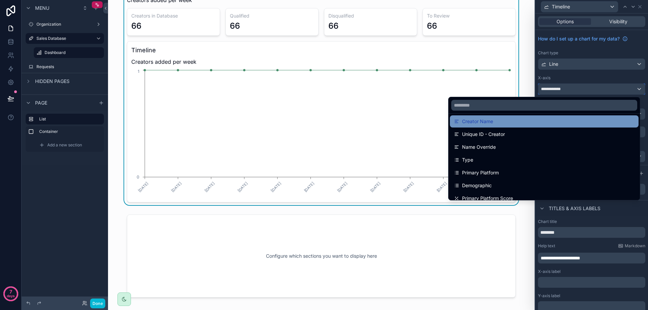
scroll to position [34, 0]
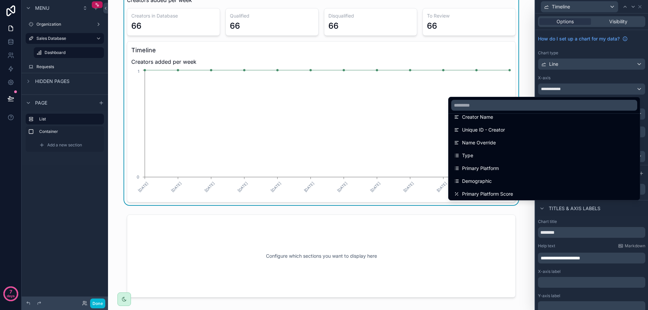
click at [566, 64] on div at bounding box center [591, 155] width 113 height 310
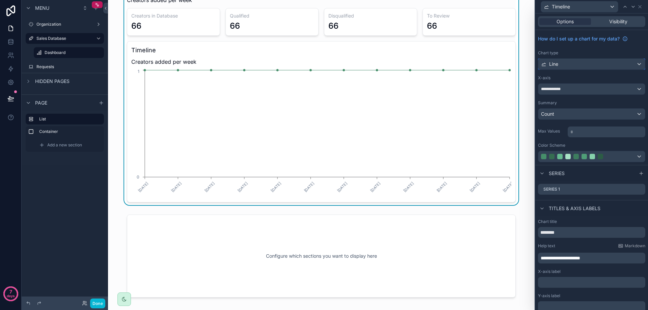
click at [566, 65] on div "Line" at bounding box center [592, 64] width 107 height 11
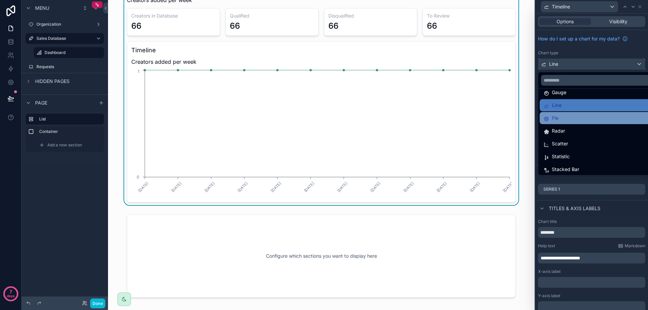
scroll to position [48, 0]
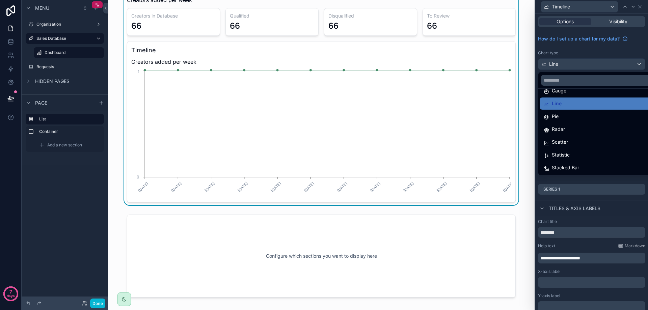
click at [584, 56] on div at bounding box center [591, 155] width 113 height 310
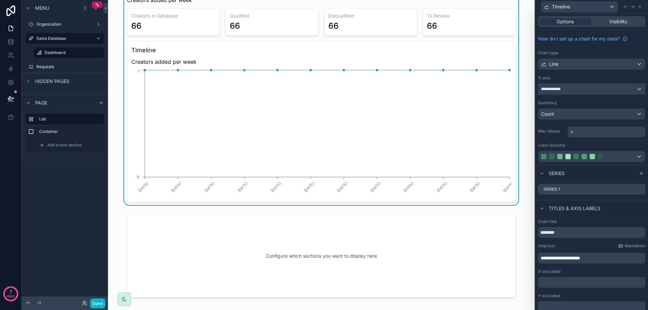
click at [581, 88] on div "**********" at bounding box center [592, 89] width 107 height 11
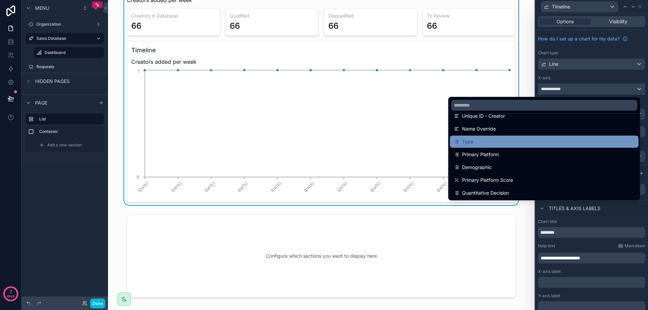
scroll to position [0, 0]
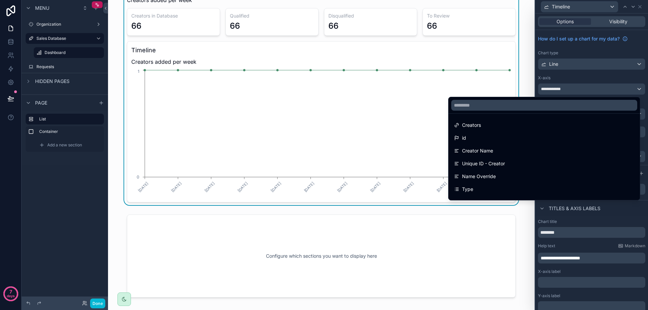
click at [599, 46] on div at bounding box center [591, 155] width 113 height 310
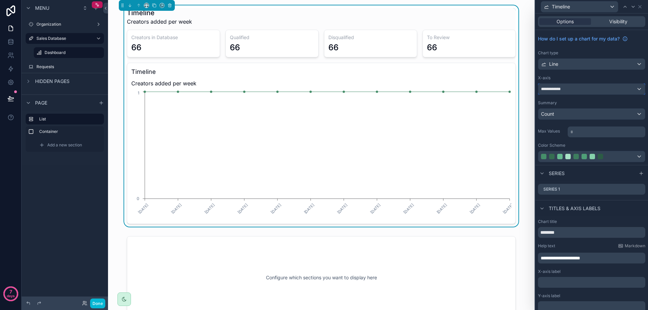
click at [574, 91] on div "**********" at bounding box center [592, 89] width 107 height 11
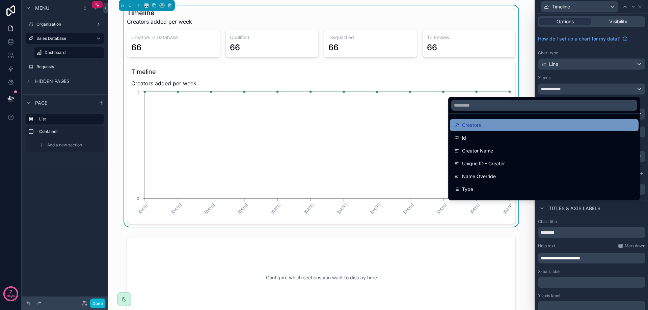
click at [523, 128] on div "Creators" at bounding box center [544, 125] width 181 height 8
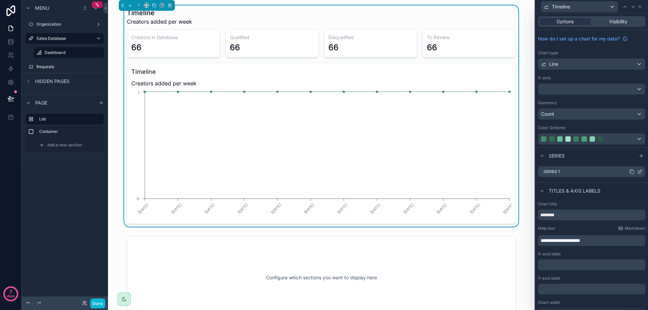
click at [585, 171] on div "Series 1" at bounding box center [591, 171] width 107 height 11
click at [638, 172] on icon at bounding box center [639, 172] width 3 height 3
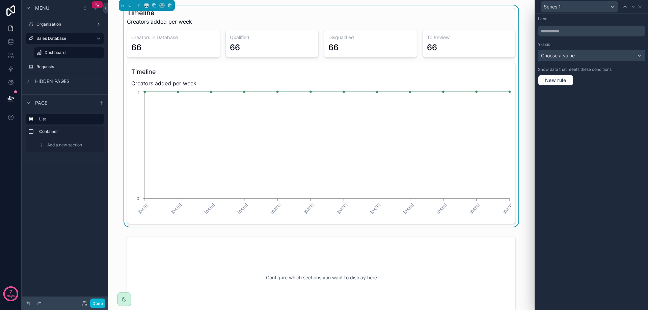
click at [593, 52] on div "Choose a value" at bounding box center [592, 55] width 107 height 11
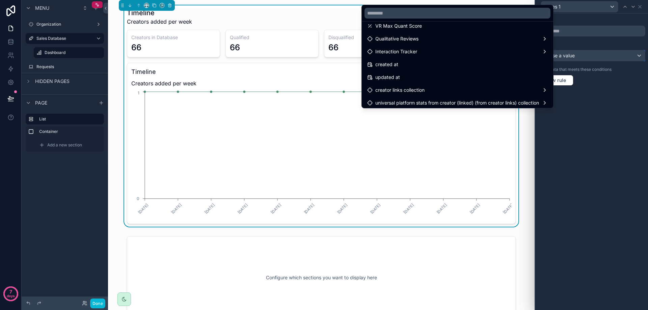
scroll to position [189, 0]
click at [648, 124] on div at bounding box center [591, 155] width 113 height 310
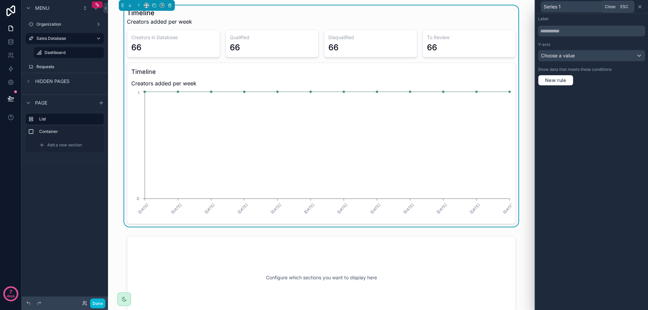
click at [642, 6] on icon at bounding box center [639, 6] width 5 height 5
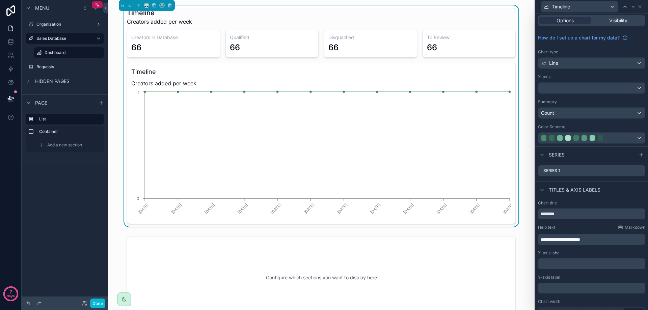
scroll to position [0, 0]
click at [603, 22] on div "Visibility" at bounding box center [619, 21] width 52 height 7
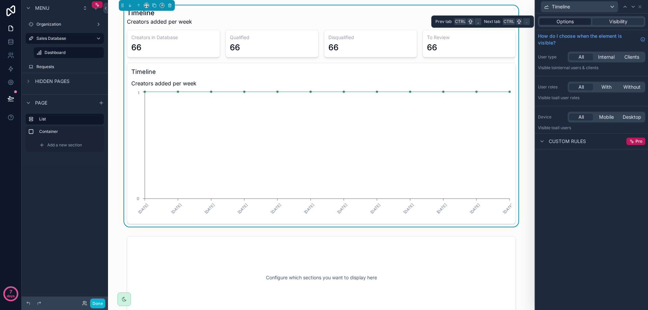
click at [571, 23] on span "Options" at bounding box center [565, 21] width 17 height 7
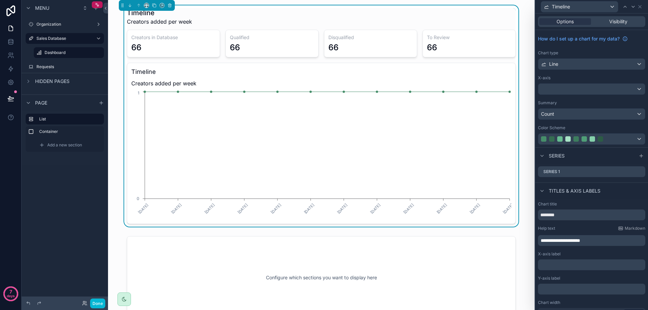
click at [643, 7] on div "Timeline" at bounding box center [591, 6] width 107 height 13
click at [412, 103] on icon "[DATE] [DATE] [DATE] [DATE] [DATE] [DATE] [DATE] [DATE] [DATE] [DATE] [DATE] [D…" at bounding box center [321, 155] width 380 height 130
click at [605, 11] on div "Timeline" at bounding box center [579, 6] width 77 height 11
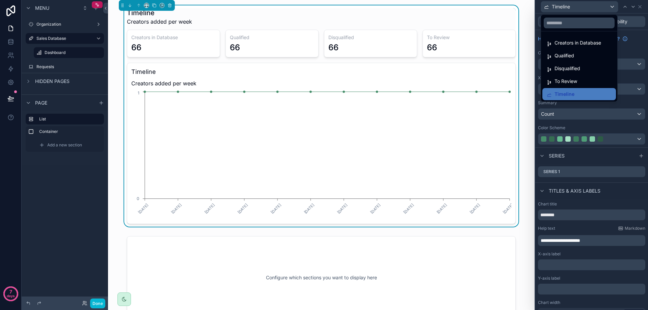
click at [599, 11] on div at bounding box center [591, 155] width 113 height 310
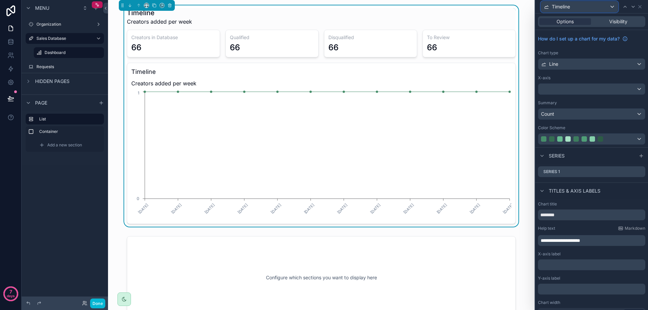
click at [602, 10] on div "Timeline" at bounding box center [579, 6] width 77 height 11
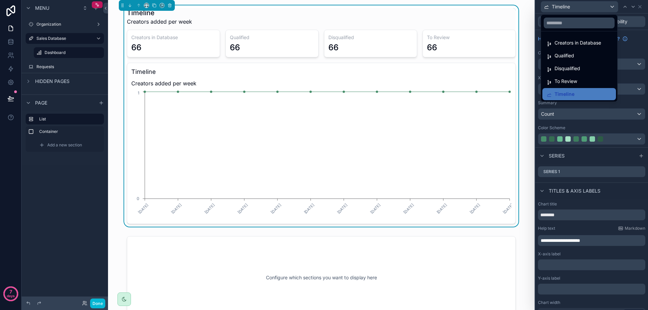
click at [603, 9] on div at bounding box center [591, 155] width 113 height 310
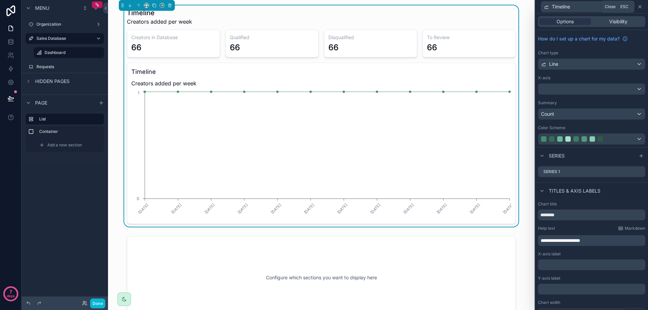
click at [642, 8] on icon at bounding box center [639, 6] width 5 height 5
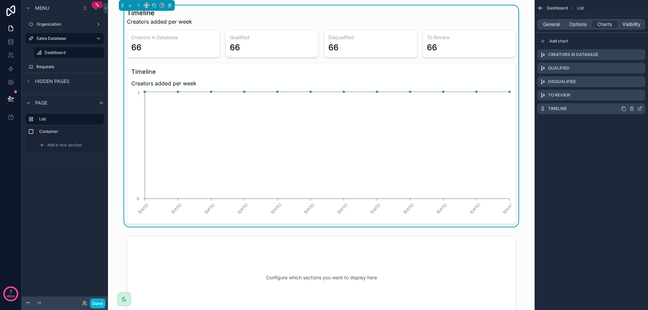
click at [632, 110] on icon "scrollable content" at bounding box center [631, 108] width 5 height 5
click at [630, 98] on icon at bounding box center [630, 98] width 0 height 1
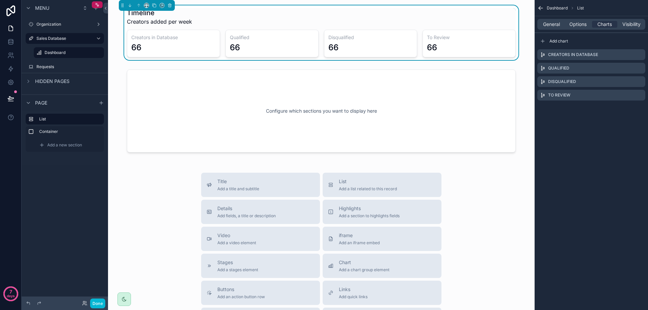
click at [230, 43] on div "66" at bounding box center [235, 47] width 10 height 11
click at [417, 99] on div "scrollable content" at bounding box center [321, 110] width 416 height 91
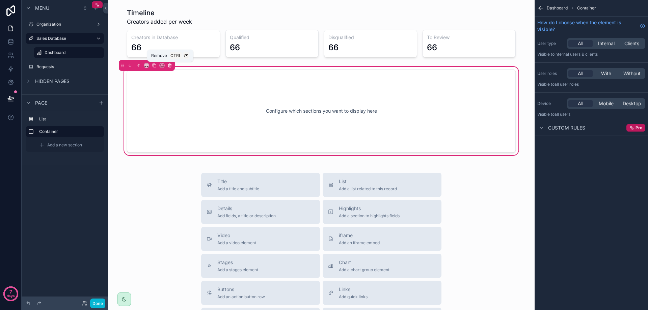
click at [168, 64] on icon "scrollable content" at bounding box center [169, 64] width 3 height 0
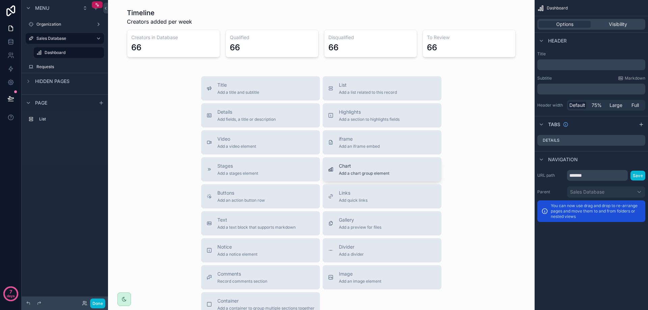
click at [361, 172] on span "Add a chart group element" at bounding box center [364, 173] width 51 height 5
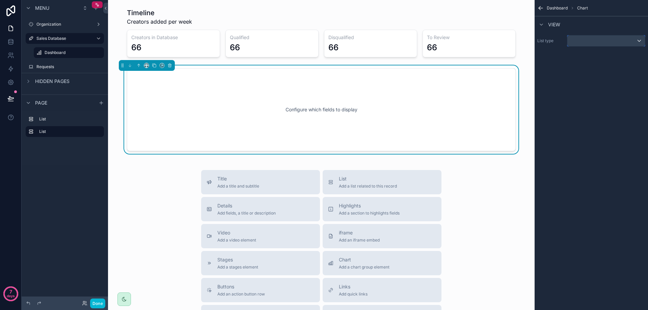
click at [581, 36] on div "scrollable content" at bounding box center [607, 40] width 78 height 11
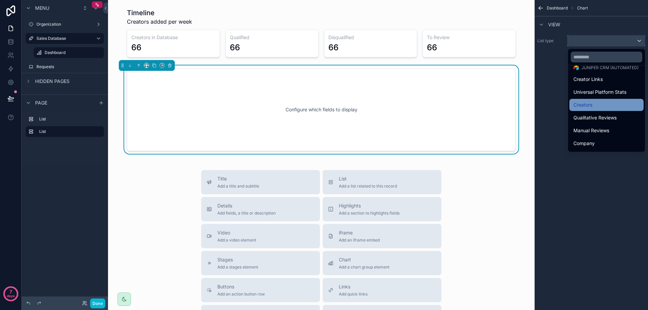
scroll to position [34, 0]
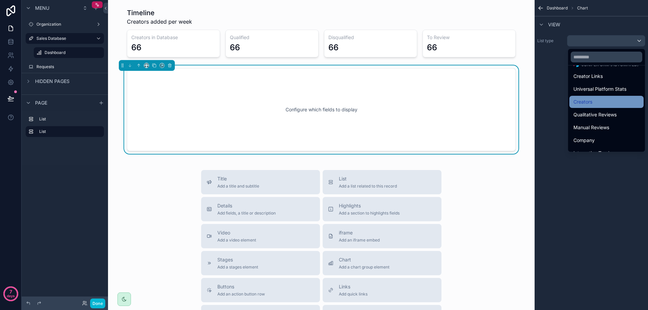
click at [596, 106] on div "Creators" at bounding box center [607, 102] width 66 height 8
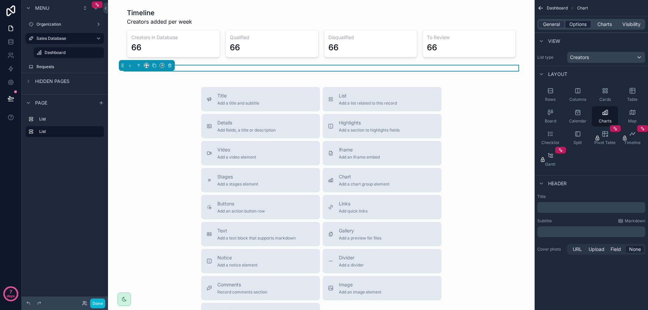
click at [579, 23] on span "Options" at bounding box center [578, 24] width 17 height 7
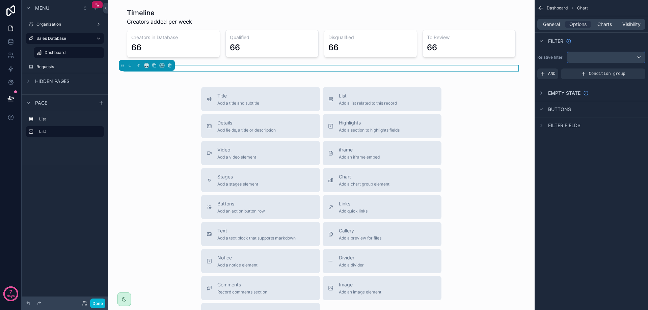
click at [609, 56] on div "scrollable content" at bounding box center [607, 57] width 78 height 11
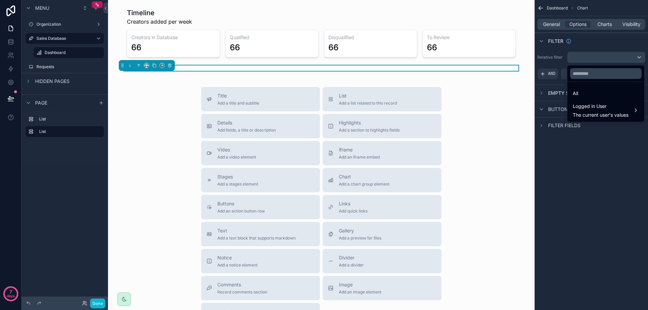
click at [609, 56] on div "scrollable content" at bounding box center [324, 155] width 648 height 310
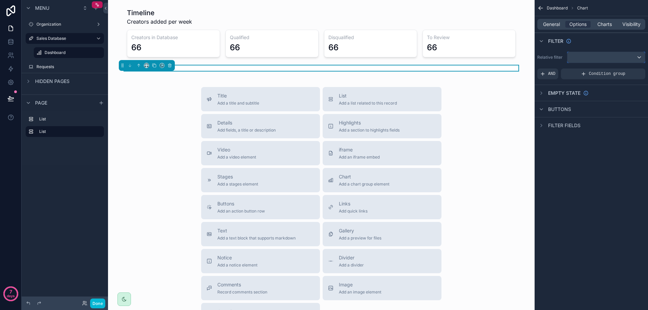
click at [599, 62] on div "scrollable content" at bounding box center [607, 57] width 78 height 11
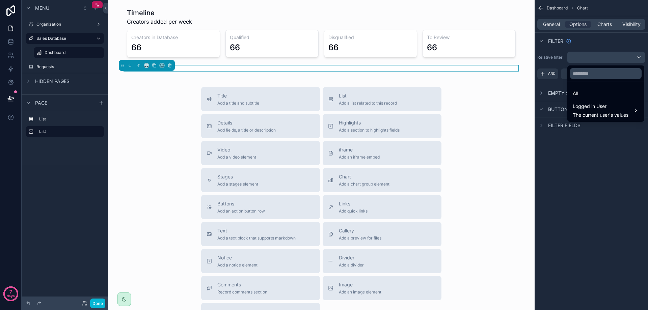
drag, startPoint x: 565, startPoint y: 189, endPoint x: 561, endPoint y: 155, distance: 34.3
click at [565, 190] on div "scrollable content" at bounding box center [324, 155] width 648 height 310
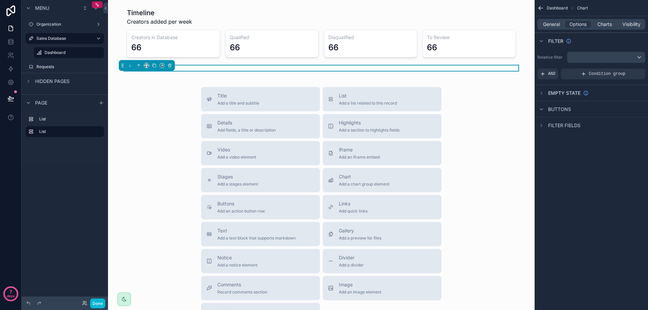
click at [554, 127] on span "Filter fields" at bounding box center [564, 125] width 32 height 7
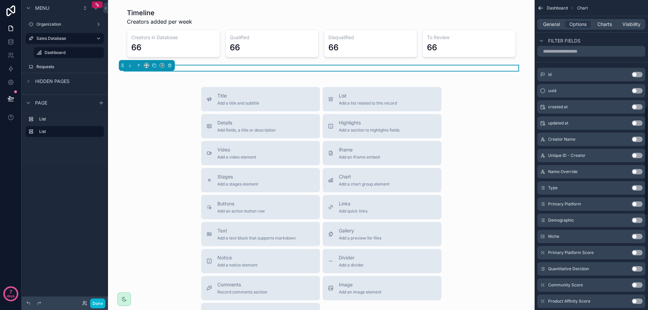
scroll to position [135, 0]
click at [597, 27] on div "Charts" at bounding box center [604, 24] width 25 height 7
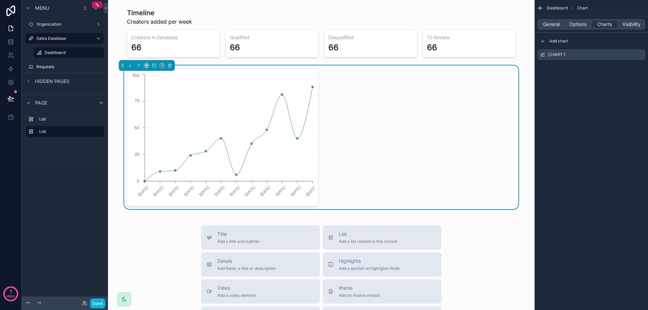
scroll to position [0, 0]
click at [550, 25] on span "General" at bounding box center [551, 24] width 17 height 7
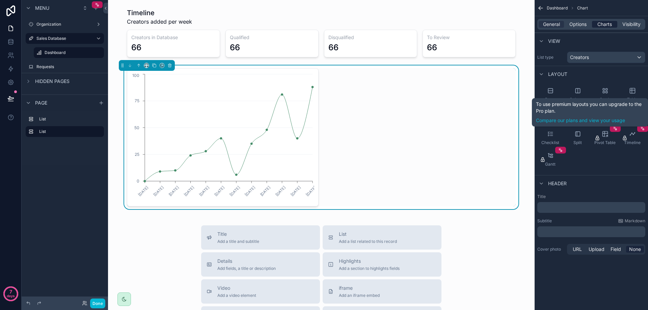
click at [599, 23] on span "Charts" at bounding box center [605, 24] width 15 height 7
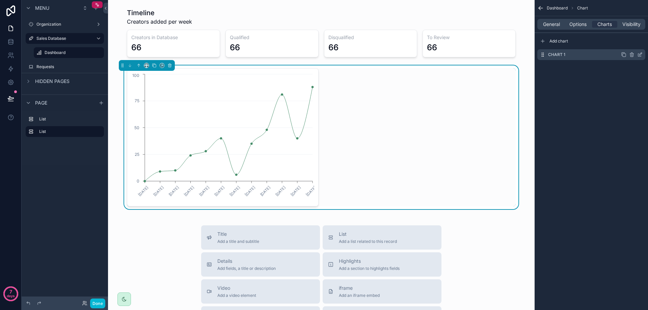
click at [640, 54] on icon "scrollable content" at bounding box center [639, 54] width 5 height 5
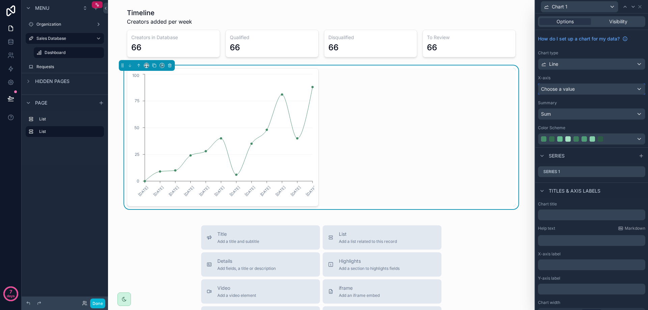
click at [571, 86] on span "Choose a value" at bounding box center [558, 89] width 34 height 6
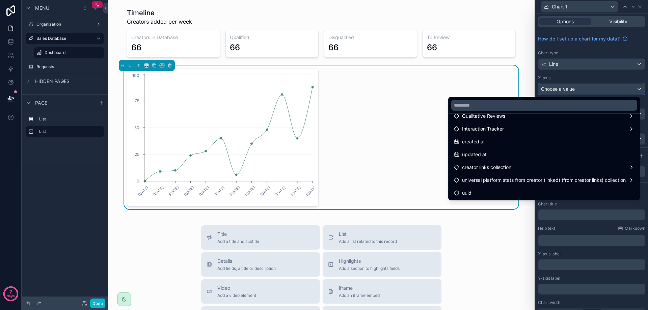
scroll to position [446, 0]
click at [399, 156] on div "[DATE] [DATE] [DATE] [DATE] [DATE] [DATE] [DATE] [DATE] [DATE] [DATE] [DATE] [D…" at bounding box center [321, 137] width 389 height 138
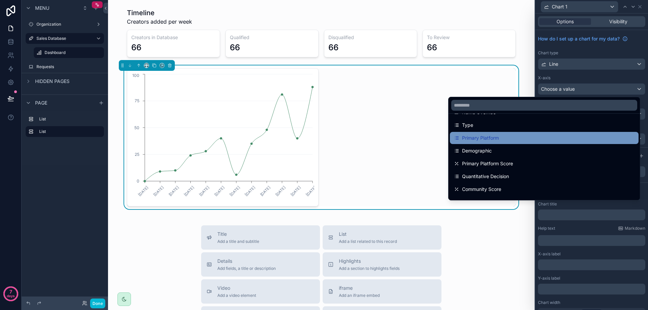
scroll to position [68, 0]
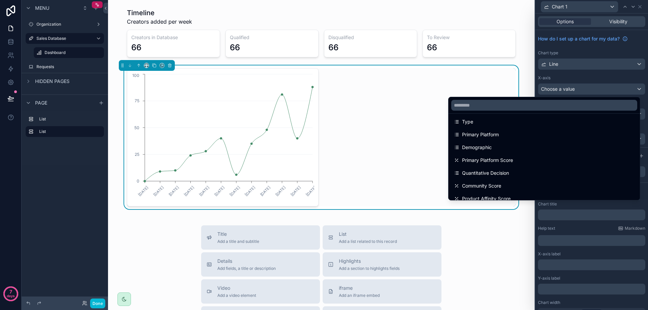
click at [393, 139] on div "[DATE] [DATE] [DATE] [DATE] [DATE] [DATE] [DATE] [DATE] [DATE] [DATE] [DATE] [D…" at bounding box center [321, 137] width 389 height 138
click at [589, 90] on div at bounding box center [591, 155] width 113 height 310
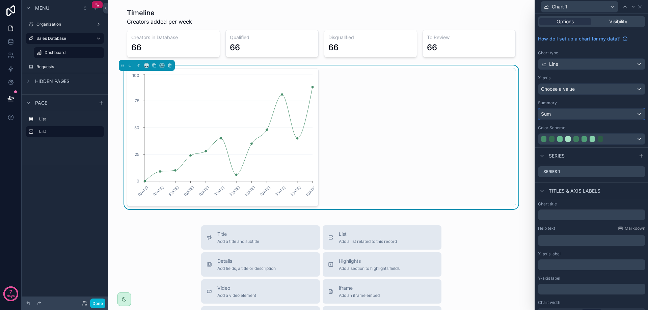
click at [598, 112] on div "Sum" at bounding box center [592, 114] width 107 height 11
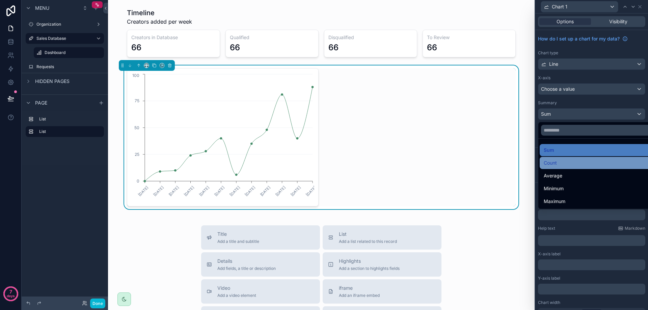
click at [583, 159] on div "Count" at bounding box center [597, 163] width 106 height 8
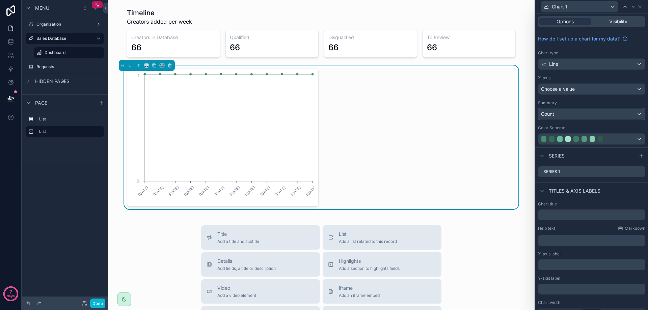
click at [570, 114] on div "Count" at bounding box center [592, 114] width 107 height 11
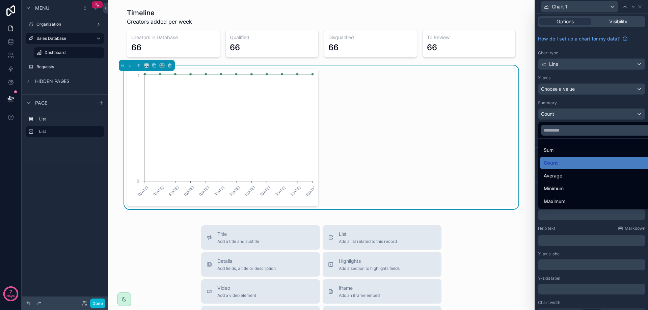
click at [583, 104] on div at bounding box center [591, 155] width 113 height 310
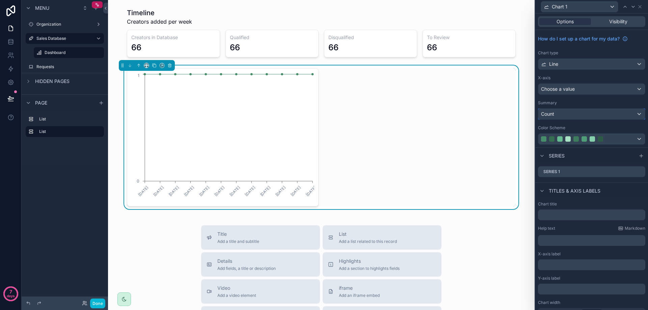
click at [590, 109] on div "Count" at bounding box center [592, 114] width 107 height 11
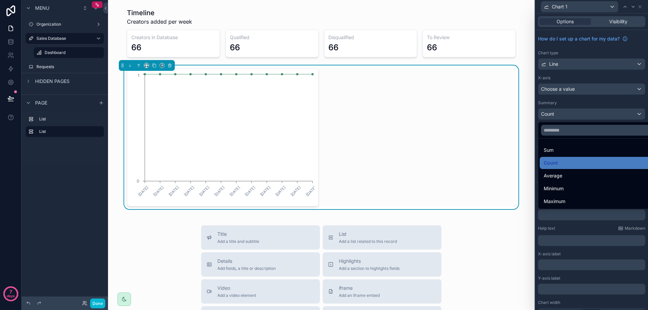
click at [580, 114] on div at bounding box center [591, 155] width 113 height 310
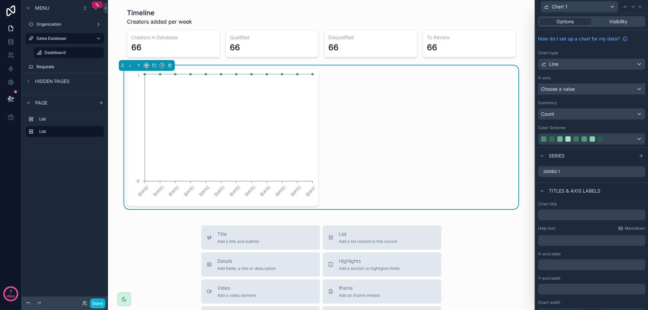
click at [581, 94] on div "Choose a value" at bounding box center [592, 89] width 107 height 11
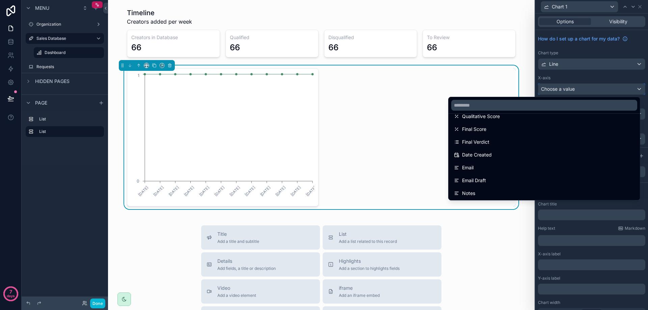
scroll to position [169, 0]
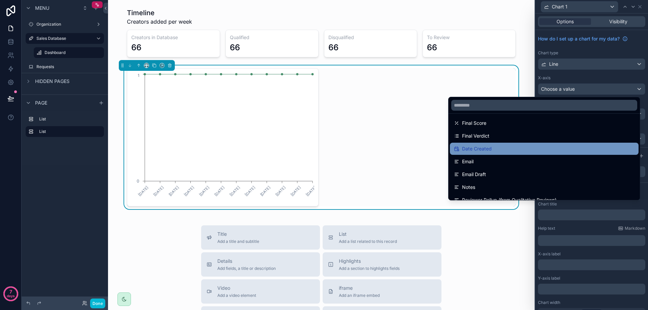
click at [544, 150] on div "Date Created" at bounding box center [544, 149] width 181 height 8
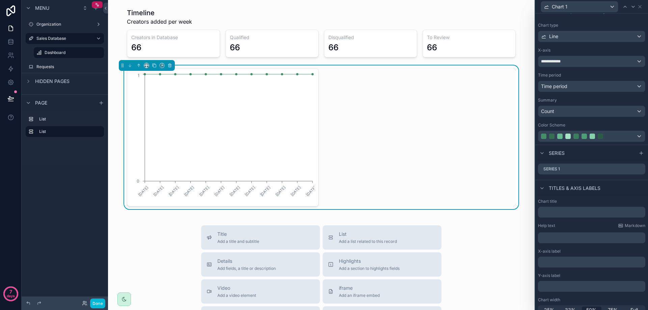
scroll to position [35, 0]
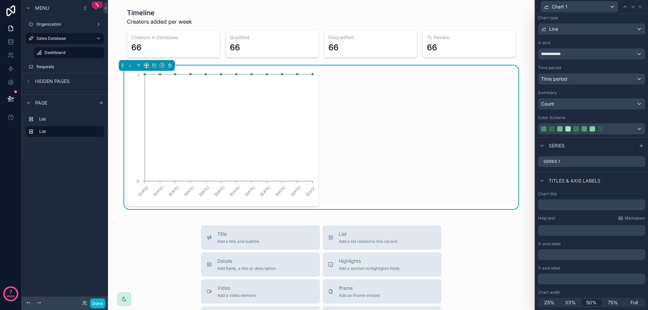
click at [564, 250] on div "﻿" at bounding box center [591, 255] width 107 height 11
click at [564, 259] on div "﻿" at bounding box center [591, 255] width 107 height 11
click at [558, 250] on div "﻿" at bounding box center [591, 255] width 107 height 11
click at [559, 251] on div "﻿" at bounding box center [591, 255] width 107 height 11
click at [556, 254] on p "﻿" at bounding box center [592, 255] width 103 height 7
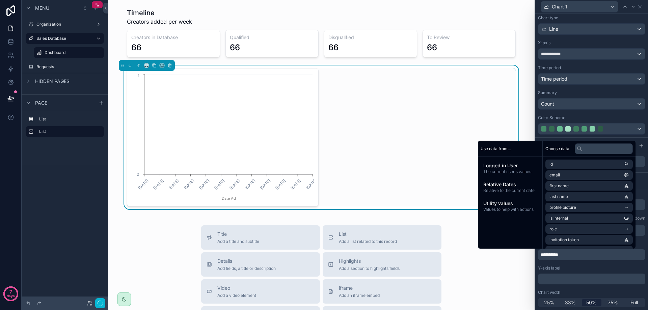
click at [569, 276] on div "﻿" at bounding box center [591, 279] width 107 height 11
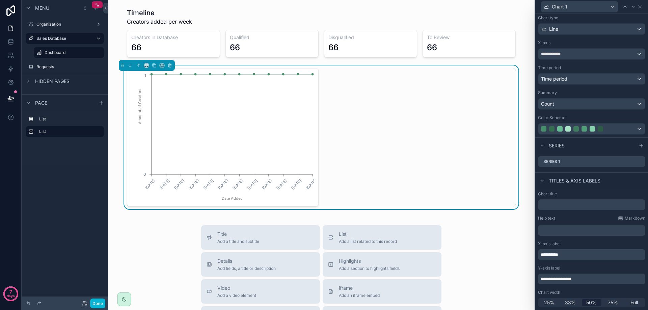
click at [553, 278] on span "**********" at bounding box center [556, 279] width 31 height 5
click at [553, 277] on span "**********" at bounding box center [556, 279] width 31 height 5
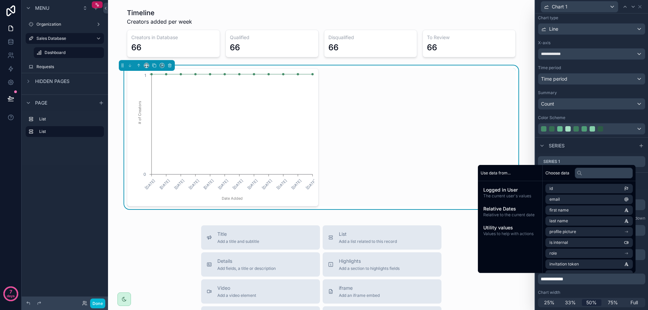
click at [550, 279] on span "**********" at bounding box center [552, 279] width 23 height 5
click at [558, 113] on div "**********" at bounding box center [591, 66] width 113 height 142
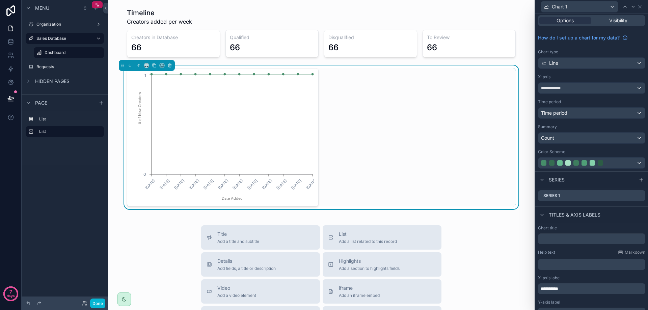
scroll to position [0, 0]
click at [573, 141] on div "Count" at bounding box center [592, 139] width 107 height 11
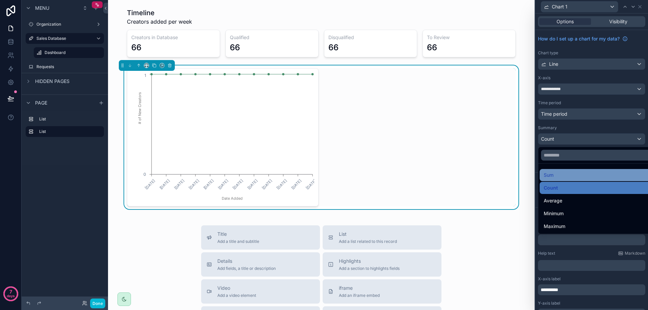
click at [562, 173] on div "Sum" at bounding box center [597, 175] width 106 height 8
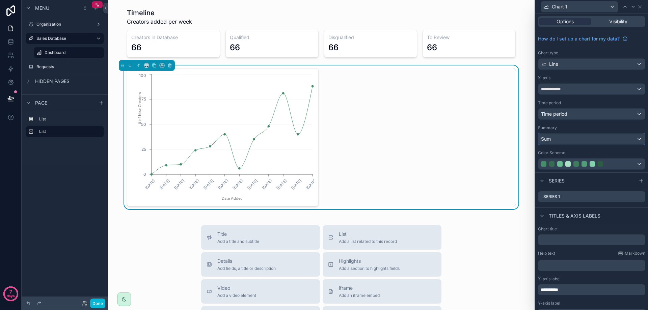
click at [571, 139] on div "Sum" at bounding box center [592, 139] width 107 height 11
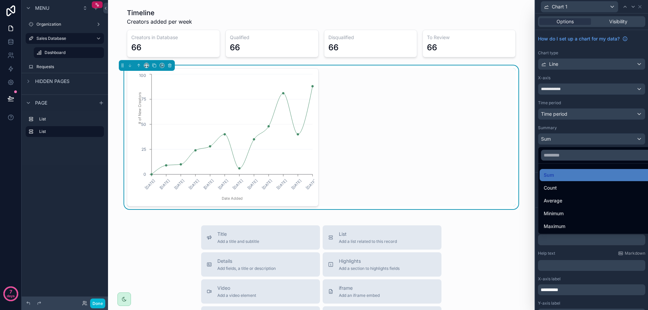
click at [571, 139] on div at bounding box center [591, 155] width 113 height 310
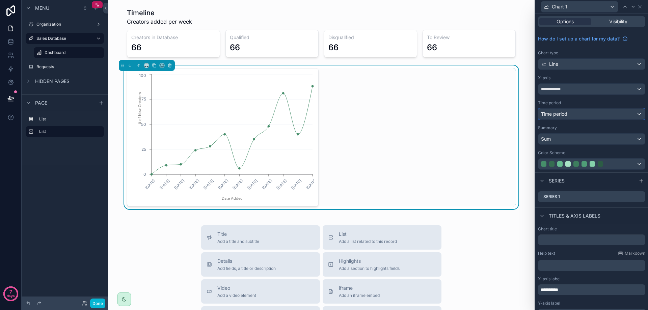
click at [573, 116] on div "Time period" at bounding box center [592, 114] width 107 height 11
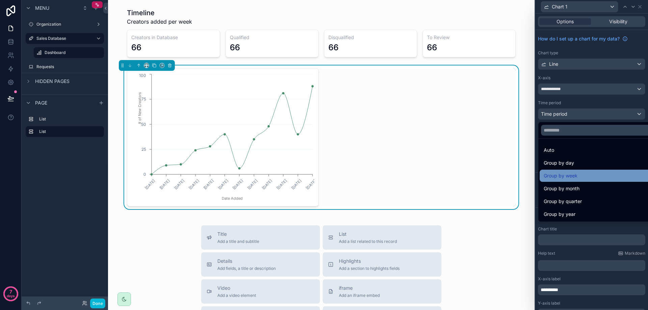
click at [583, 174] on div "Group by week" at bounding box center [597, 176] width 106 height 8
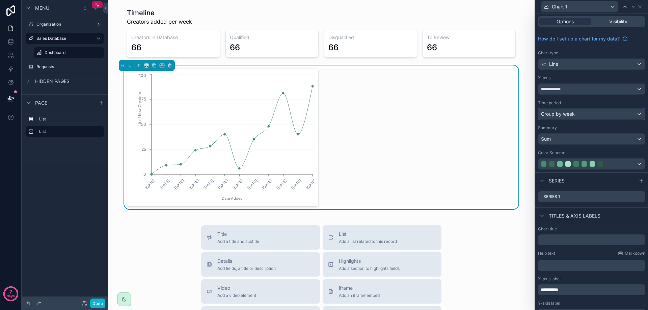
click at [583, 117] on div "Group by week" at bounding box center [592, 114] width 107 height 11
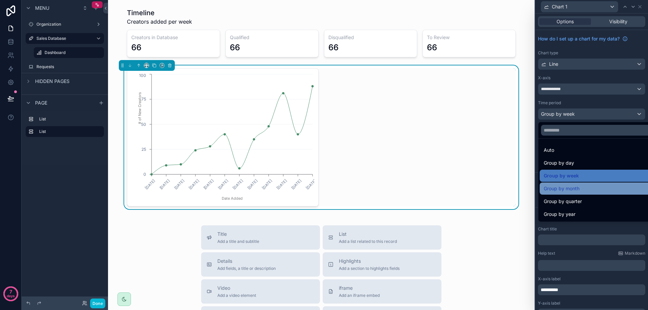
click at [585, 191] on div "Group by month" at bounding box center [597, 189] width 106 height 8
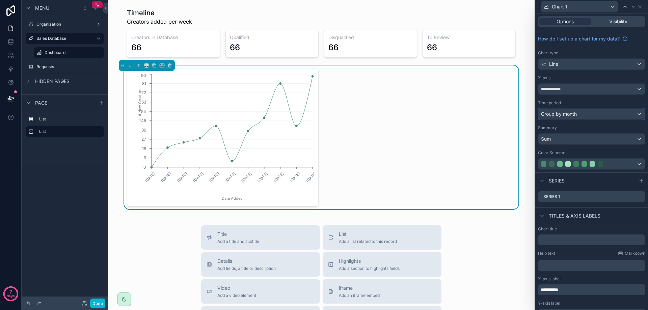
click at [564, 113] on span "Group by month" at bounding box center [559, 114] width 36 height 7
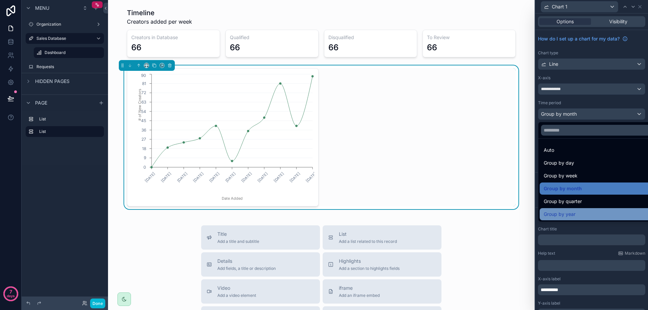
click at [573, 212] on span "Group by year" at bounding box center [560, 214] width 32 height 8
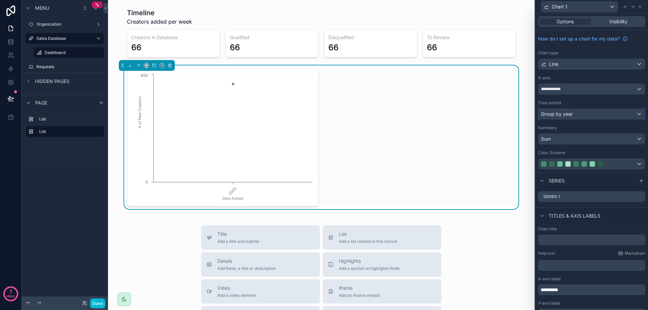
click at [573, 112] on div "Group by year" at bounding box center [592, 114] width 107 height 11
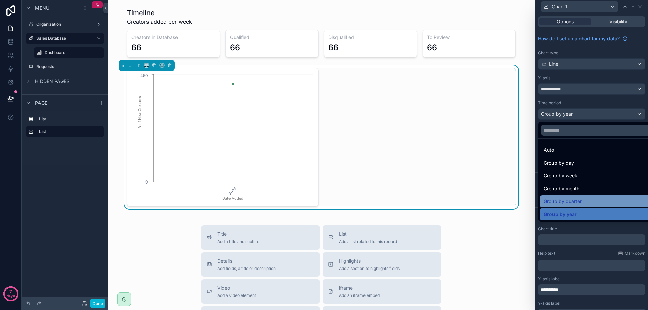
click at [570, 204] on span "Group by quarter" at bounding box center [563, 202] width 38 height 8
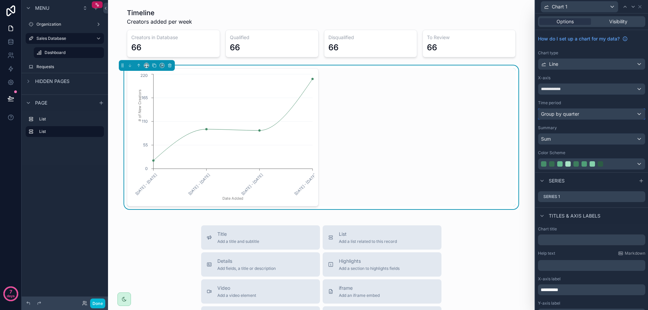
click at [564, 116] on span "Group by quarter" at bounding box center [560, 114] width 38 height 7
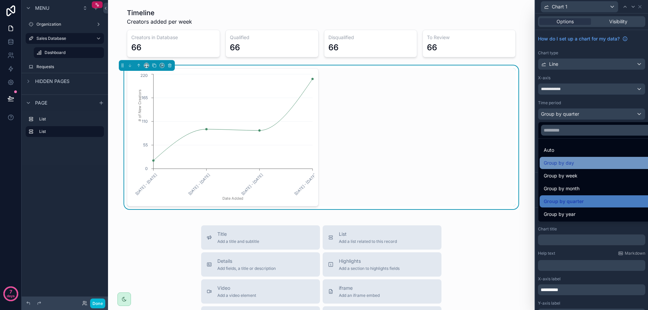
click at [577, 163] on div "Group by day" at bounding box center [597, 163] width 106 height 8
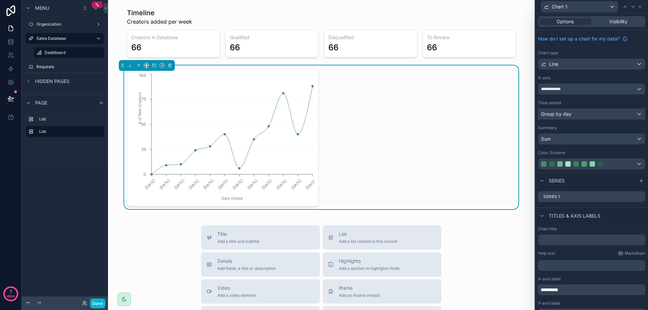
click at [585, 113] on div "Group by day" at bounding box center [592, 114] width 107 height 11
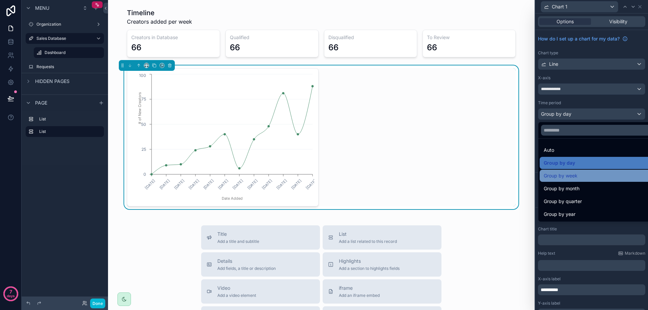
click at [578, 174] on div "Group by week" at bounding box center [597, 176] width 106 height 8
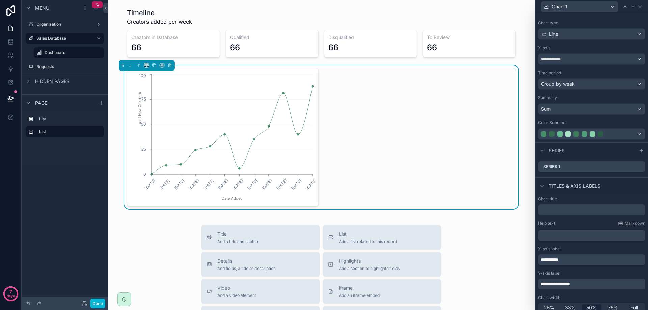
scroll to position [35, 0]
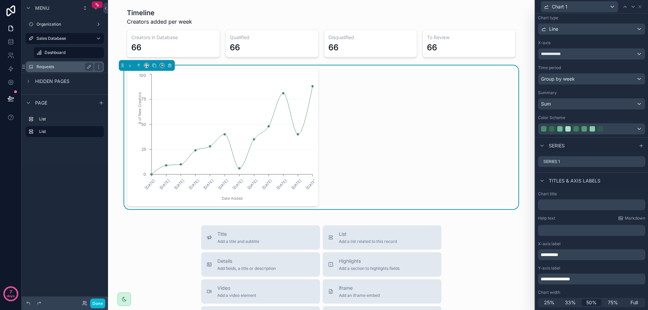
click at [54, 69] on label "Requests" at bounding box center [63, 66] width 54 height 5
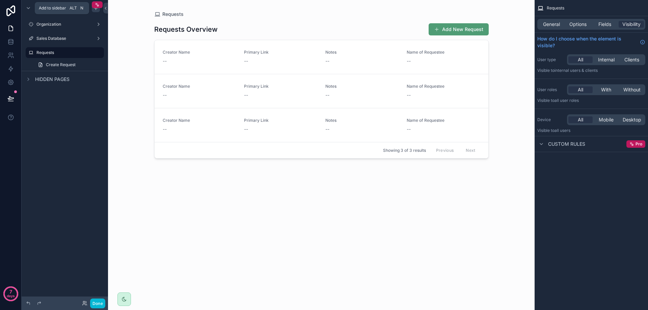
click at [97, 10] on icon "scrollable content" at bounding box center [95, 7] width 5 height 5
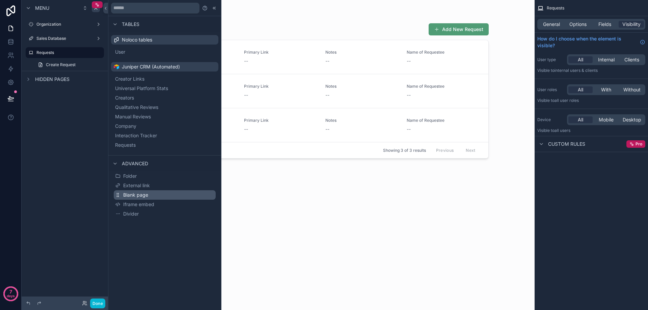
click at [158, 196] on button "Blank page" at bounding box center [165, 194] width 102 height 9
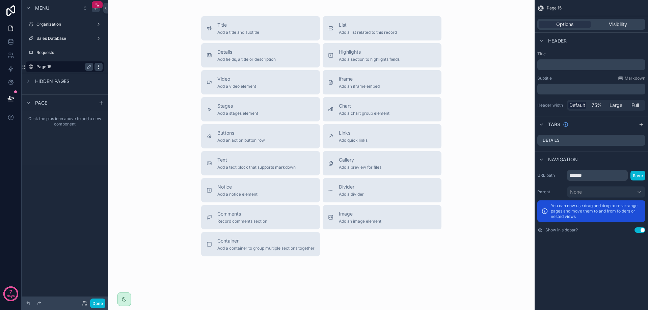
click at [97, 67] on icon "scrollable content" at bounding box center [98, 66] width 5 height 5
click at [116, 72] on icon at bounding box center [114, 71] width 5 height 5
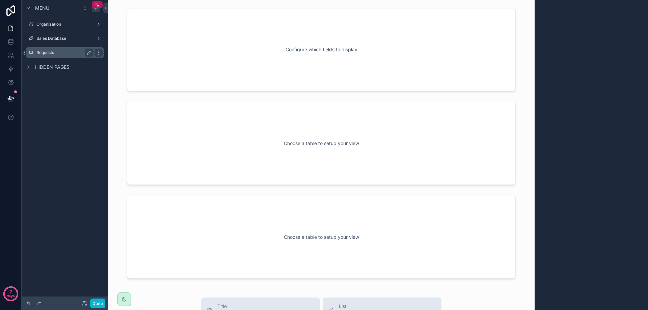
click at [55, 52] on label "Requests" at bounding box center [63, 52] width 54 height 5
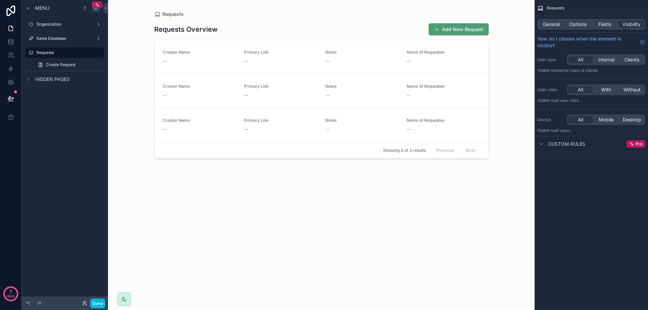
drag, startPoint x: 494, startPoint y: 173, endPoint x: 179, endPoint y: 82, distance: 328.2
click at [179, 82] on div "scrollable content" at bounding box center [321, 151] width 345 height 302
click at [549, 28] on div "General Options Fields Visibility" at bounding box center [591, 24] width 108 height 11
click at [548, 22] on span "General" at bounding box center [551, 24] width 17 height 7
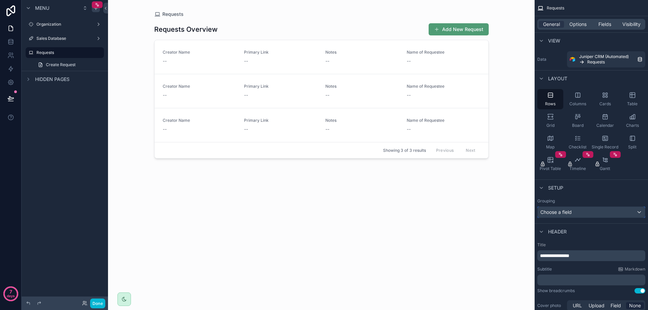
click at [575, 214] on div "Choose a field" at bounding box center [591, 212] width 107 height 11
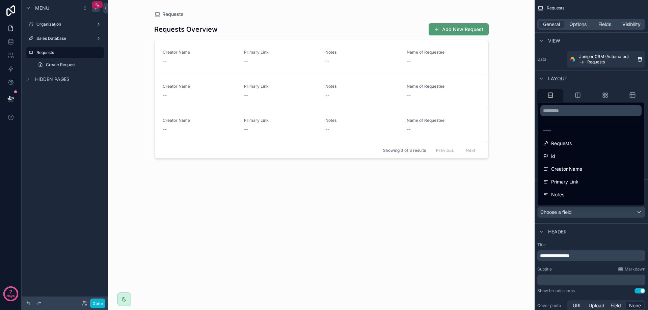
click at [575, 214] on div "scrollable content" at bounding box center [324, 155] width 648 height 310
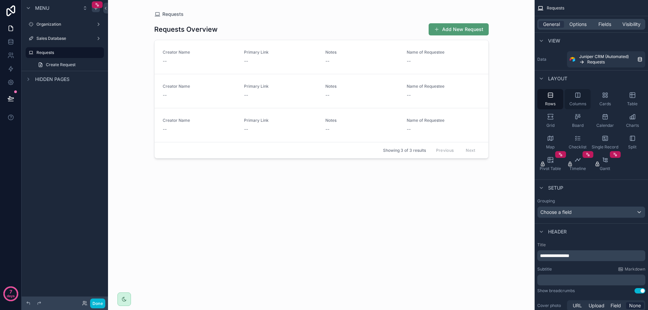
click at [574, 93] on div "Columns" at bounding box center [578, 99] width 26 height 20
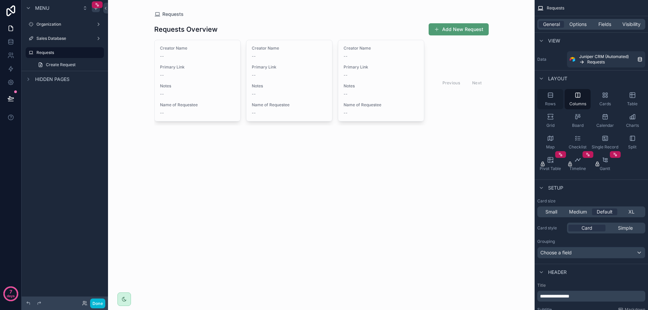
click at [550, 95] on icon "scrollable content" at bounding box center [550, 95] width 7 height 7
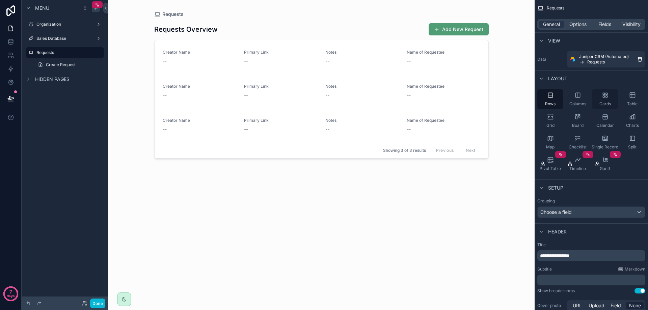
click at [617, 103] on div "Cards" at bounding box center [605, 99] width 26 height 20
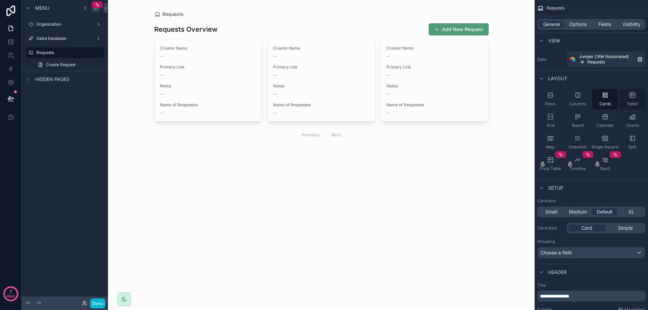
click at [627, 100] on div "Table" at bounding box center [633, 99] width 26 height 20
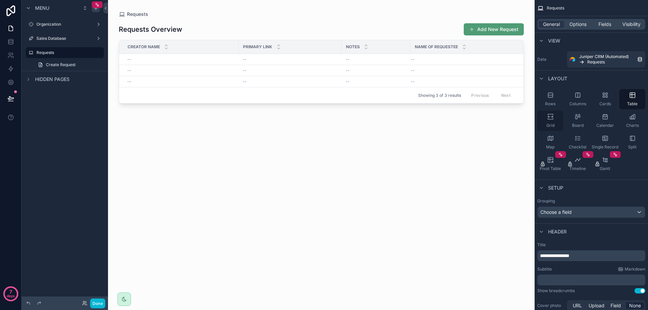
click at [552, 114] on icon "scrollable content" at bounding box center [550, 114] width 5 height 1
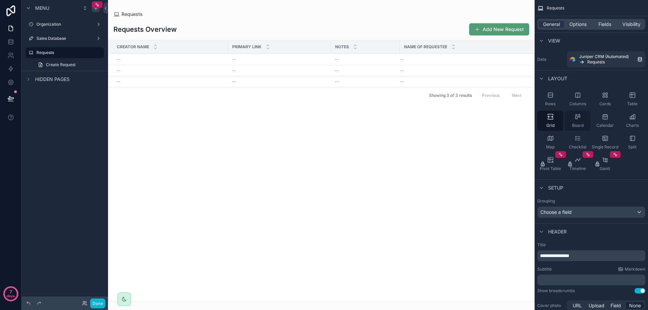
click at [581, 122] on div "Board" at bounding box center [578, 121] width 26 height 20
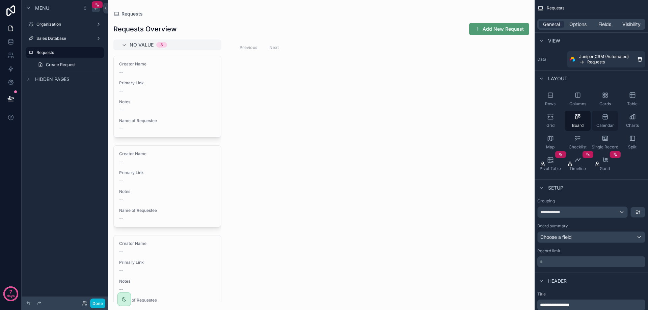
click at [606, 126] on span "Calendar" at bounding box center [606, 125] width 18 height 5
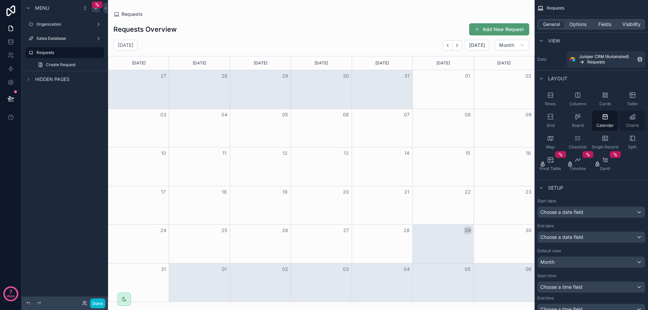
click at [623, 122] on div "Charts" at bounding box center [633, 121] width 26 height 20
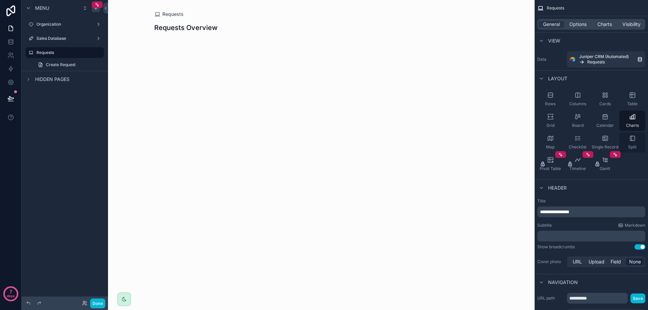
click at [631, 140] on icon "scrollable content" at bounding box center [632, 138] width 7 height 7
